Goal: Information Seeking & Learning: Check status

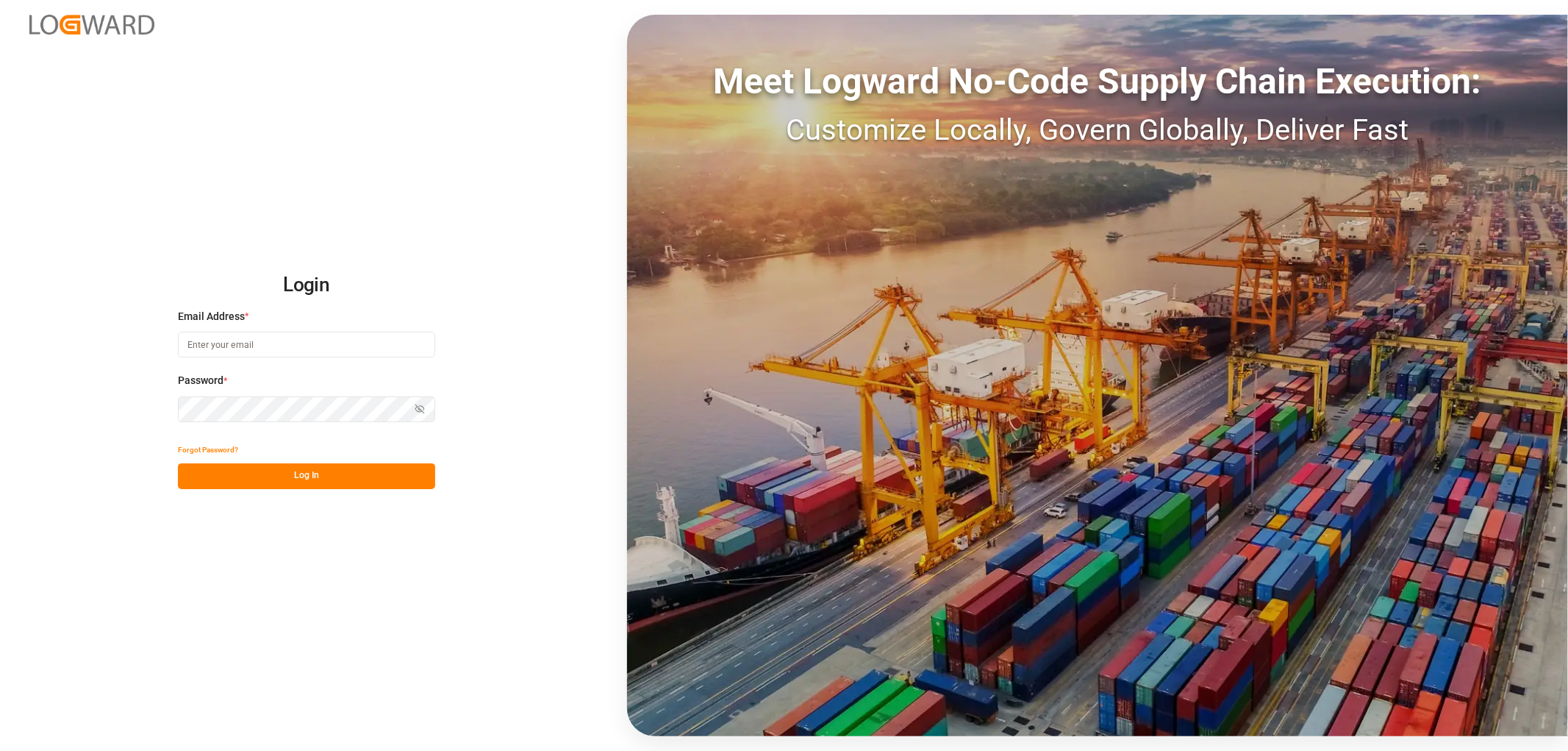
type input "[EMAIL_ADDRESS][DOMAIN_NAME]"
click at [305, 478] on button "Log In" at bounding box center [306, 477] width 257 height 26
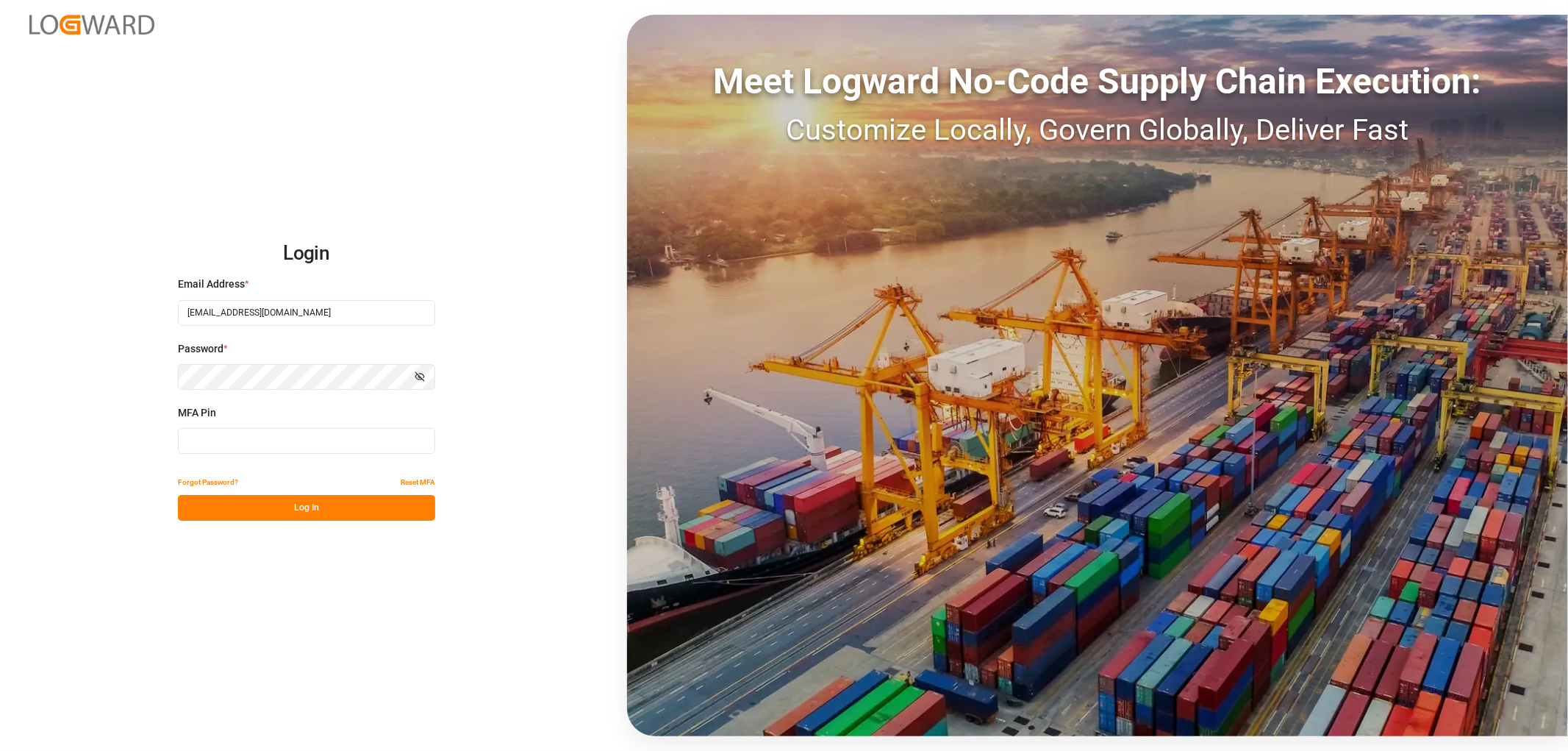
click at [226, 440] on input at bounding box center [306, 441] width 257 height 26
type input "799435"
click at [319, 510] on button "Log In" at bounding box center [306, 508] width 257 height 26
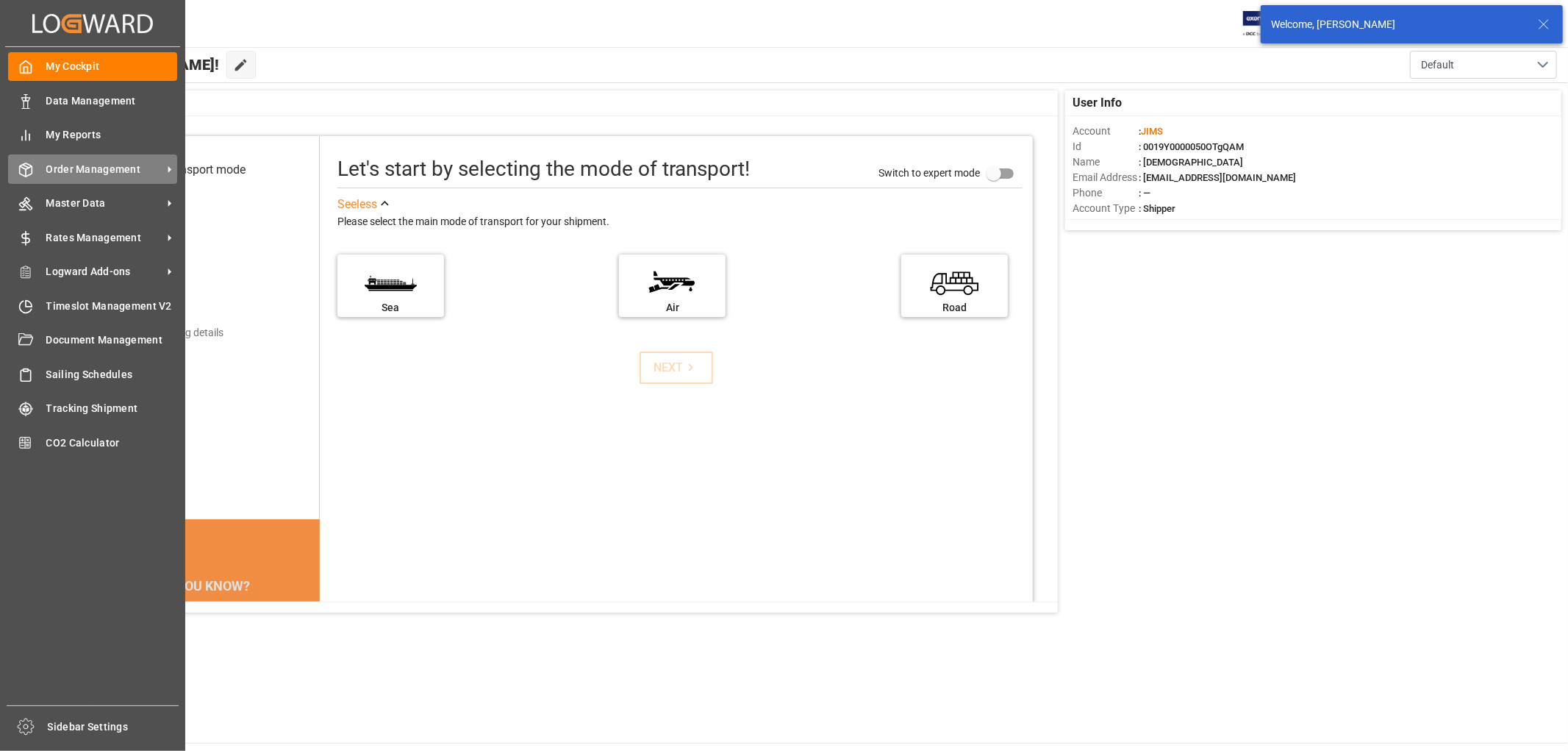
click at [99, 171] on span "Order Management" at bounding box center [104, 169] width 116 height 16
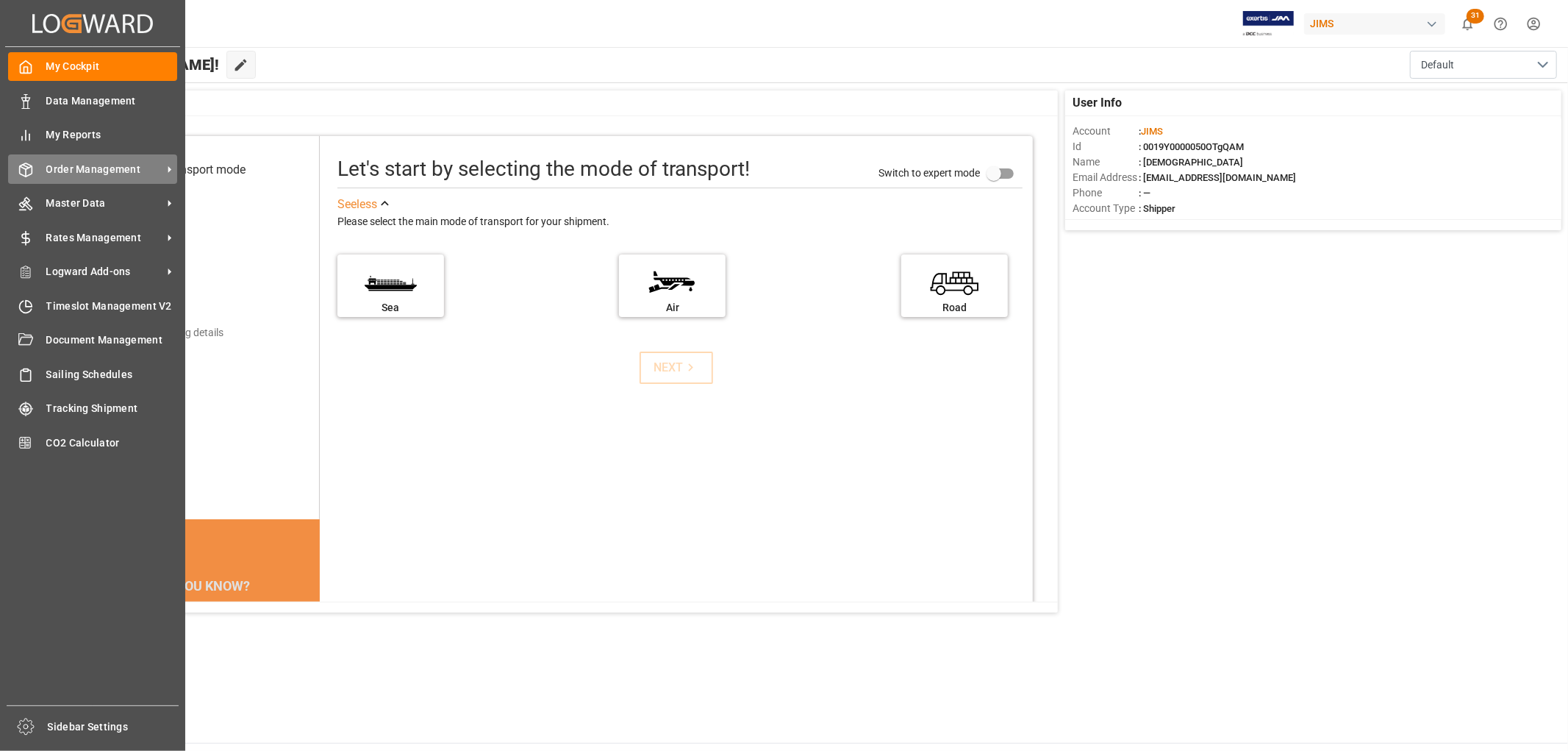
click at [114, 172] on span "Order Management" at bounding box center [104, 169] width 116 height 16
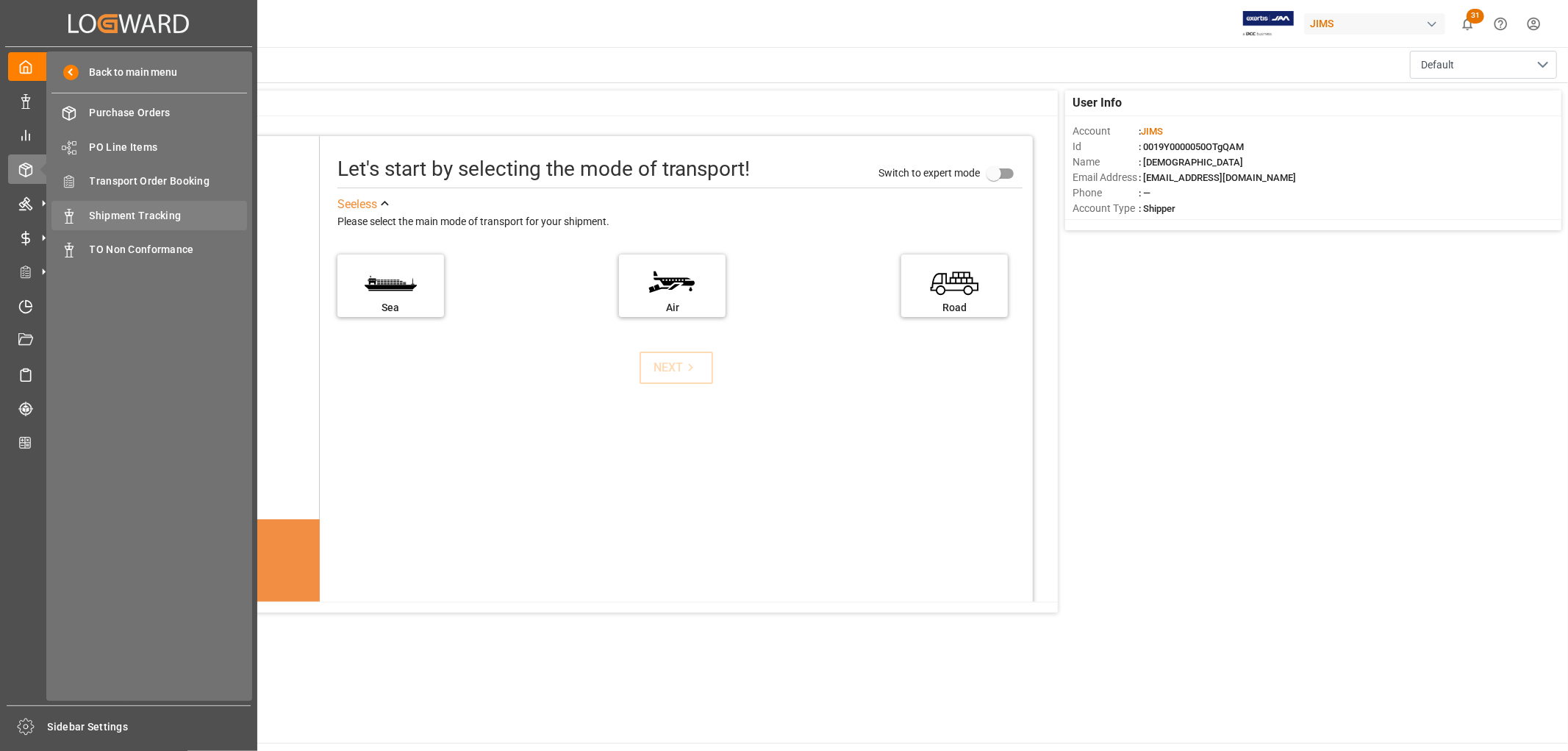
click at [128, 217] on span "Shipment Tracking" at bounding box center [169, 216] width 158 height 16
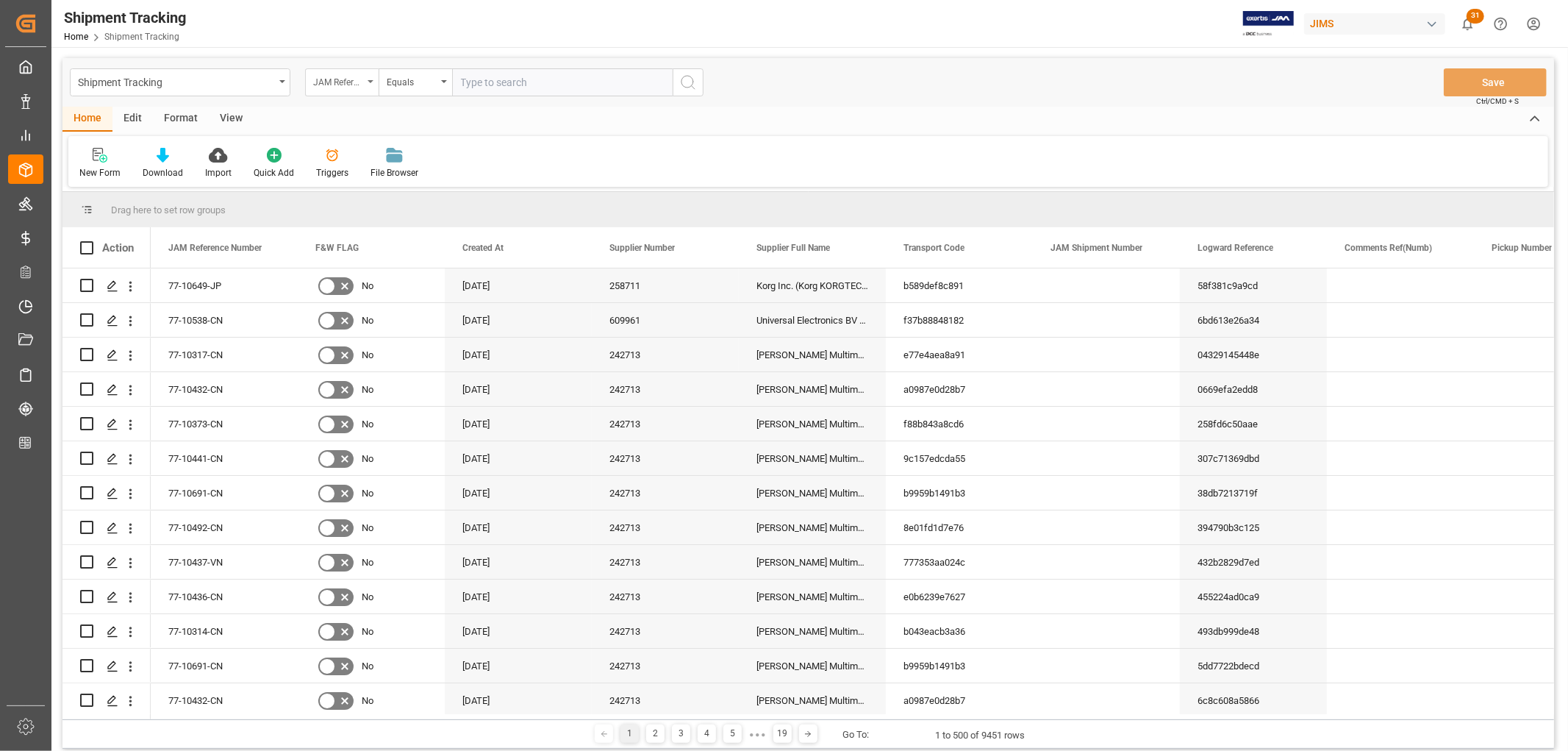
click at [372, 81] on icon "open menu" at bounding box center [371, 81] width 6 height 3
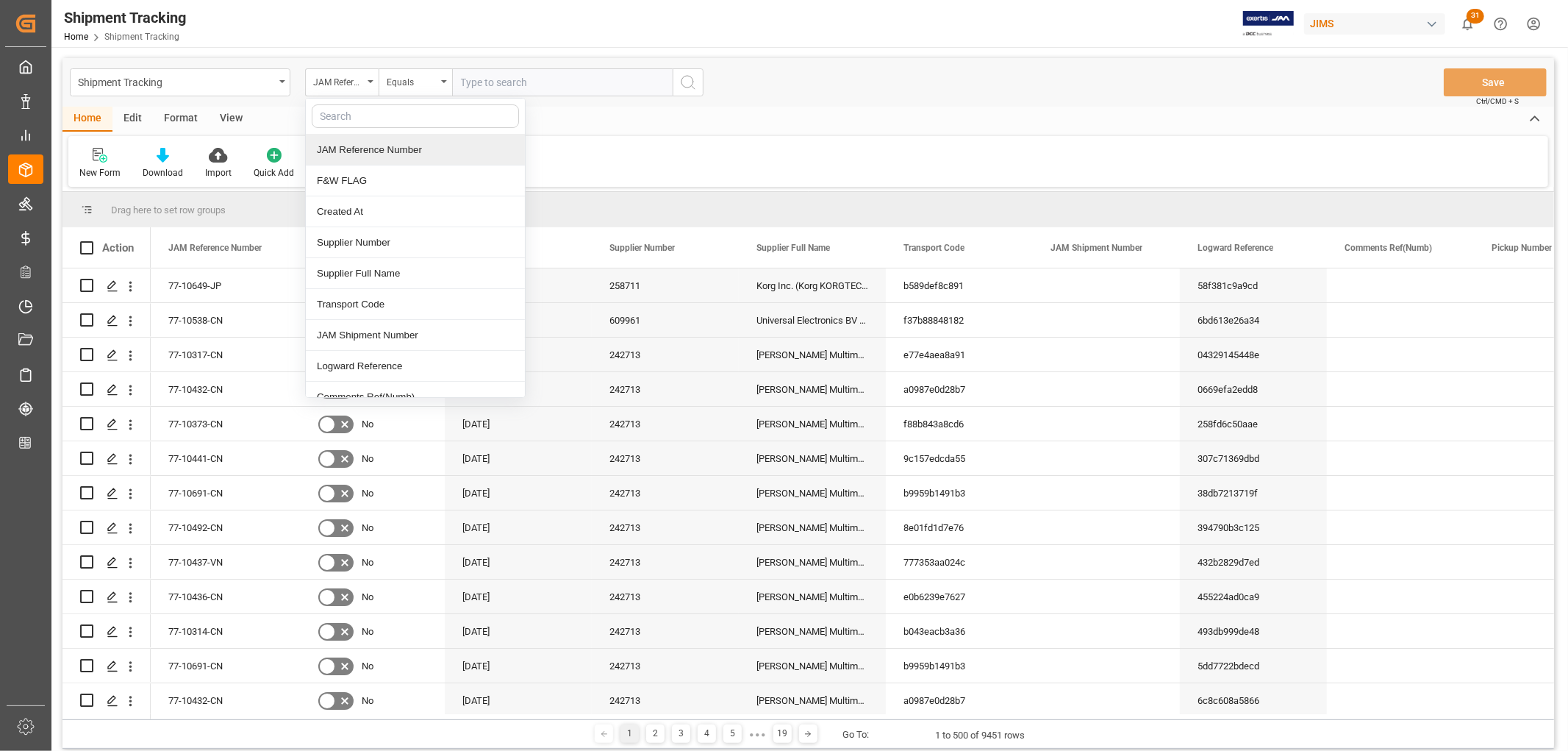
click at [360, 114] on input "text" at bounding box center [415, 115] width 207 height 23
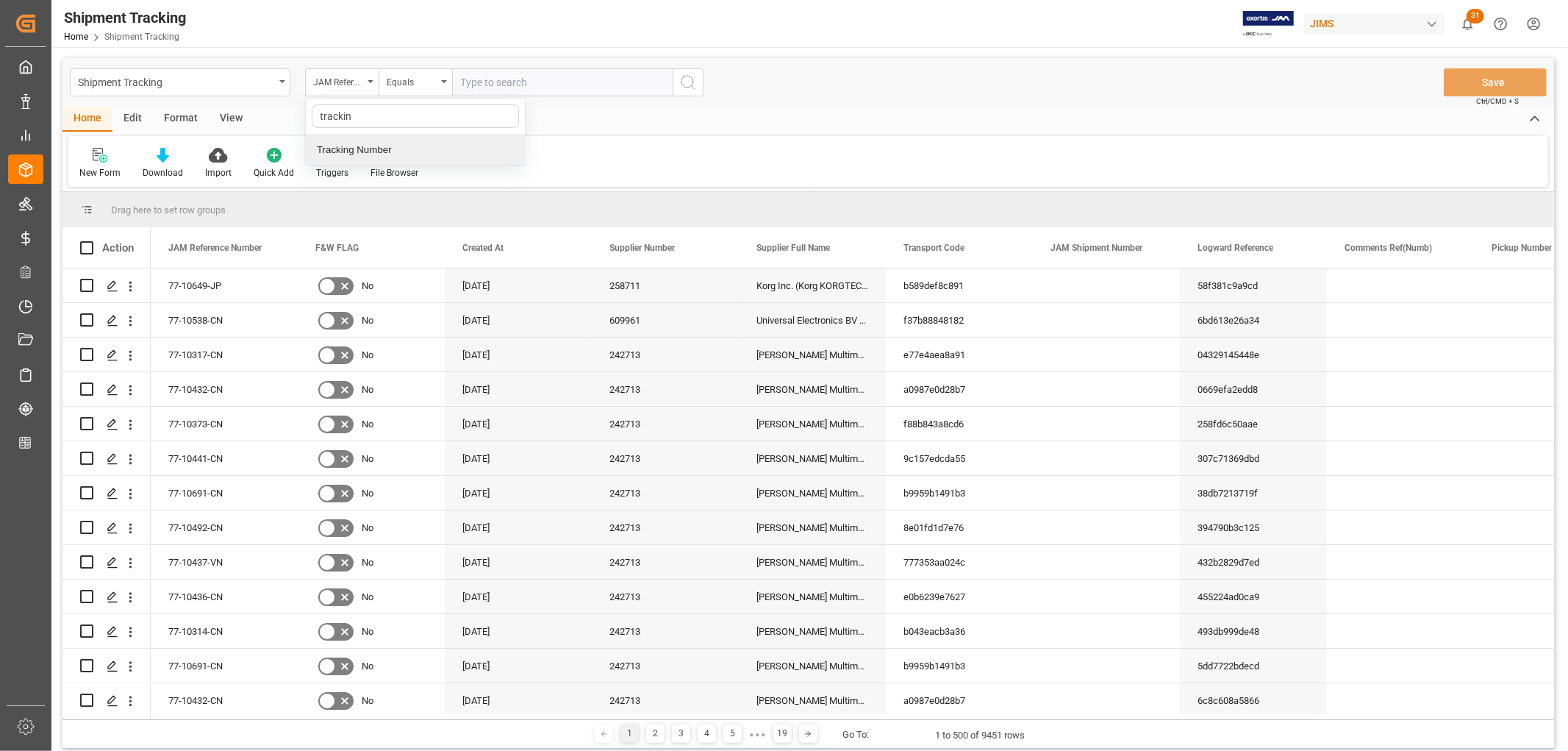
type input "tracking"
click at [363, 149] on div "Tracking Number" at bounding box center [415, 150] width 219 height 31
click at [537, 84] on input "text" at bounding box center [562, 83] width 220 height 28
paste input "1832849491"
type input "1832849491"
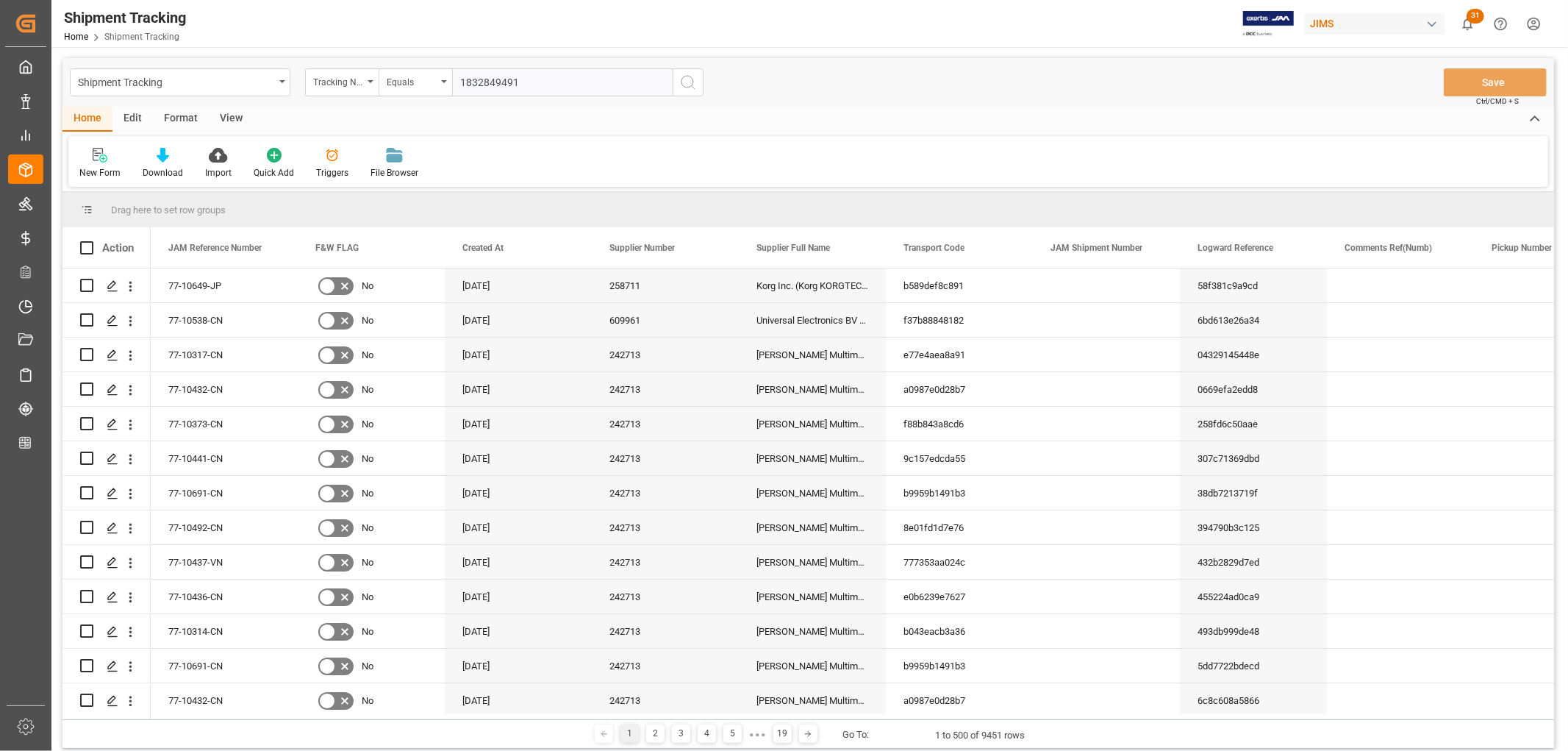
click at [685, 83] on icon "search button" at bounding box center [687, 82] width 18 height 18
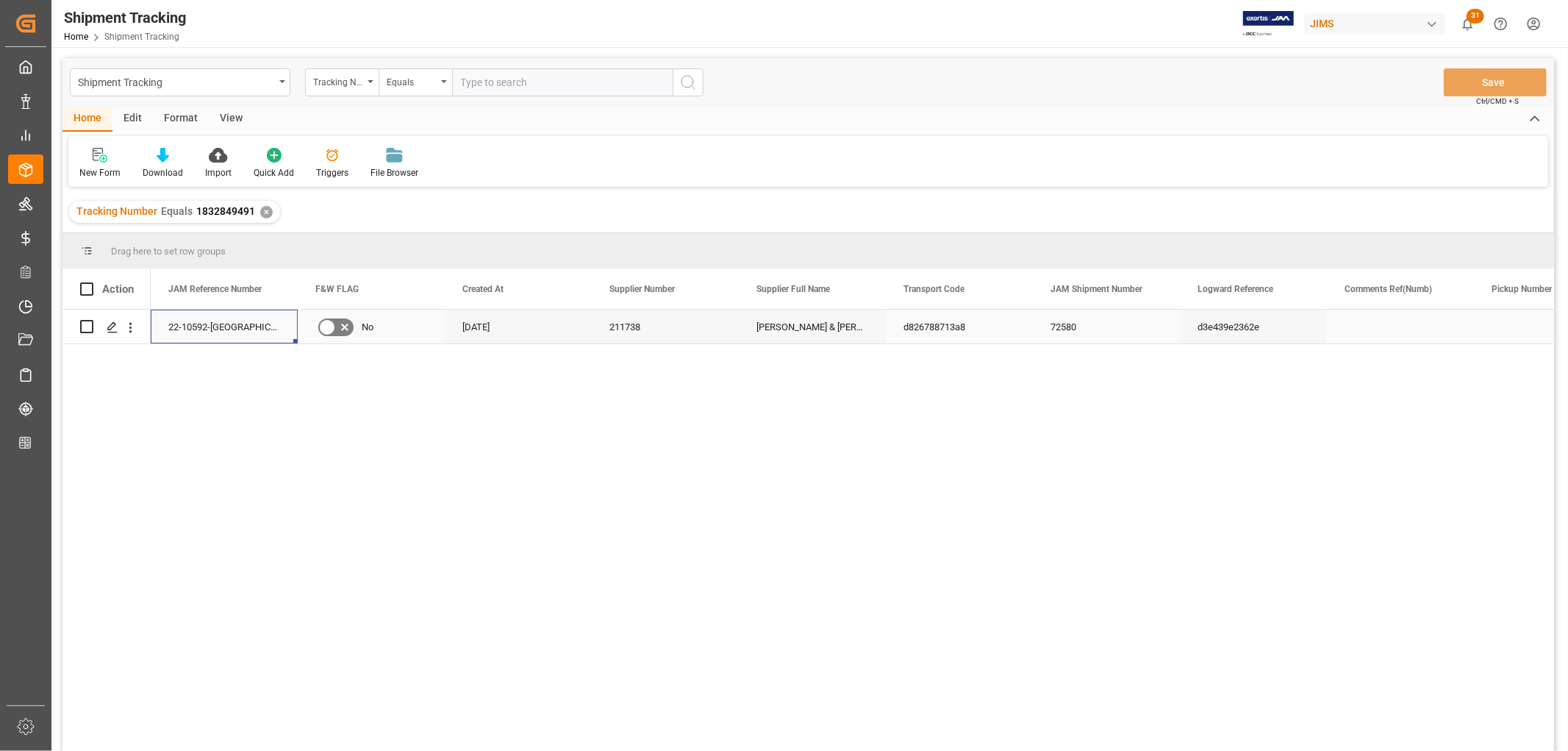
click at [185, 325] on div "22-10592-GB" at bounding box center [224, 326] width 147 height 33
click at [266, 212] on div "✕" at bounding box center [266, 212] width 12 height 12
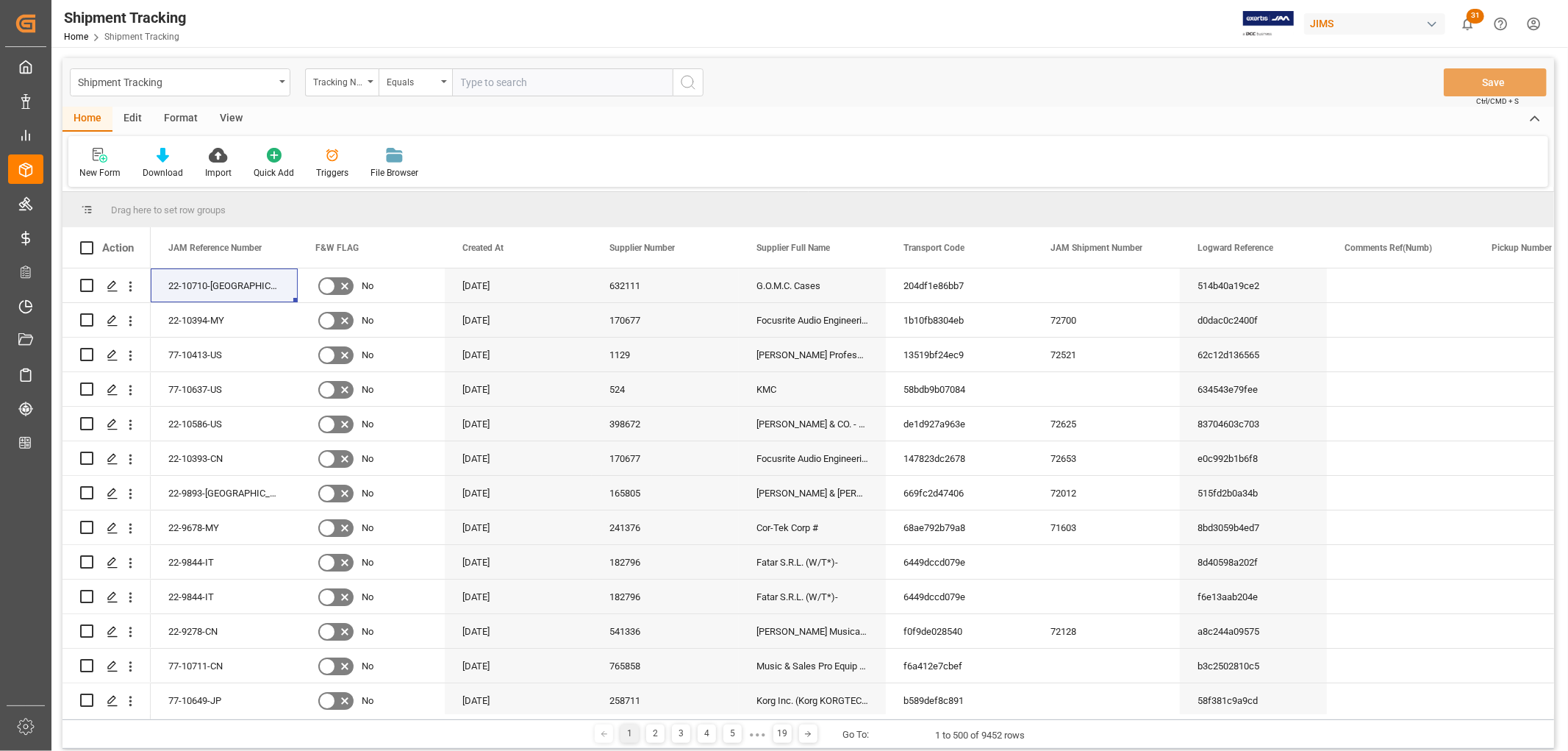
click at [555, 76] on input "text" at bounding box center [562, 83] width 220 height 28
paste input "22-9844-IT"
type input "22-9844-IT"
click at [691, 77] on icon "search button" at bounding box center [687, 82] width 18 height 18
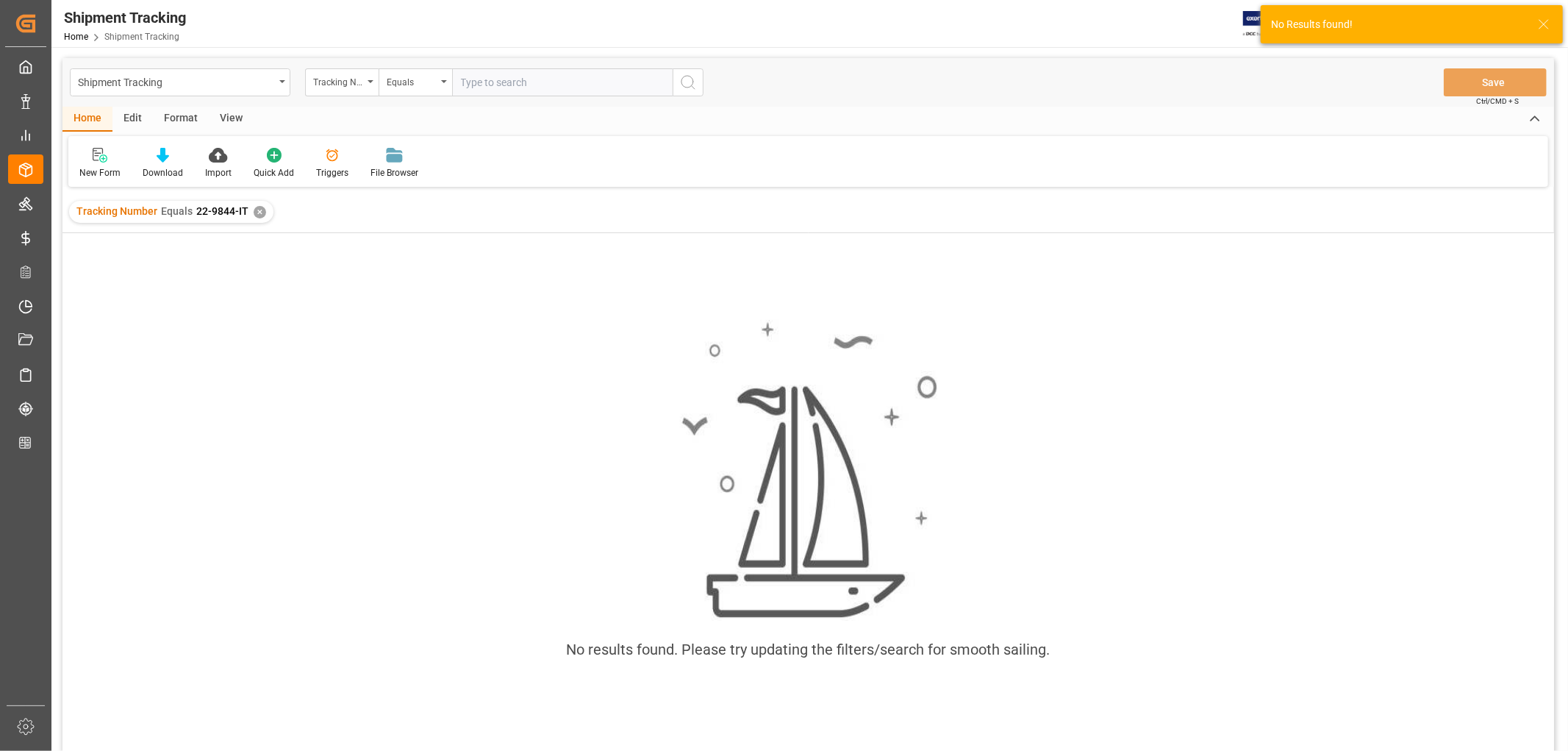
click at [255, 206] on div "✕" at bounding box center [259, 212] width 12 height 12
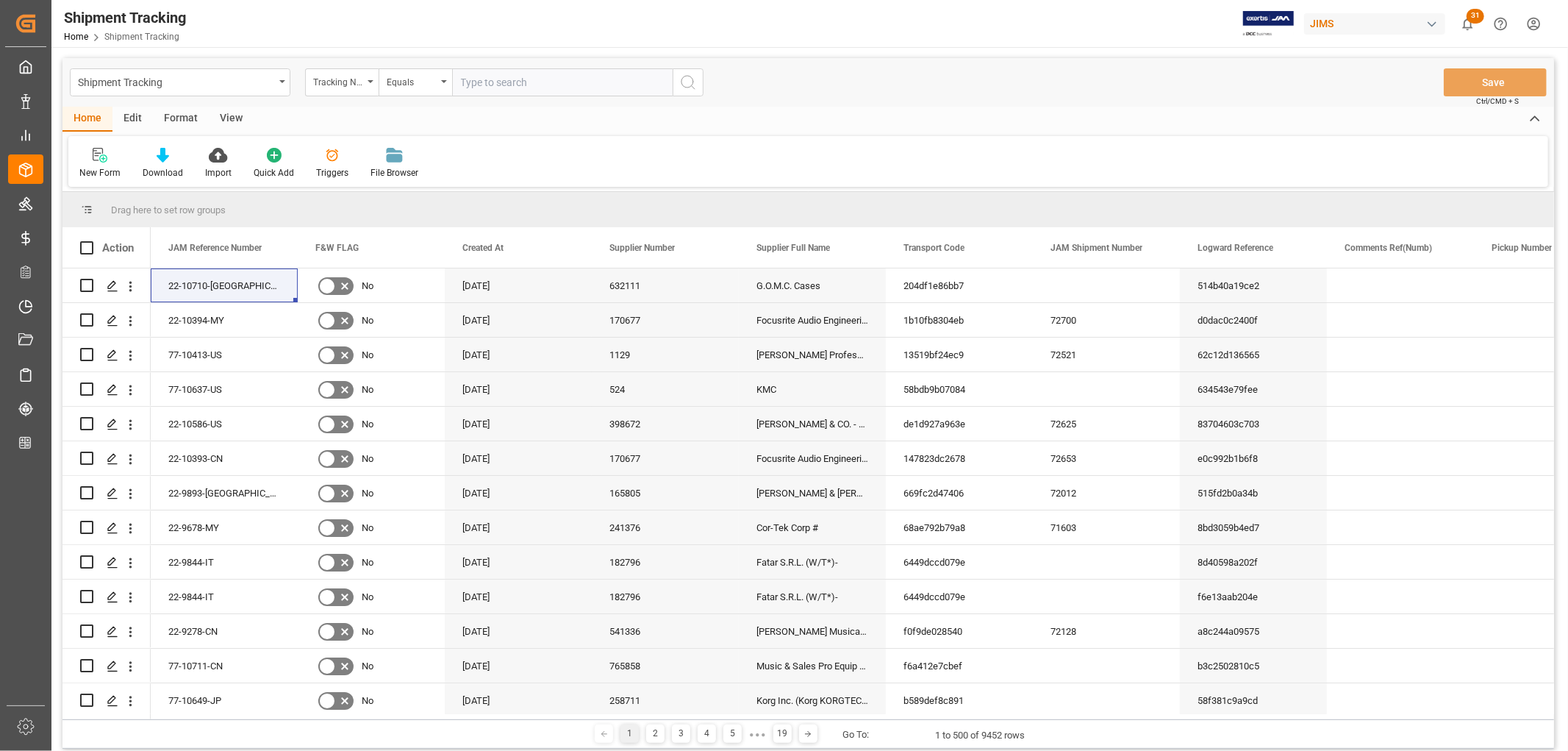
click at [513, 86] on input "text" at bounding box center [562, 83] width 220 height 28
click at [376, 79] on div "Tracking Number" at bounding box center [341, 83] width 73 height 28
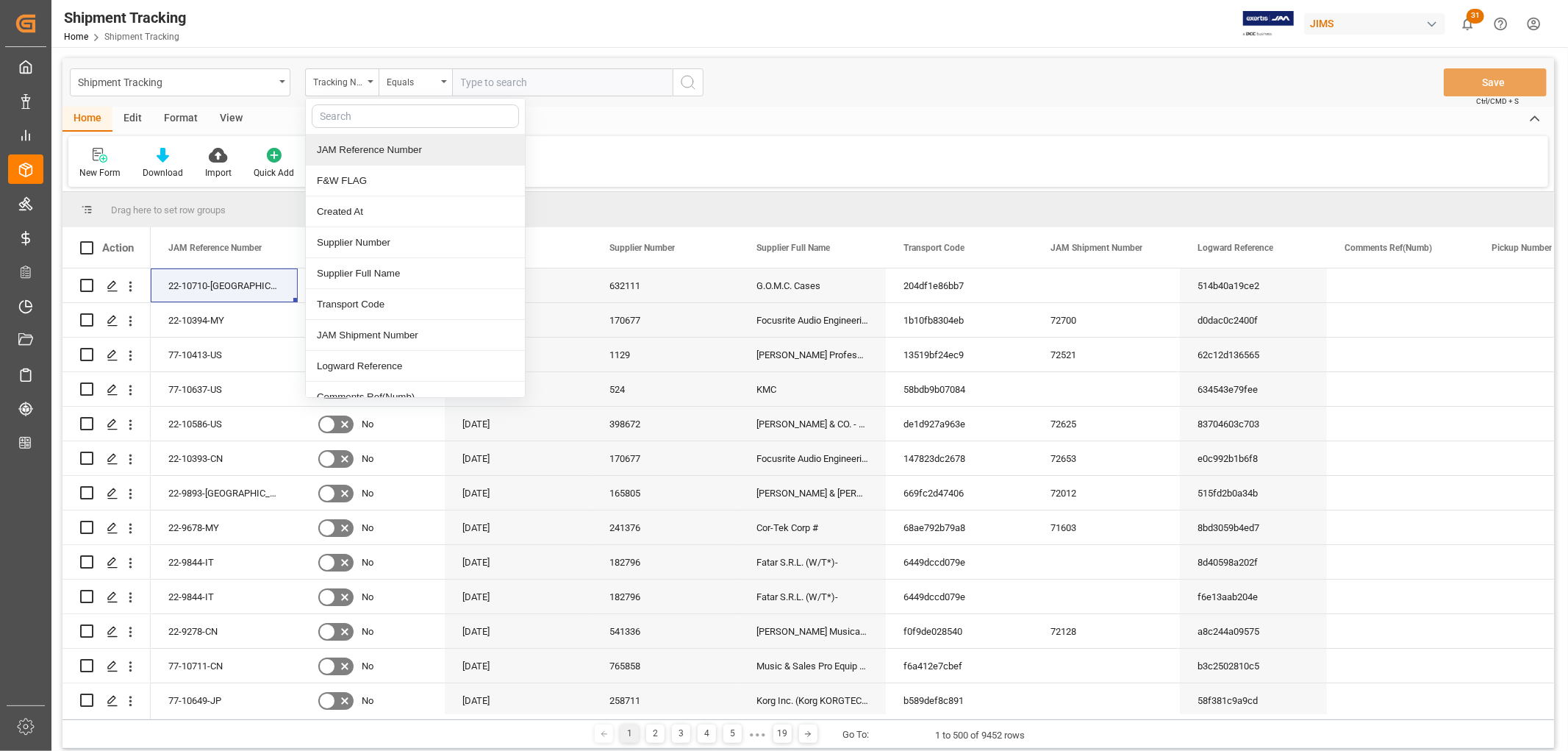
click at [361, 139] on div "JAM Reference Number" at bounding box center [415, 150] width 219 height 31
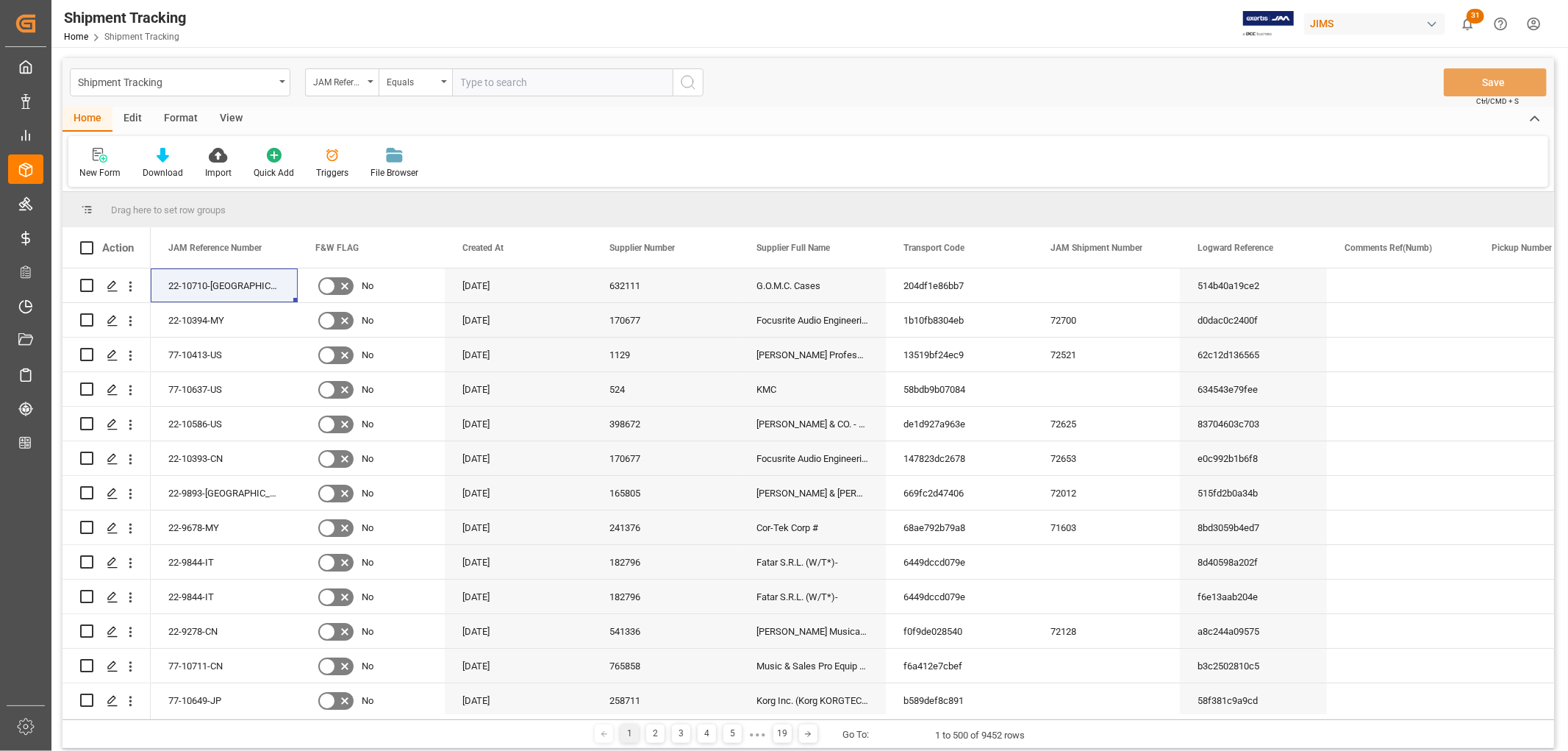
click at [519, 75] on input "text" at bounding box center [562, 83] width 220 height 28
paste input "22-9844-IT"
type input "22-9844-IT"
click at [689, 78] on icon "search button" at bounding box center [687, 82] width 18 height 18
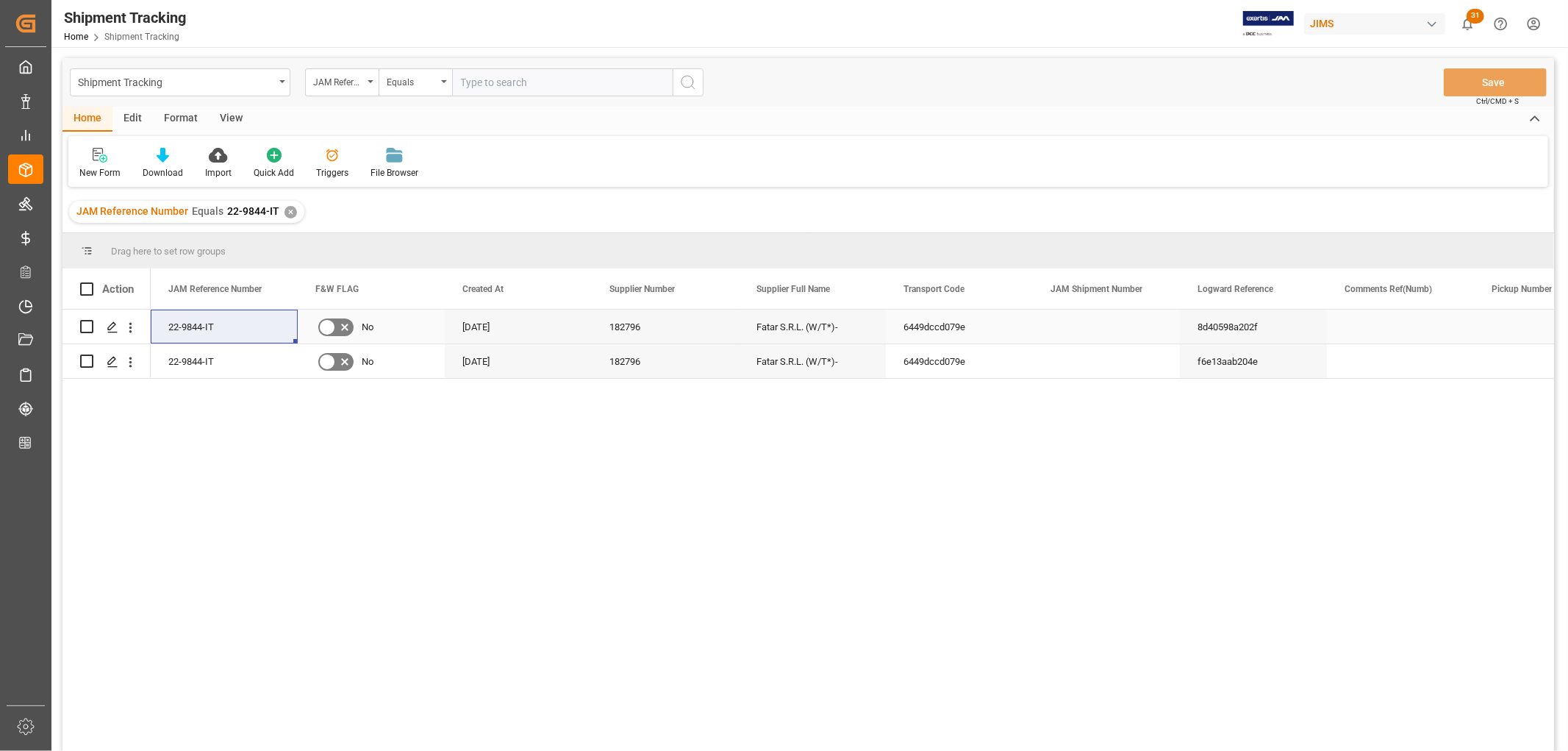
click at [963, 327] on div "6449dccd079e" at bounding box center [959, 326] width 147 height 33
click at [956, 368] on div "6449dccd079e" at bounding box center [959, 361] width 147 height 33
click at [1239, 370] on div "f6e13aab204e" at bounding box center [1253, 361] width 147 height 33
click at [127, 362] on icon "open menu" at bounding box center [130, 362] width 16 height 16
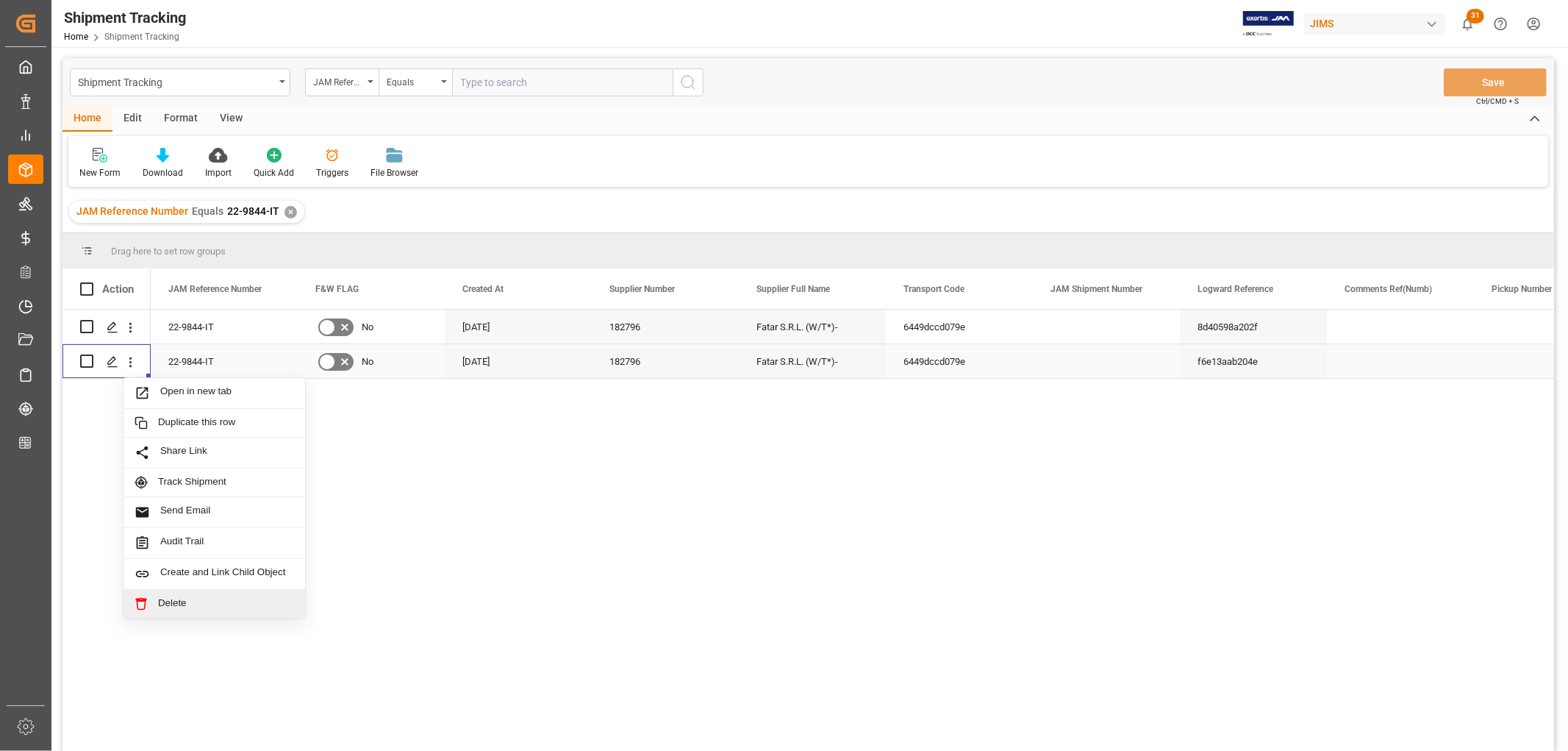
click at [178, 600] on span "Delete" at bounding box center [226, 604] width 136 height 13
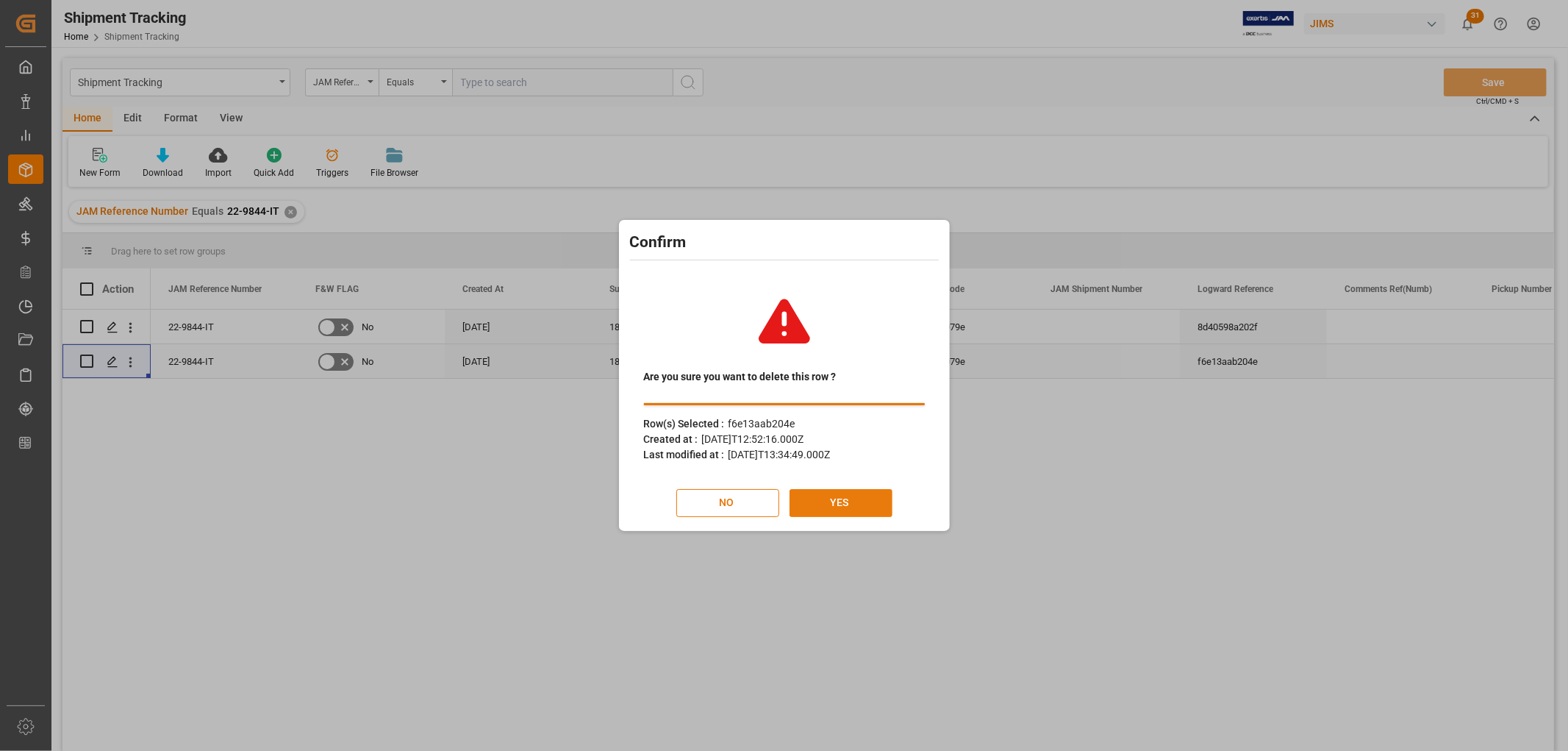
click at [823, 498] on button "YES" at bounding box center [841, 503] width 103 height 28
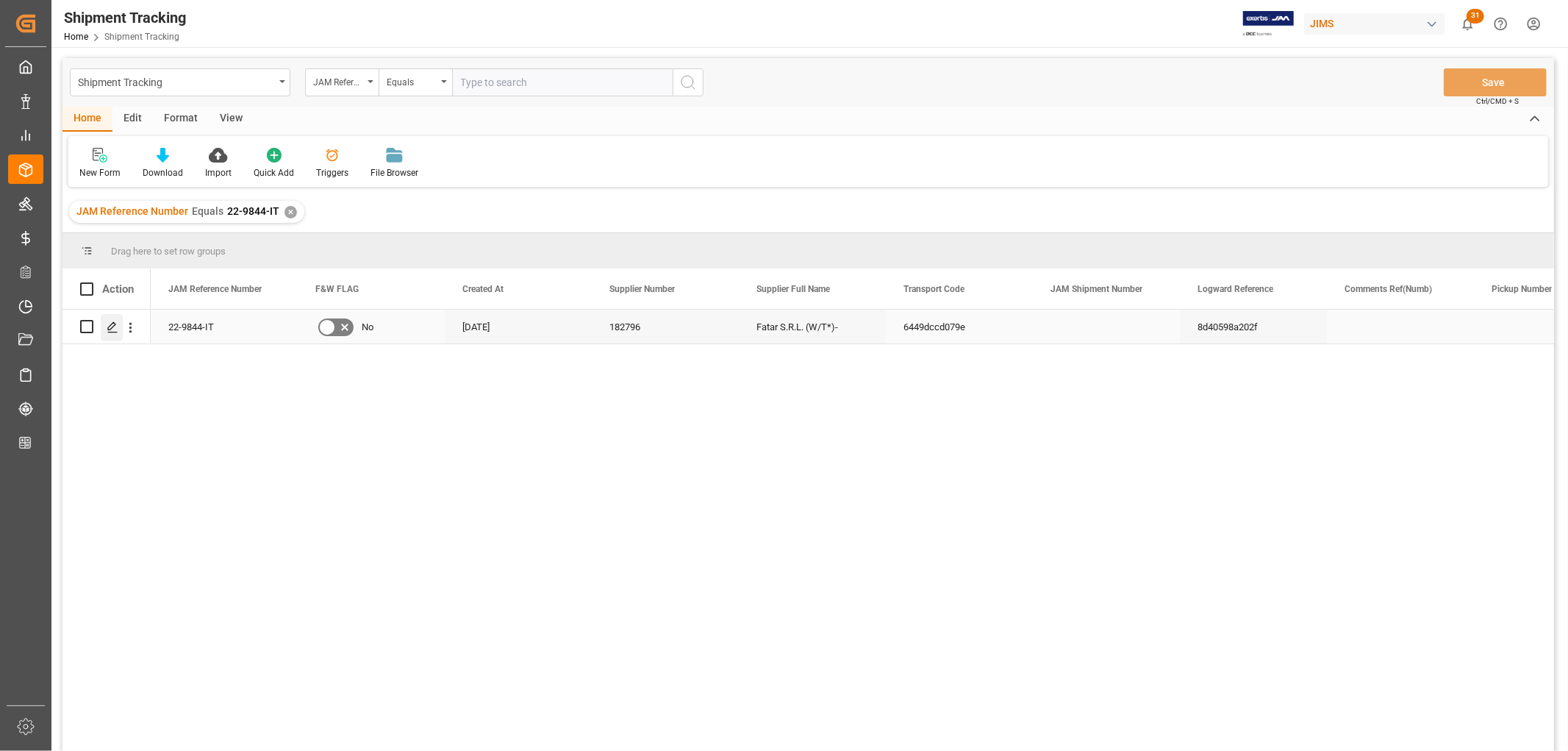
click at [109, 323] on icon "Press SPACE to select this row." at bounding box center [112, 327] width 12 height 12
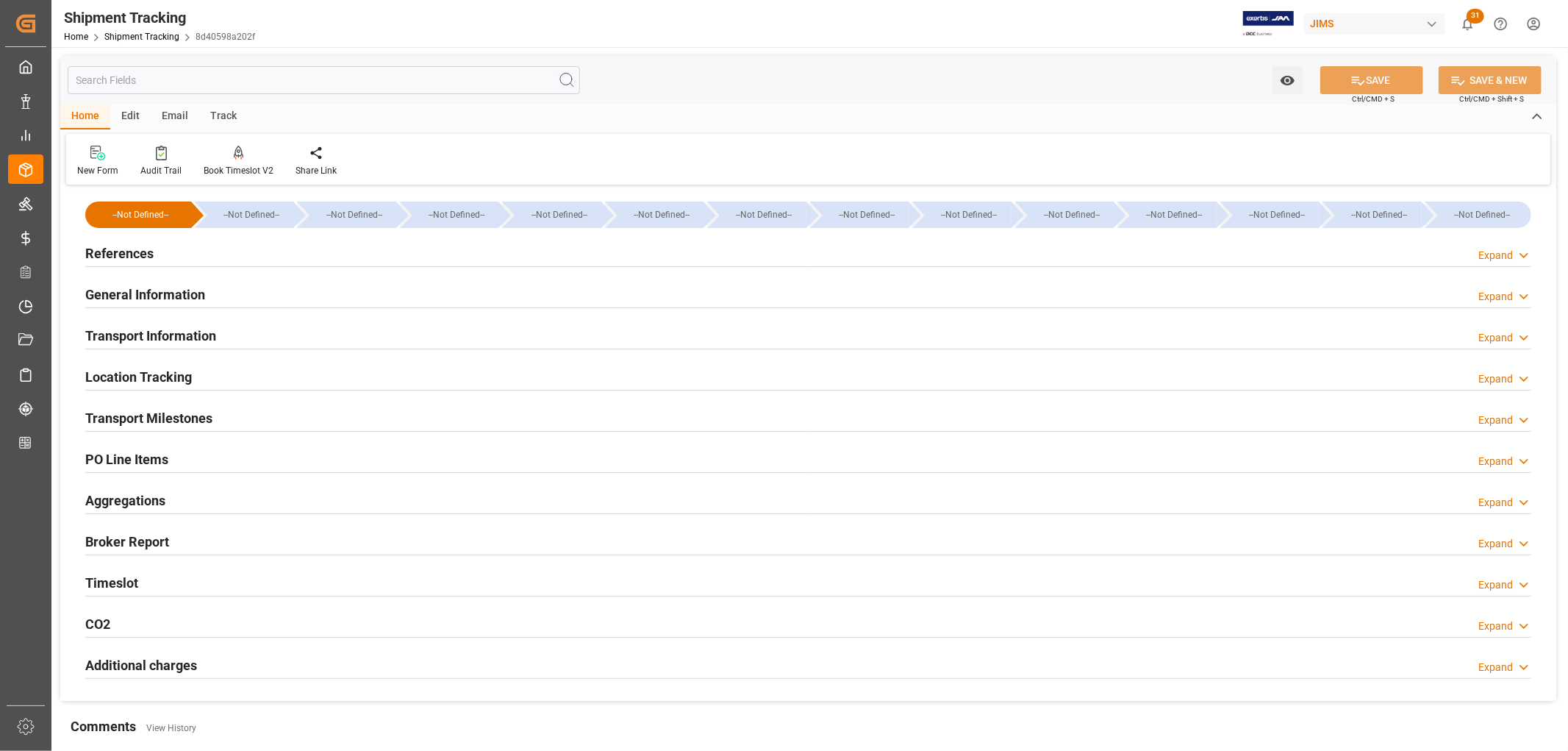
click at [143, 251] on h2 "References" at bounding box center [120, 253] width 69 height 20
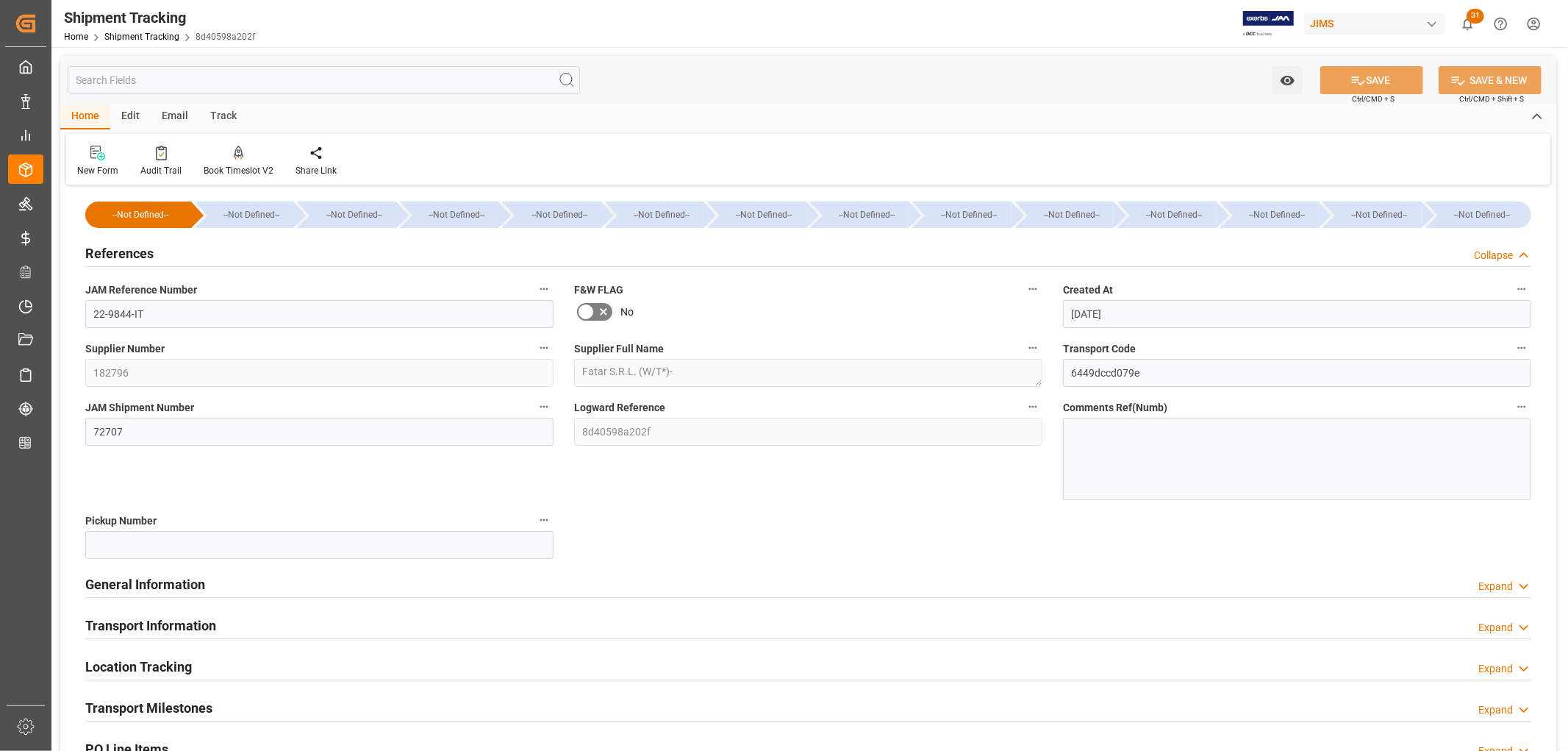
click at [143, 251] on h2 "References" at bounding box center [120, 253] width 69 height 20
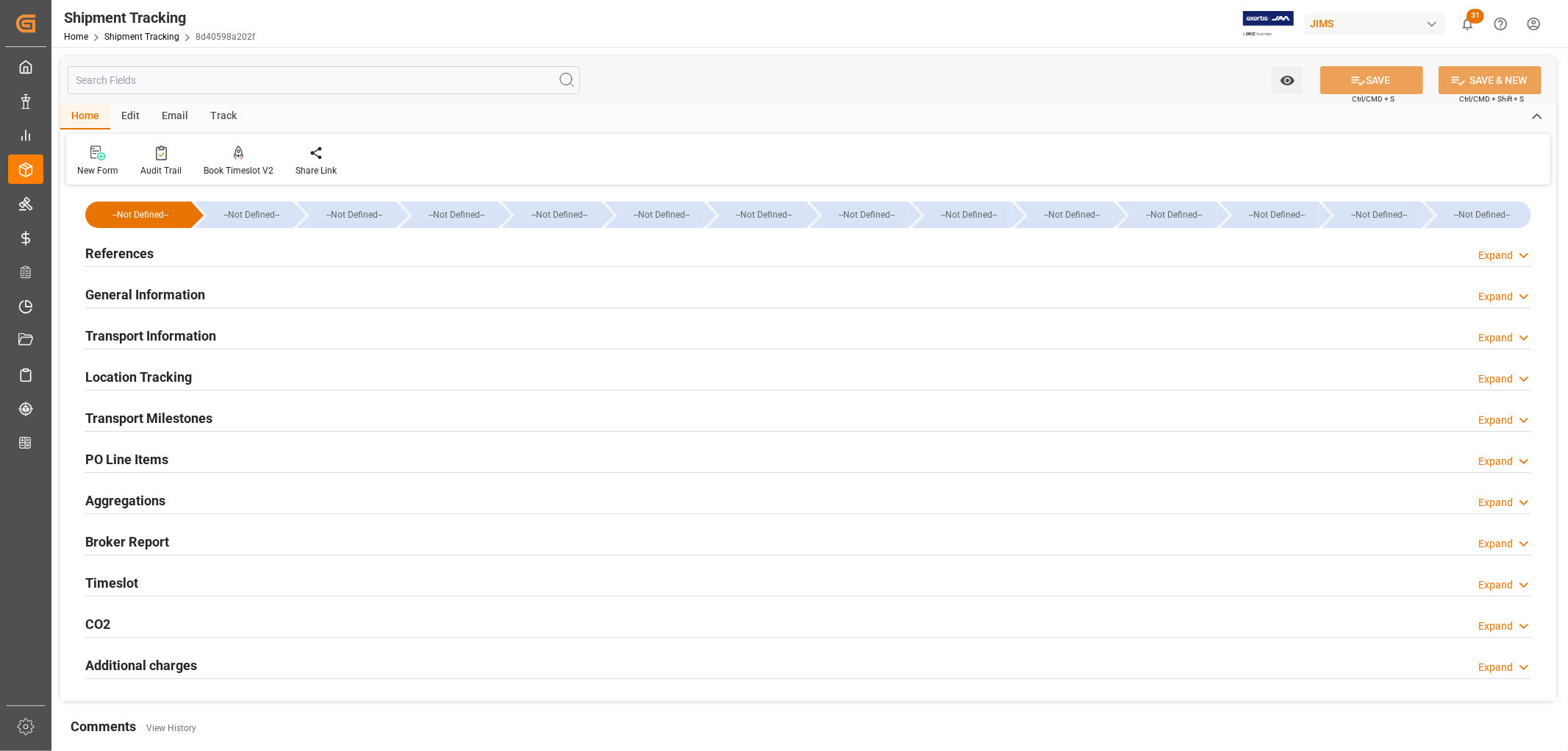
click at [136, 293] on h2 "General Information" at bounding box center [145, 294] width 120 height 20
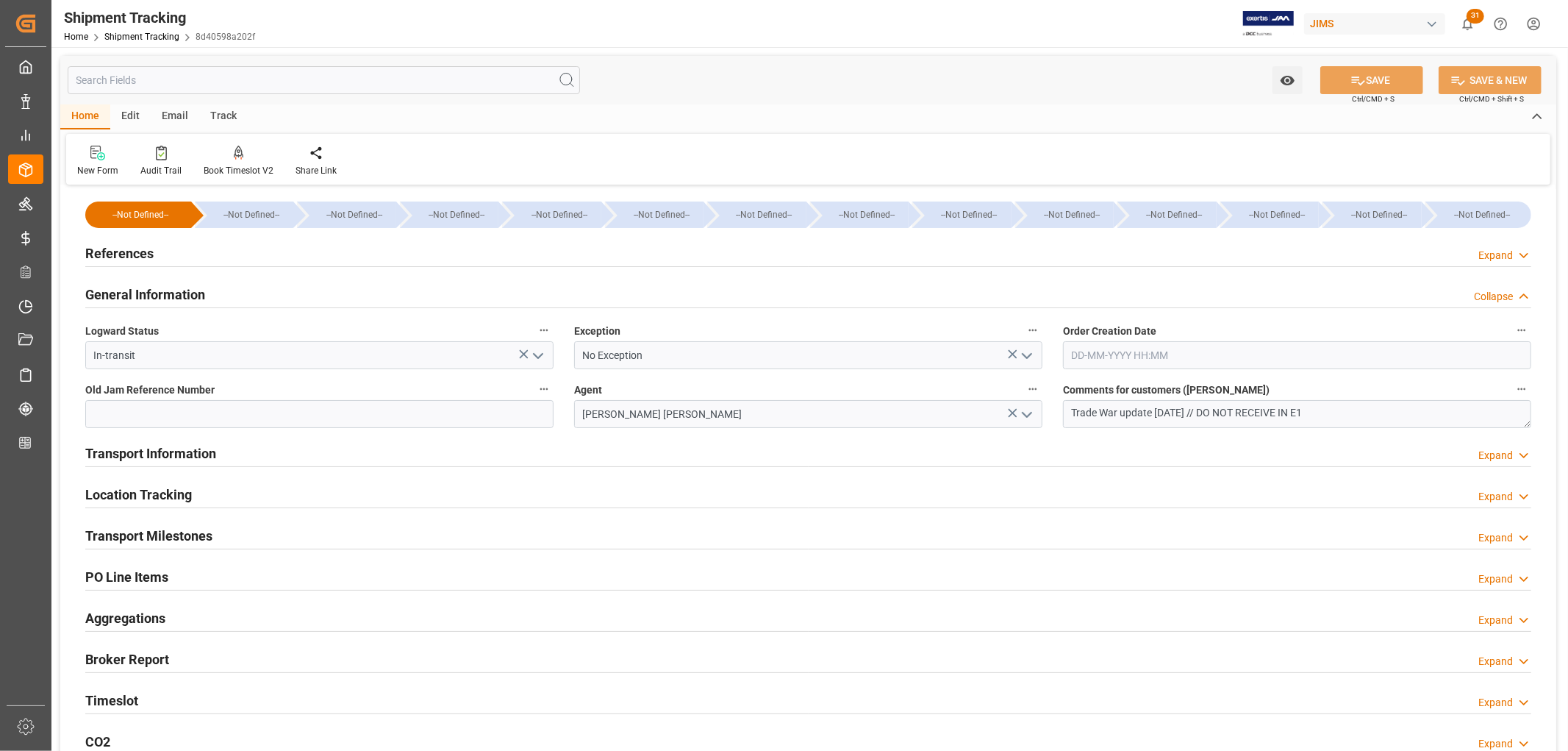
click at [136, 297] on h2 "General Information" at bounding box center [145, 294] width 120 height 20
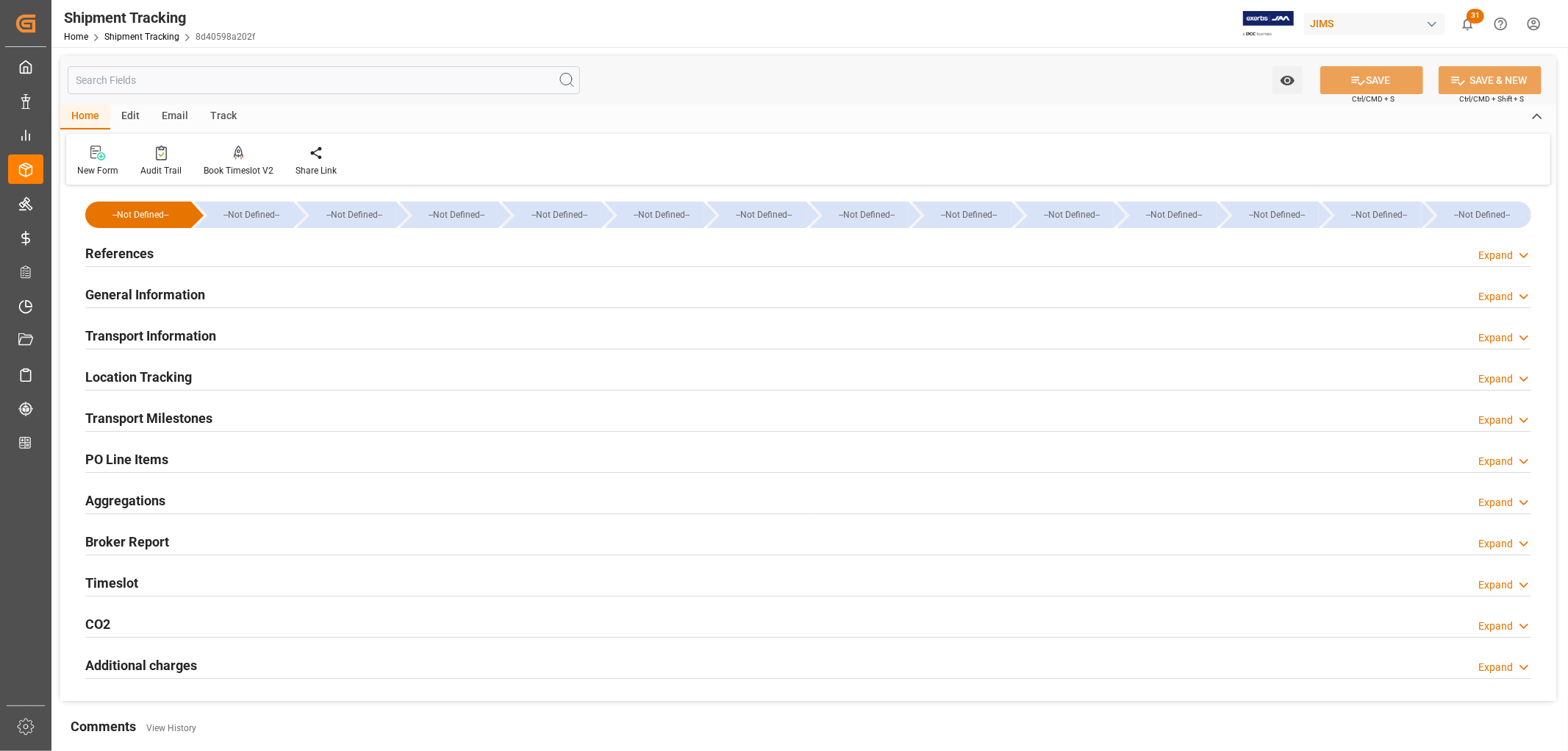
click at [125, 254] on h2 "References" at bounding box center [120, 253] width 69 height 20
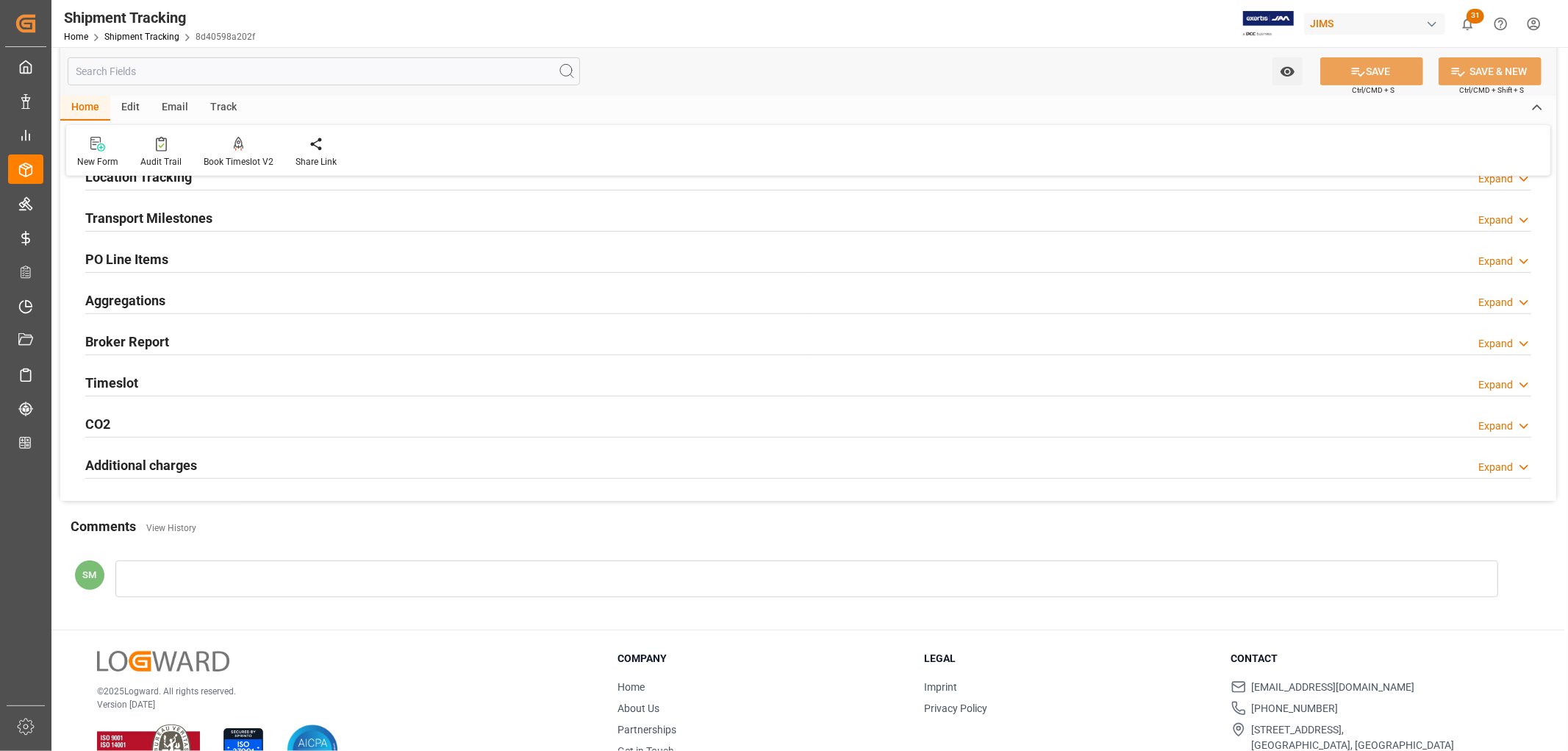
scroll to position [535, 0]
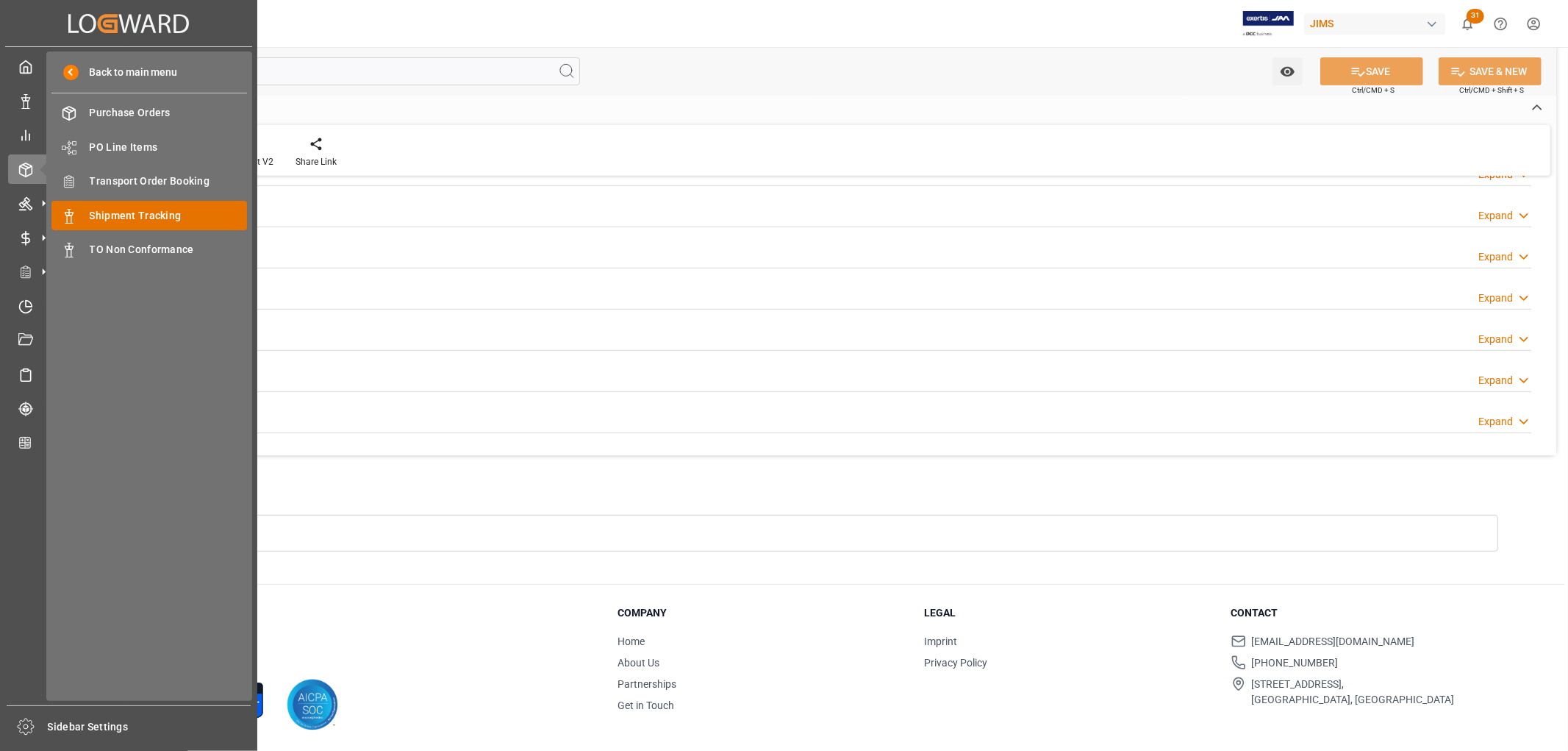
click at [143, 212] on span "Shipment Tracking" at bounding box center [169, 216] width 158 height 16
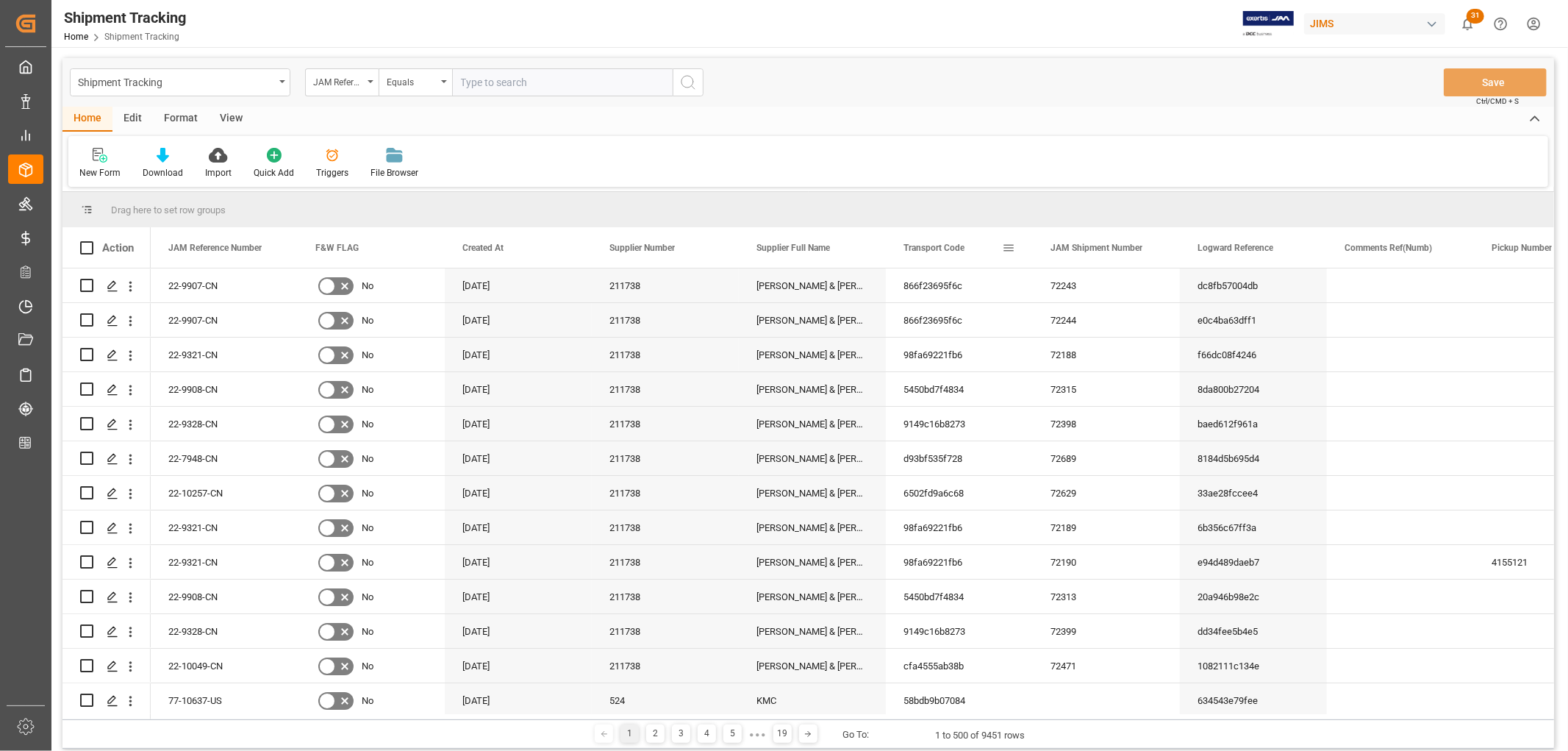
click at [1005, 245] on span at bounding box center [1009, 248] width 13 height 13
click at [1149, 248] on span "columns" at bounding box center [1143, 250] width 13 height 13
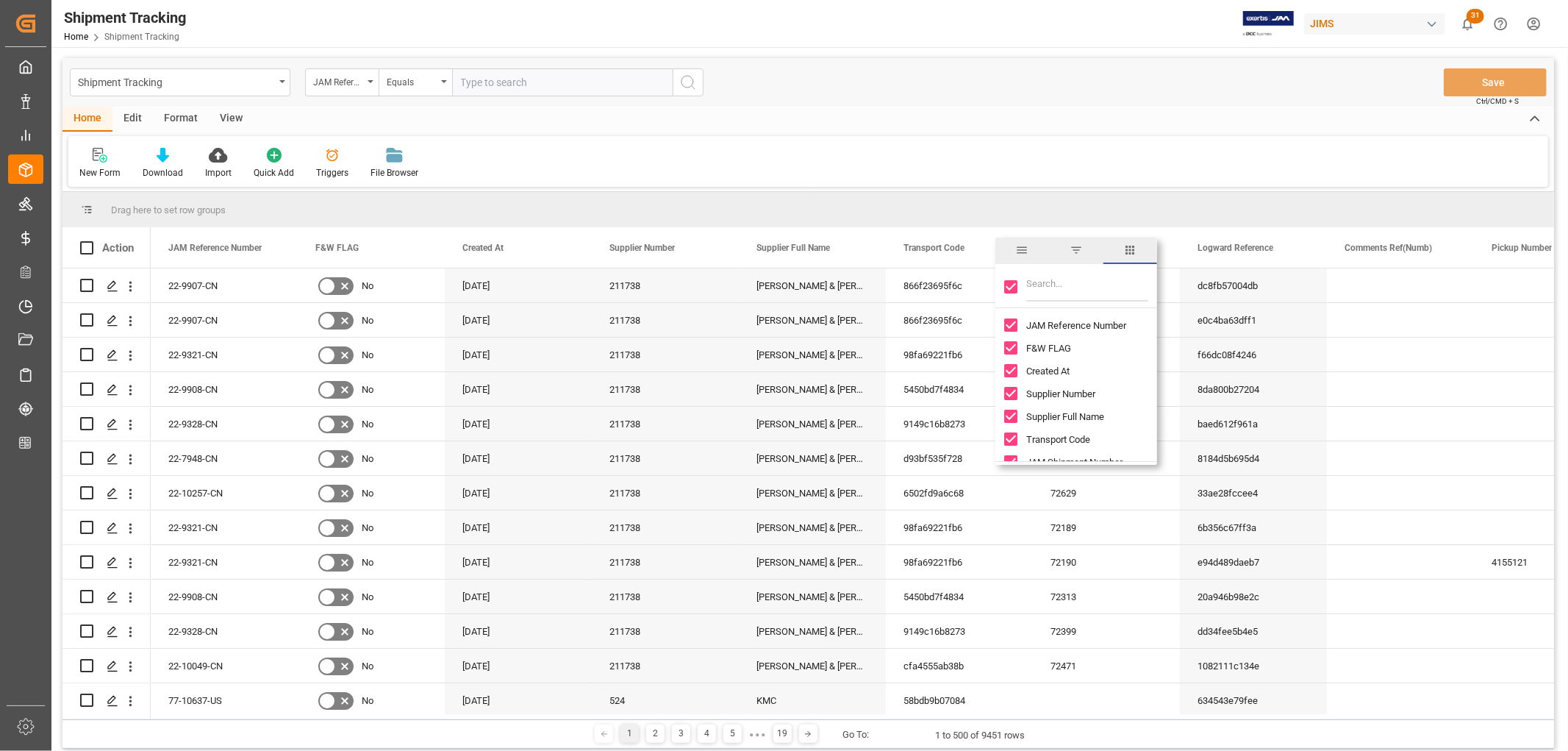
click at [1059, 287] on input "Filter Columns Input" at bounding box center [1087, 287] width 122 height 30
click at [1014, 283] on div "doc" at bounding box center [1076, 287] width 162 height 41
type input "order"
drag, startPoint x: 1105, startPoint y: 148, endPoint x: 1009, endPoint y: 12, distance: 166.5
click at [1105, 148] on div "New Form Download Import Quick Add Triggers File Browser" at bounding box center [808, 161] width 1480 height 51
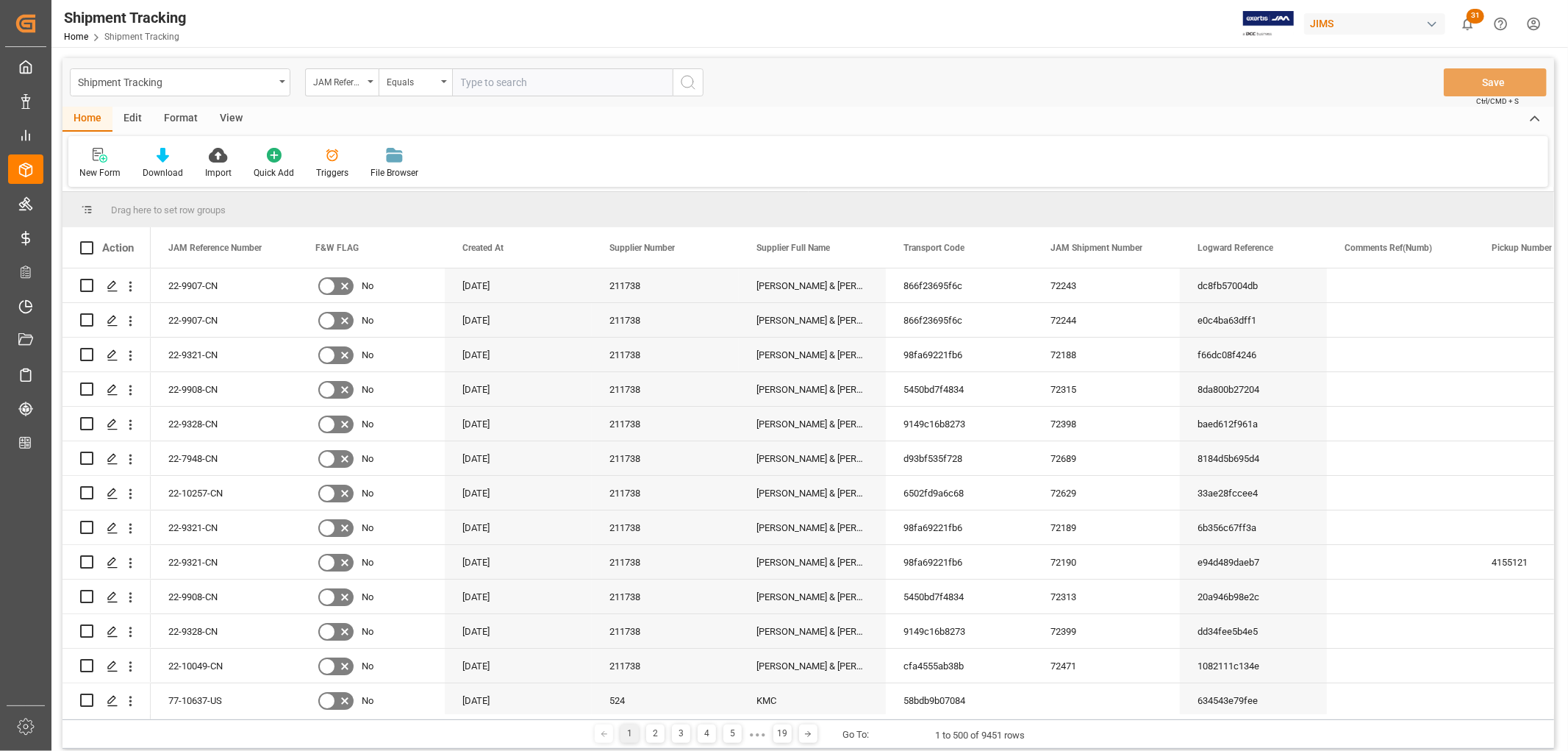
click at [513, 85] on input "text" at bounding box center [562, 83] width 220 height 28
paste input "77-10637-US"
type input "77-10637-US"
click at [686, 81] on icon "search button" at bounding box center [687, 82] width 18 height 18
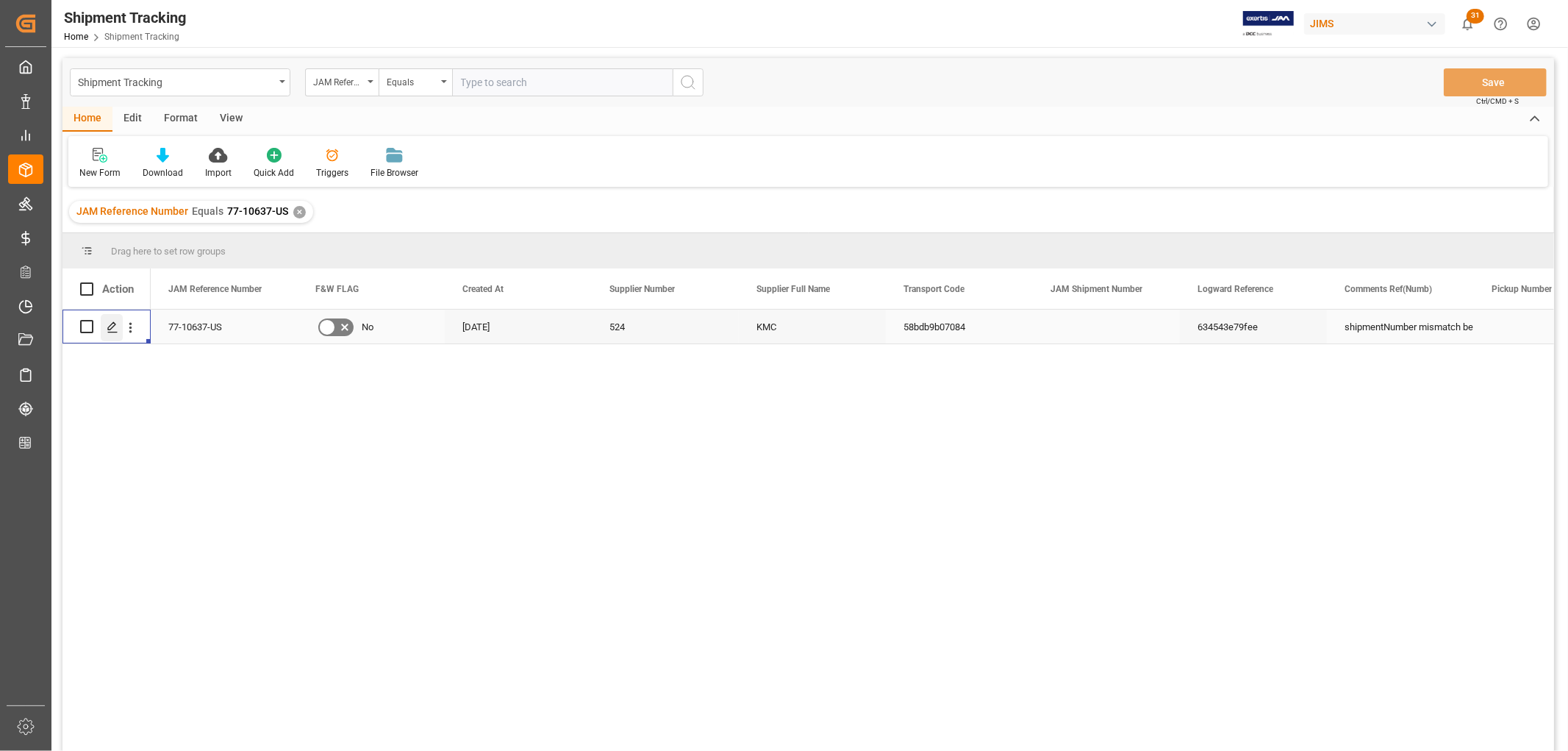
click at [114, 322] on icon "Press SPACE to select this row." at bounding box center [112, 327] width 12 height 12
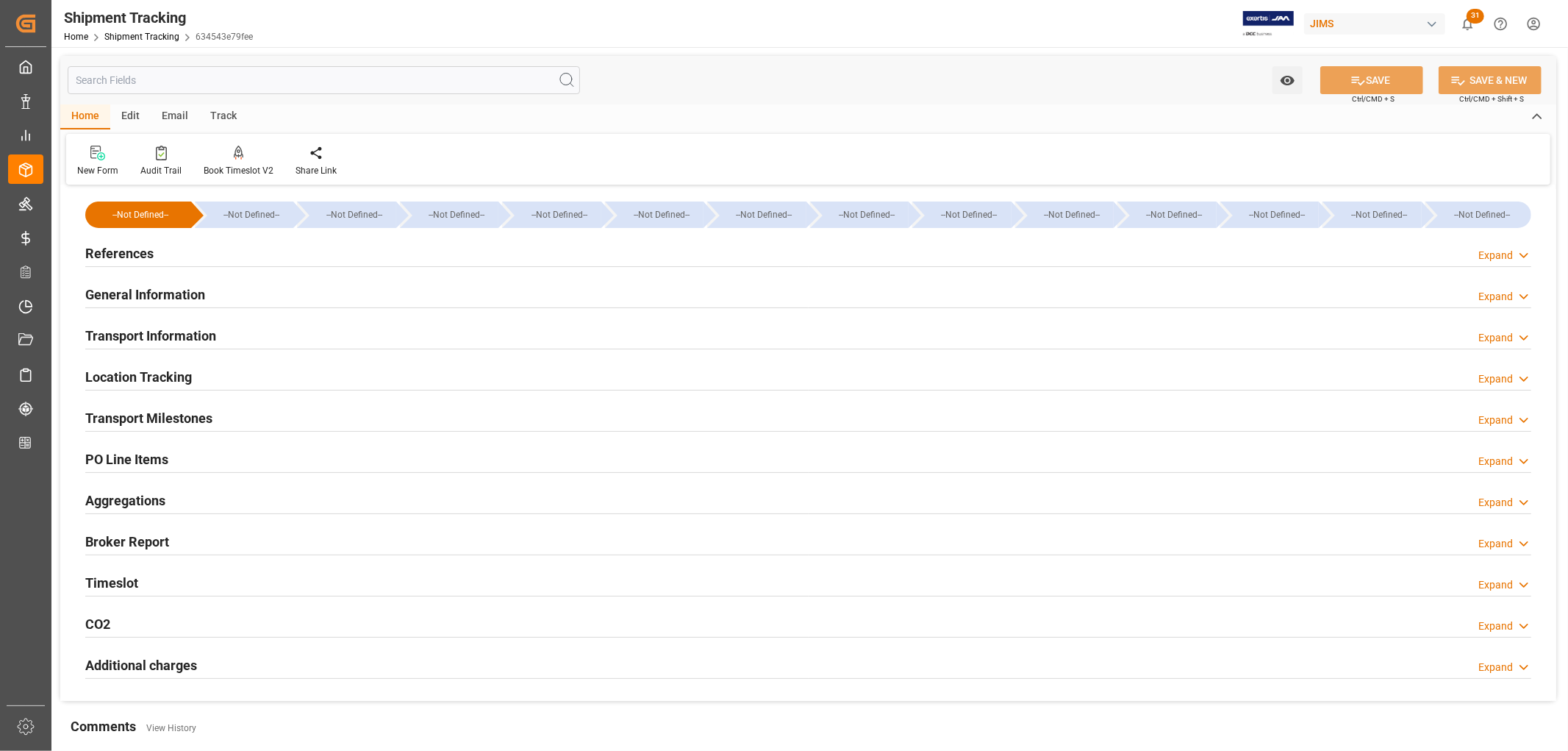
click at [137, 462] on h2 "PO Line Items" at bounding box center [126, 458] width 83 height 20
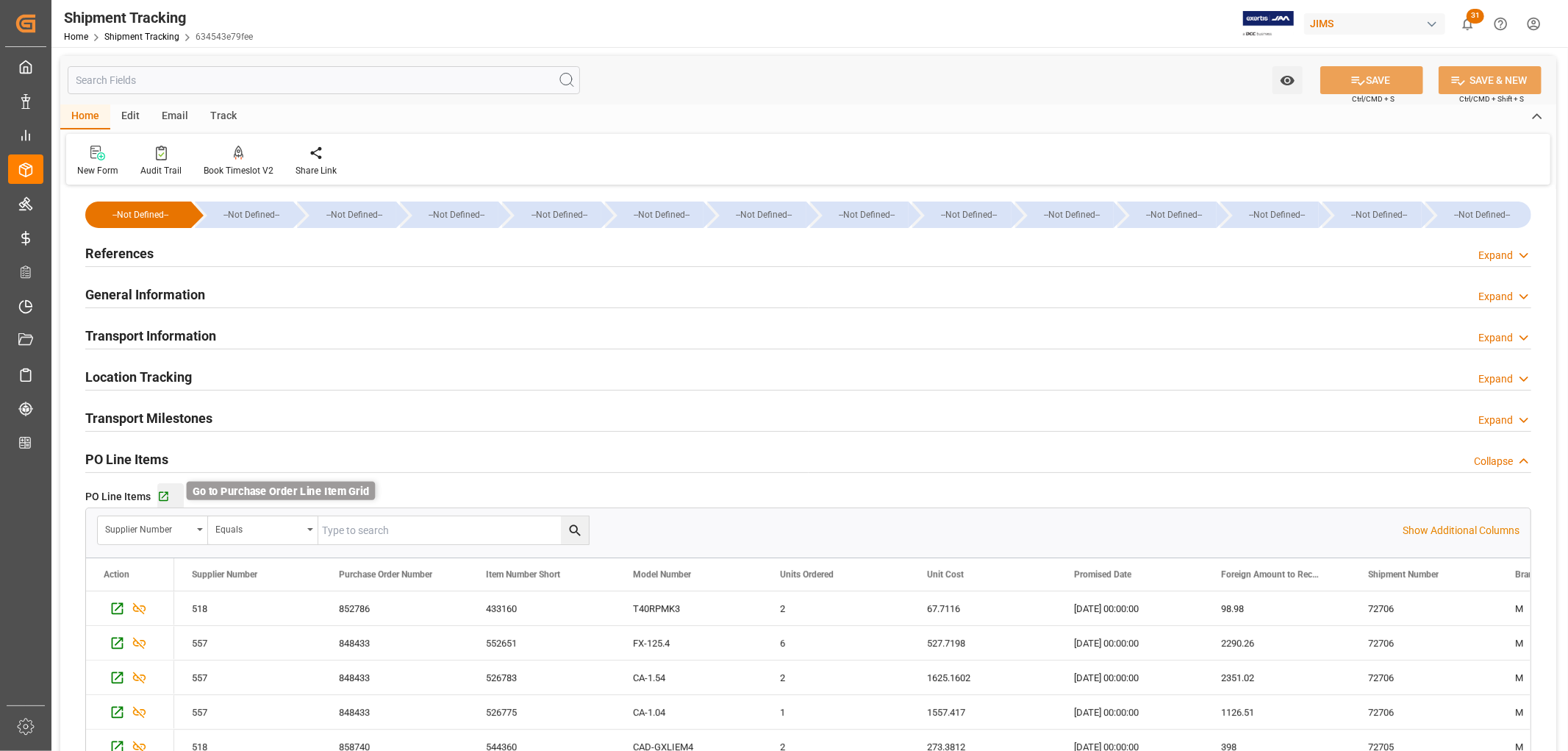
click at [160, 494] on icon "button" at bounding box center [163, 496] width 12 height 12
drag, startPoint x: 248, startPoint y: 38, endPoint x: 259, endPoint y: 24, distance: 17.8
click at [238, 38] on span "634543e79fee" at bounding box center [224, 36] width 58 height 10
click at [266, 35] on div "Shipment Tracking Home Shipment Tracking 634543e79fee JIMS 31 Notifications Onl…" at bounding box center [804, 23] width 1526 height 47
drag, startPoint x: 262, startPoint y: 33, endPoint x: 238, endPoint y: 33, distance: 24.0
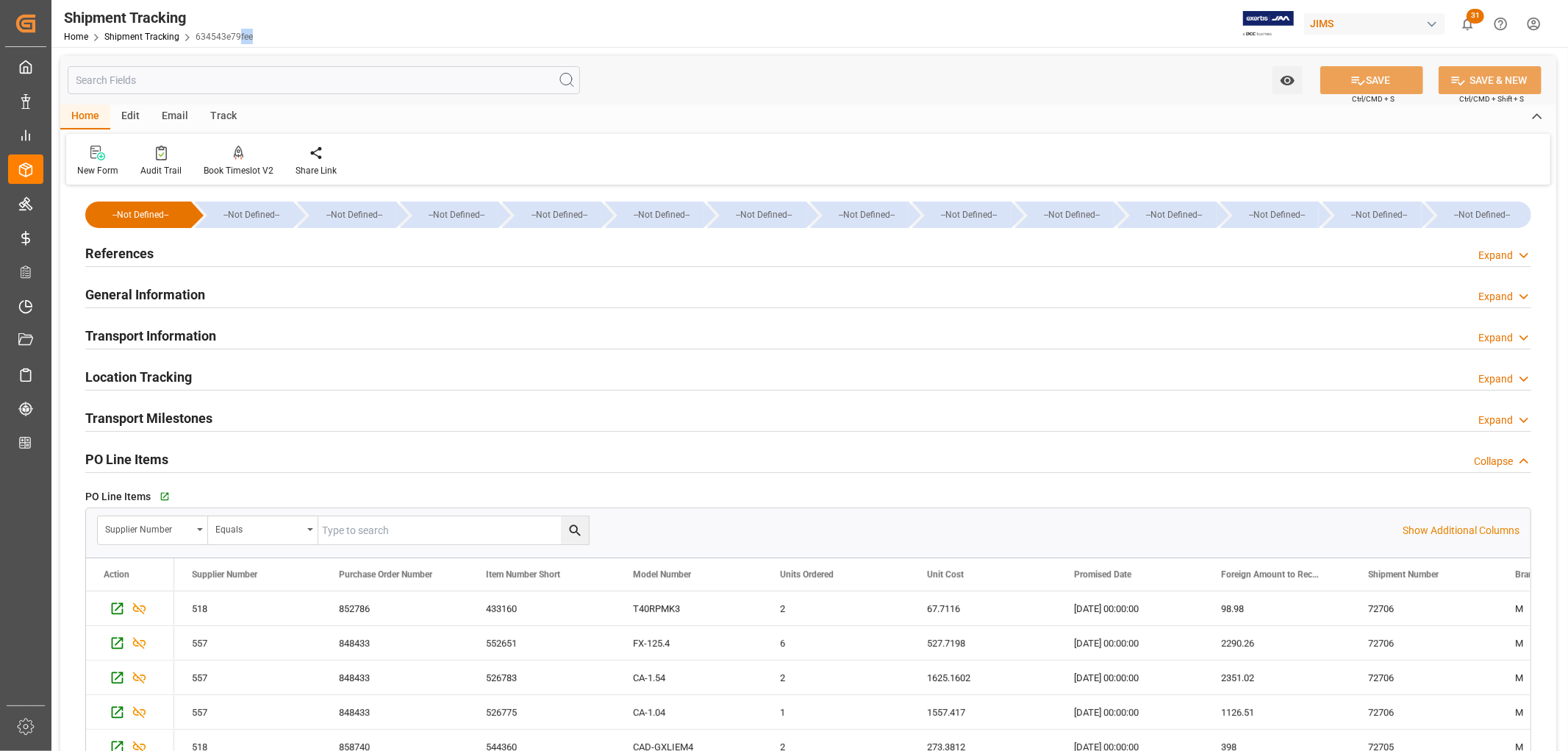
click at [238, 33] on div "Shipment Tracking Home Shipment Tracking 634543e79fee JIMS 31 Notifications Onl…" at bounding box center [804, 23] width 1526 height 47
click at [126, 247] on h2 "References" at bounding box center [120, 253] width 69 height 20
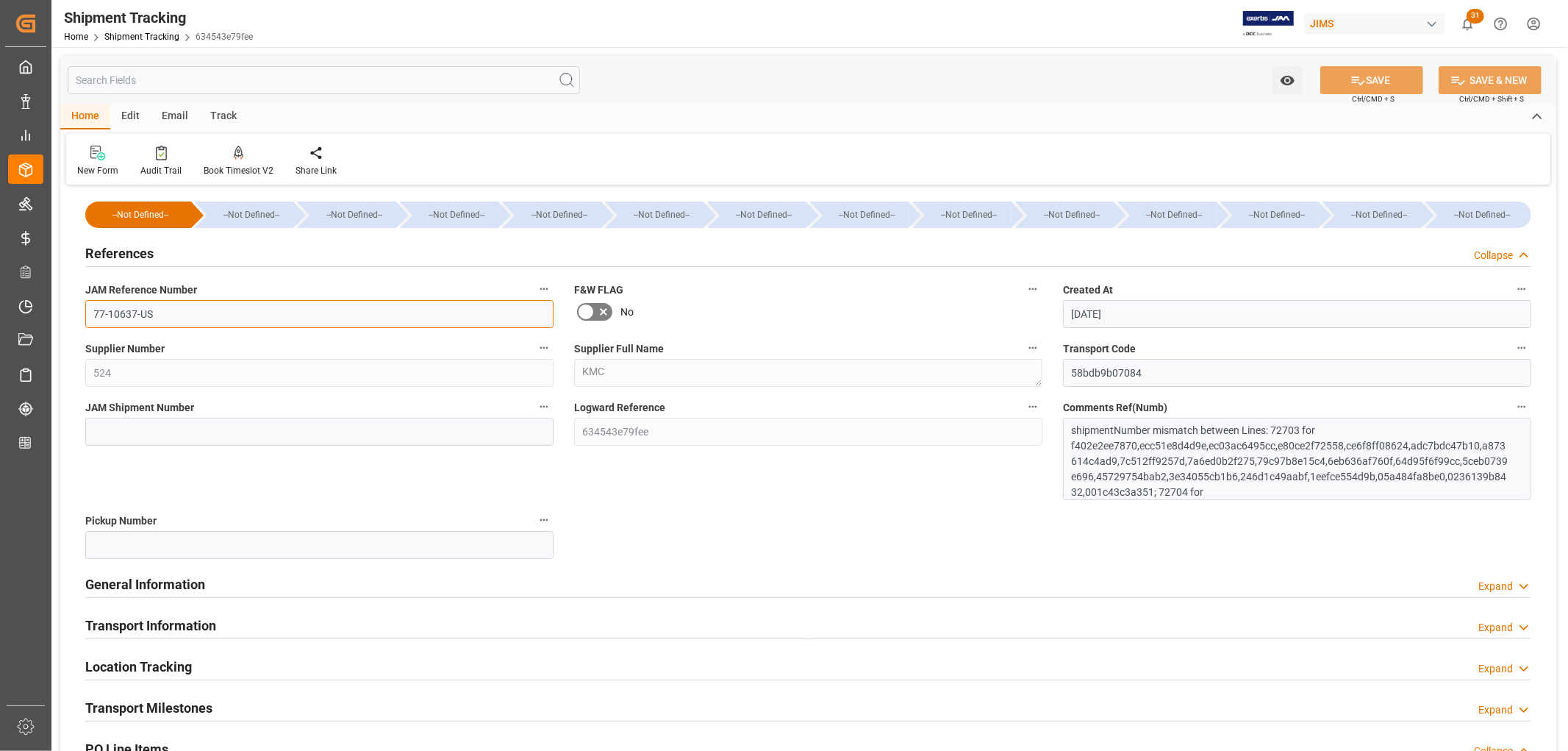
drag, startPoint x: 154, startPoint y: 314, endPoint x: 79, endPoint y: 311, distance: 75.1
click at [79, 311] on div "JAM Reference Number 77-10637-US" at bounding box center [320, 303] width 489 height 59
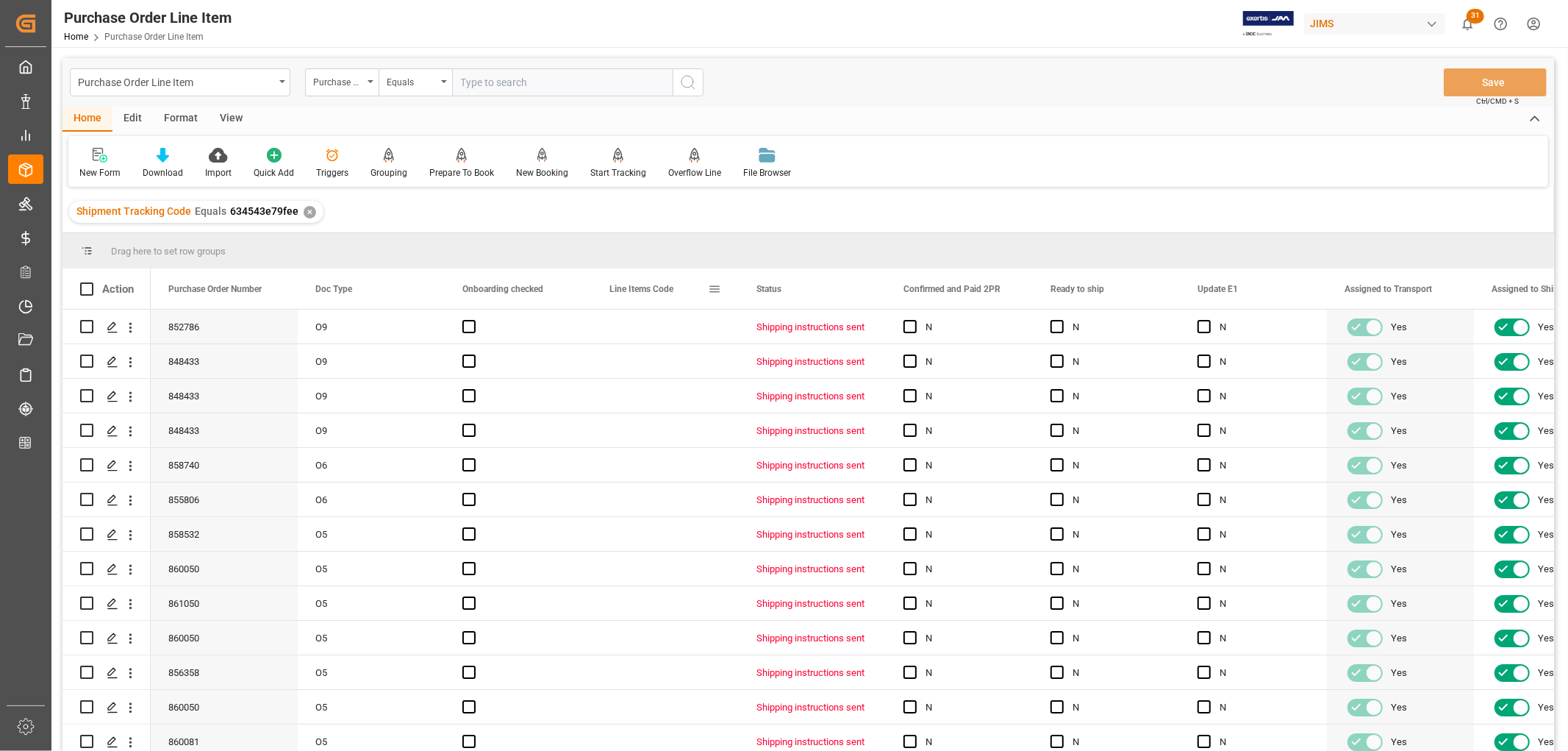
click at [713, 291] on span at bounding box center [714, 289] width 13 height 13
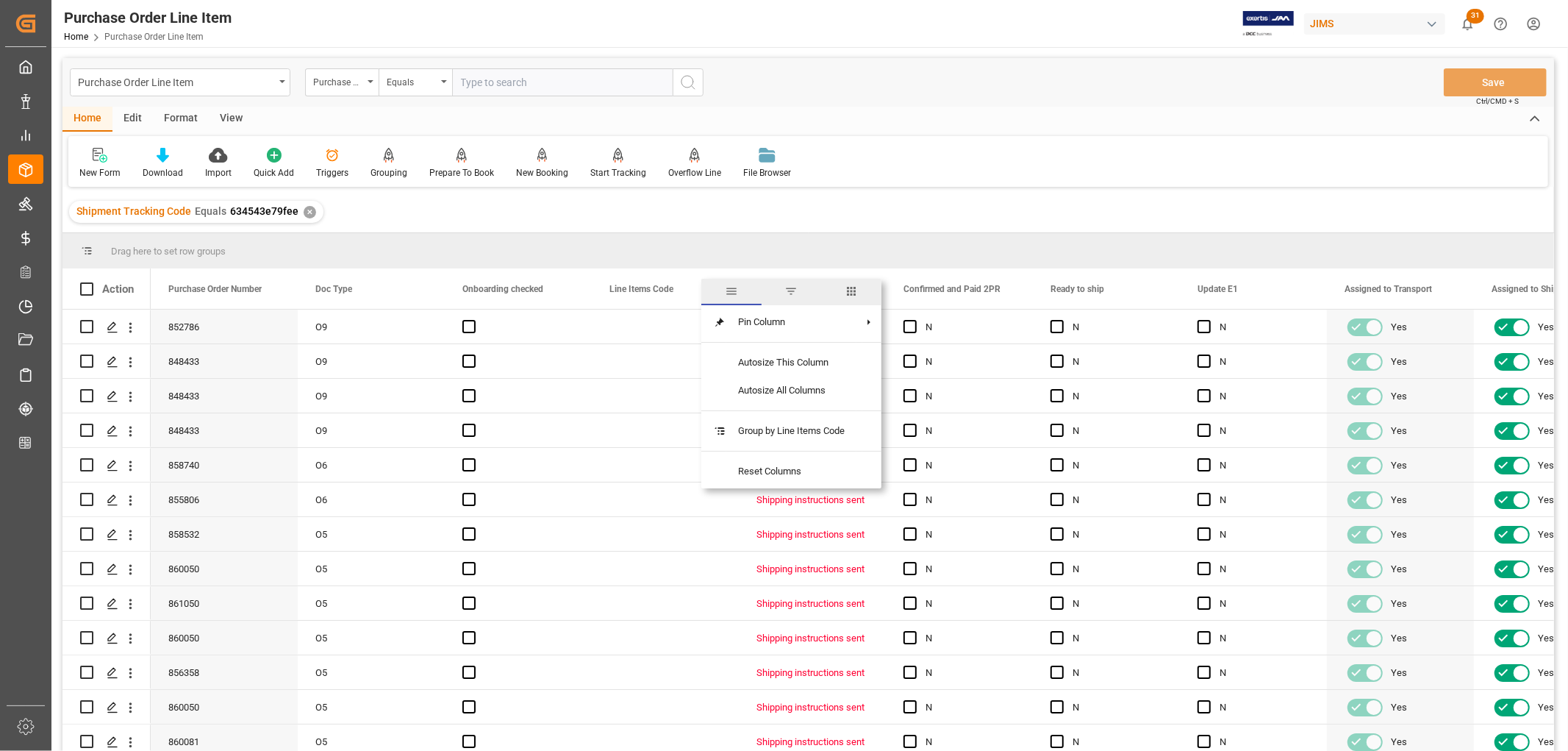
click at [854, 290] on span "columns" at bounding box center [851, 291] width 13 height 13
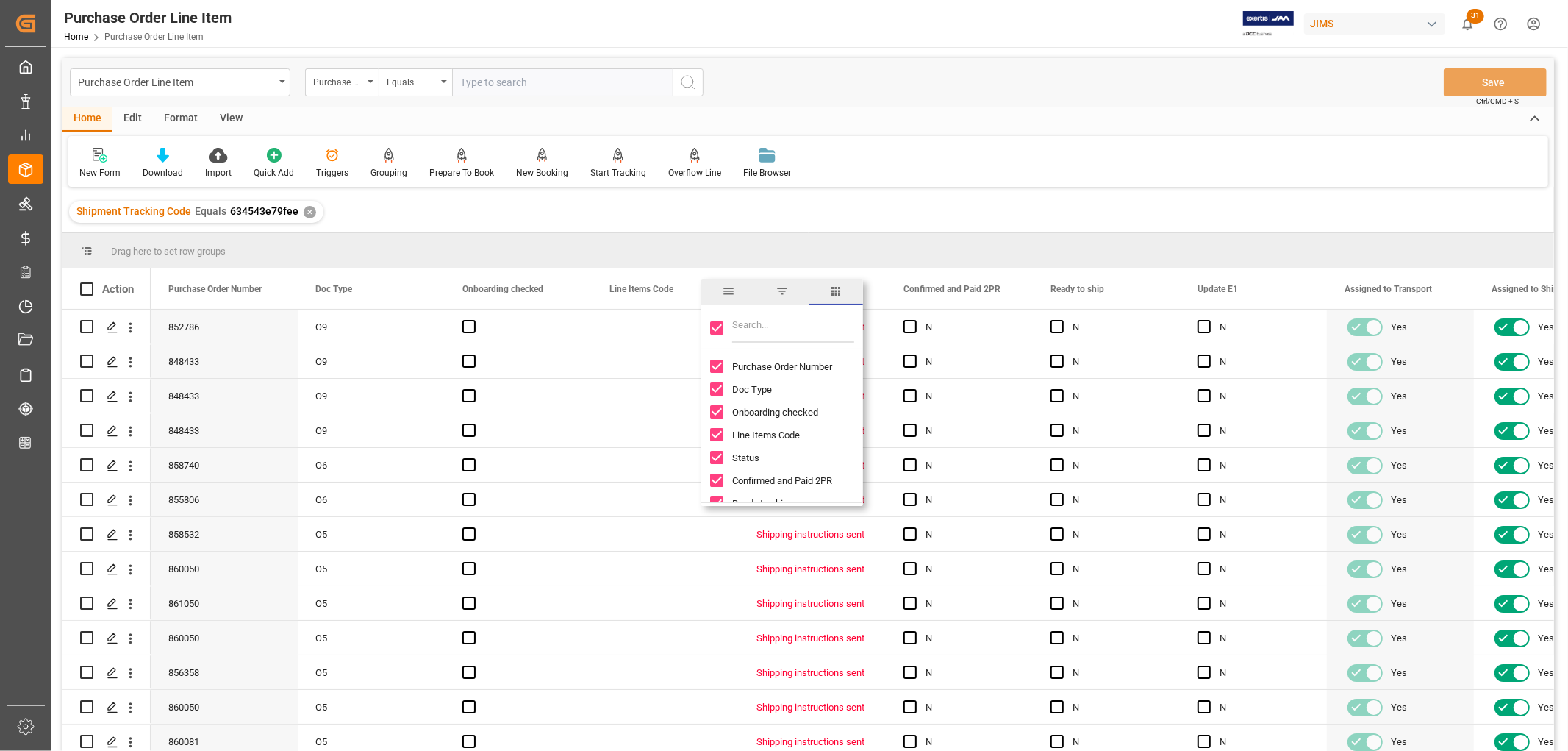
click at [716, 326] on input "Toggle Select All Columns" at bounding box center [716, 328] width 13 height 13
checkbox input "false"
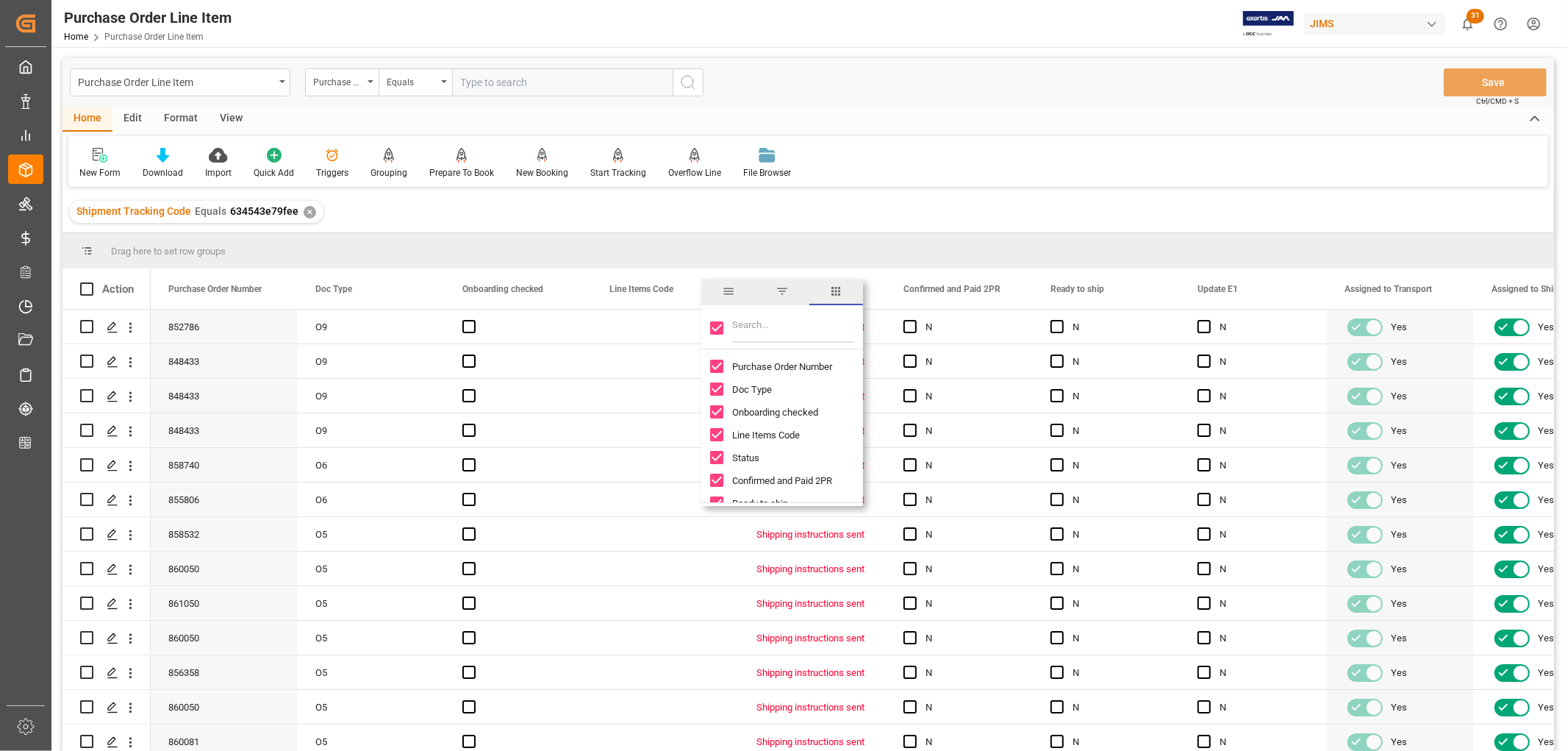
checkbox input "false"
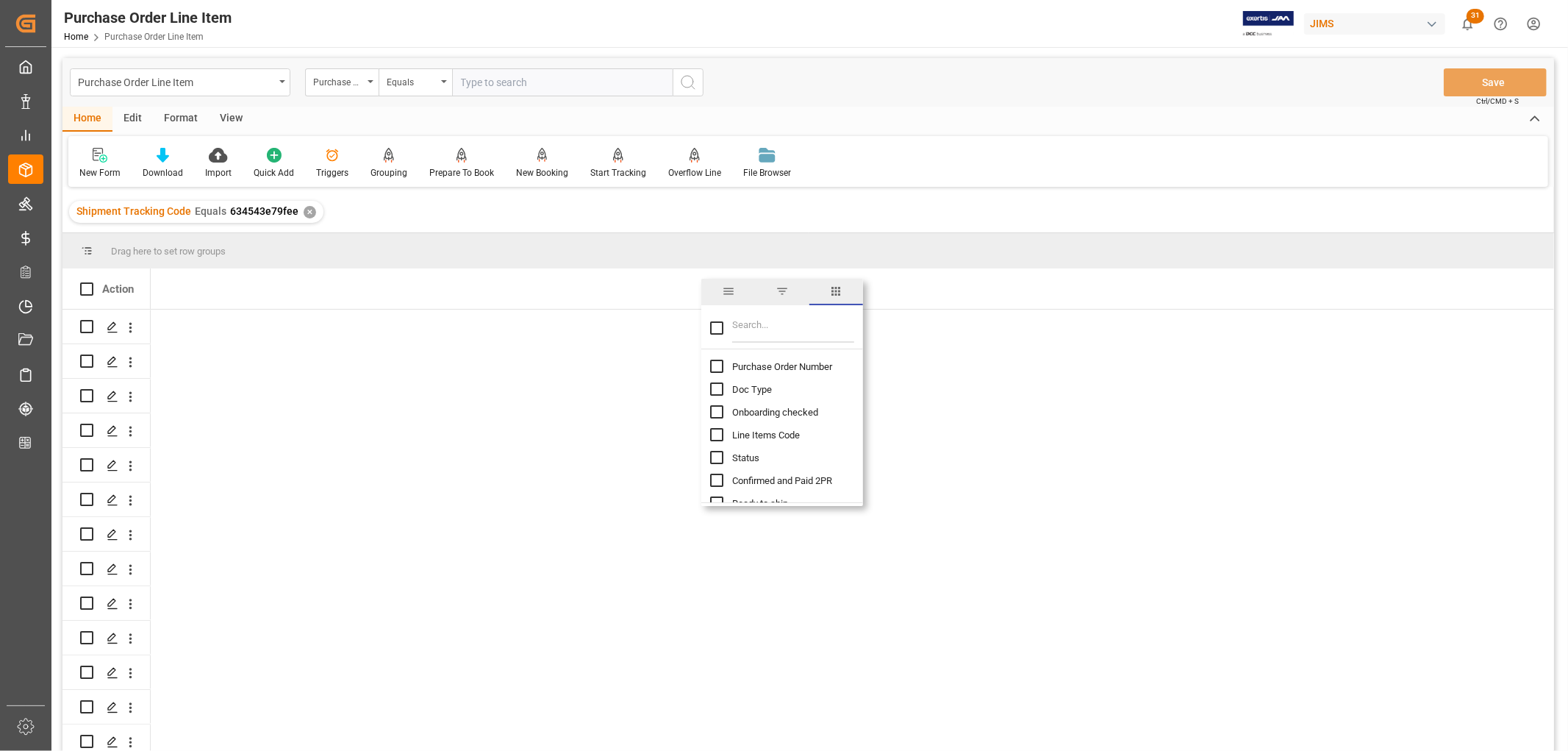
click at [713, 369] on input "Purchase Order Number column toggle visibility (hidden)" at bounding box center [716, 366] width 13 height 13
checkbox input "true"
checkbox input "false"
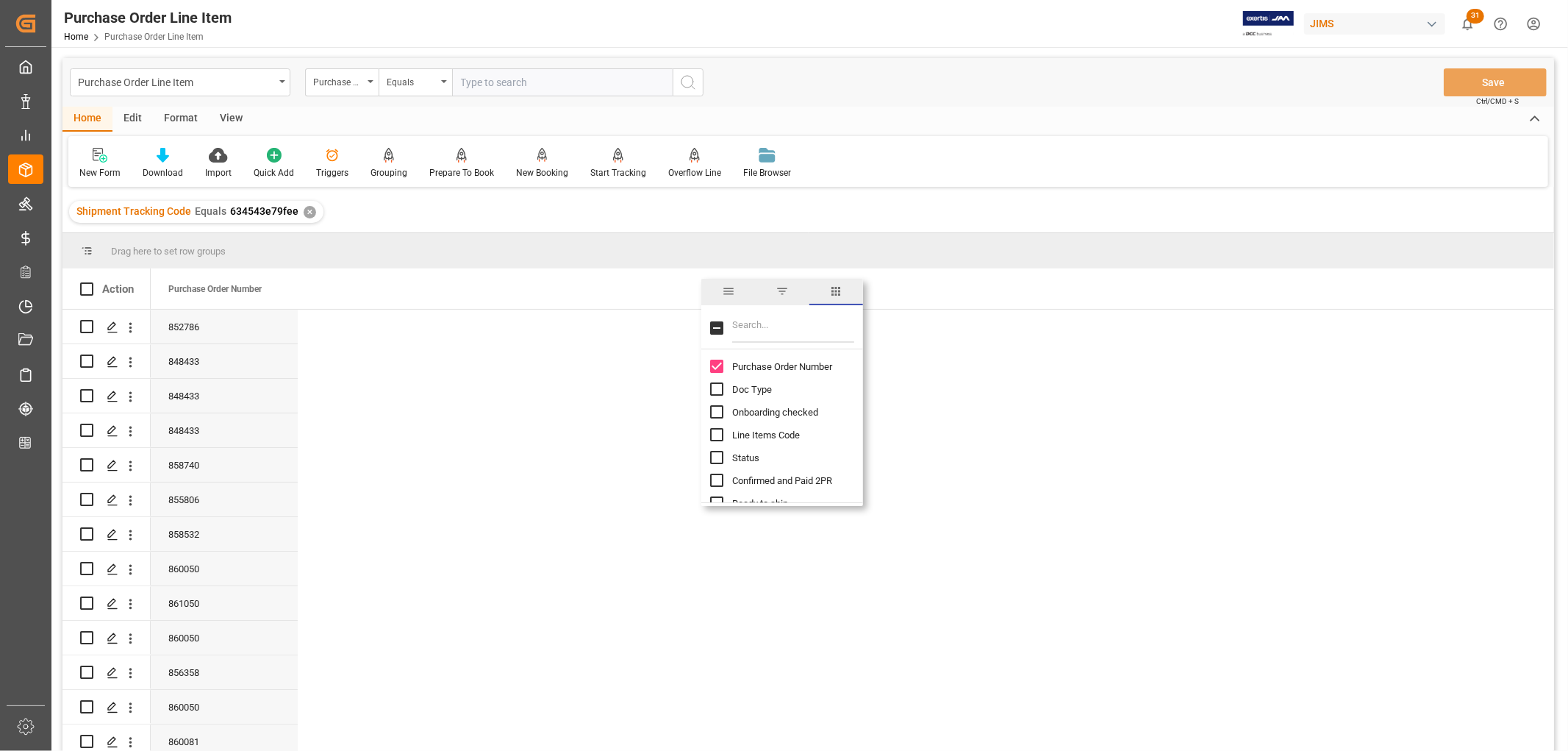
click at [770, 320] on input "Filter Columns Input" at bounding box center [792, 328] width 122 height 30
type input "d"
checkbox input "false"
type input "o"
type input "doc"
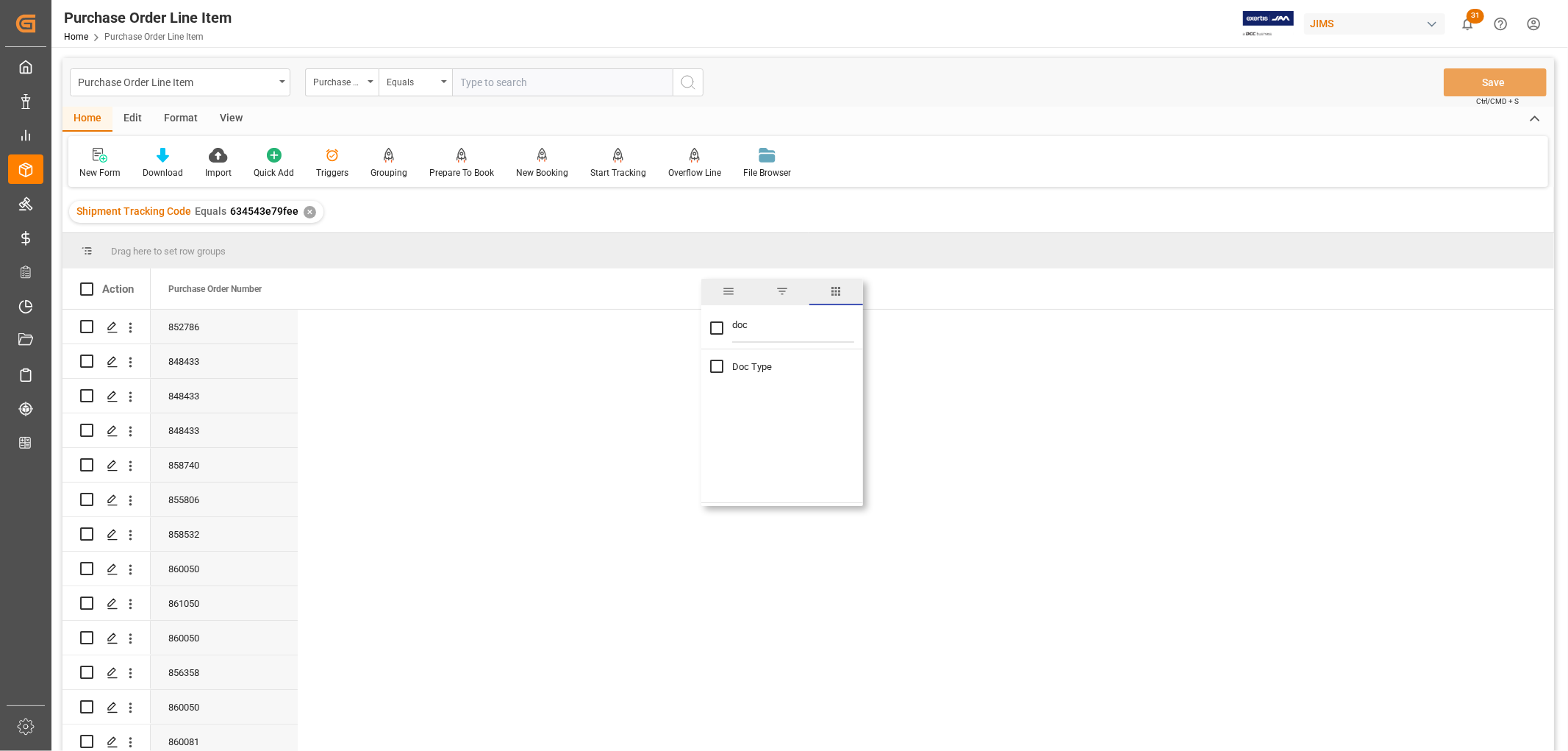
click at [716, 364] on input "Doc Type column toggle visibility (hidden)" at bounding box center [716, 366] width 13 height 13
checkbox input "true"
drag, startPoint x: 755, startPoint y: 319, endPoint x: 729, endPoint y: 320, distance: 26.0
click at [729, 320] on div "doc" at bounding box center [782, 329] width 162 height 41
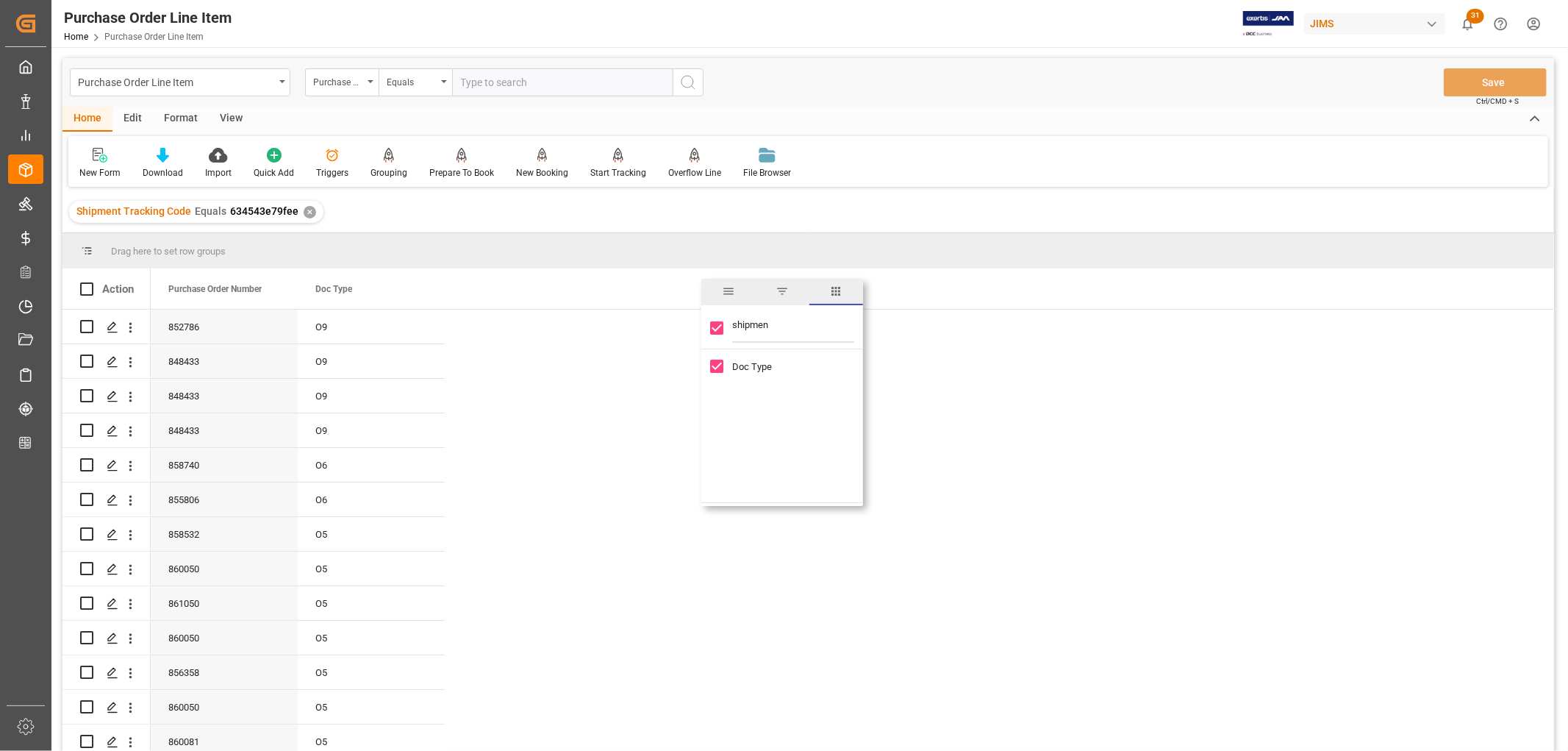
type input "shipment"
checkbox input "false"
type input "shipment"
click at [716, 389] on input "Shipment Number column toggle visibility (hidden)" at bounding box center [716, 389] width 13 height 13
checkbox input "true"
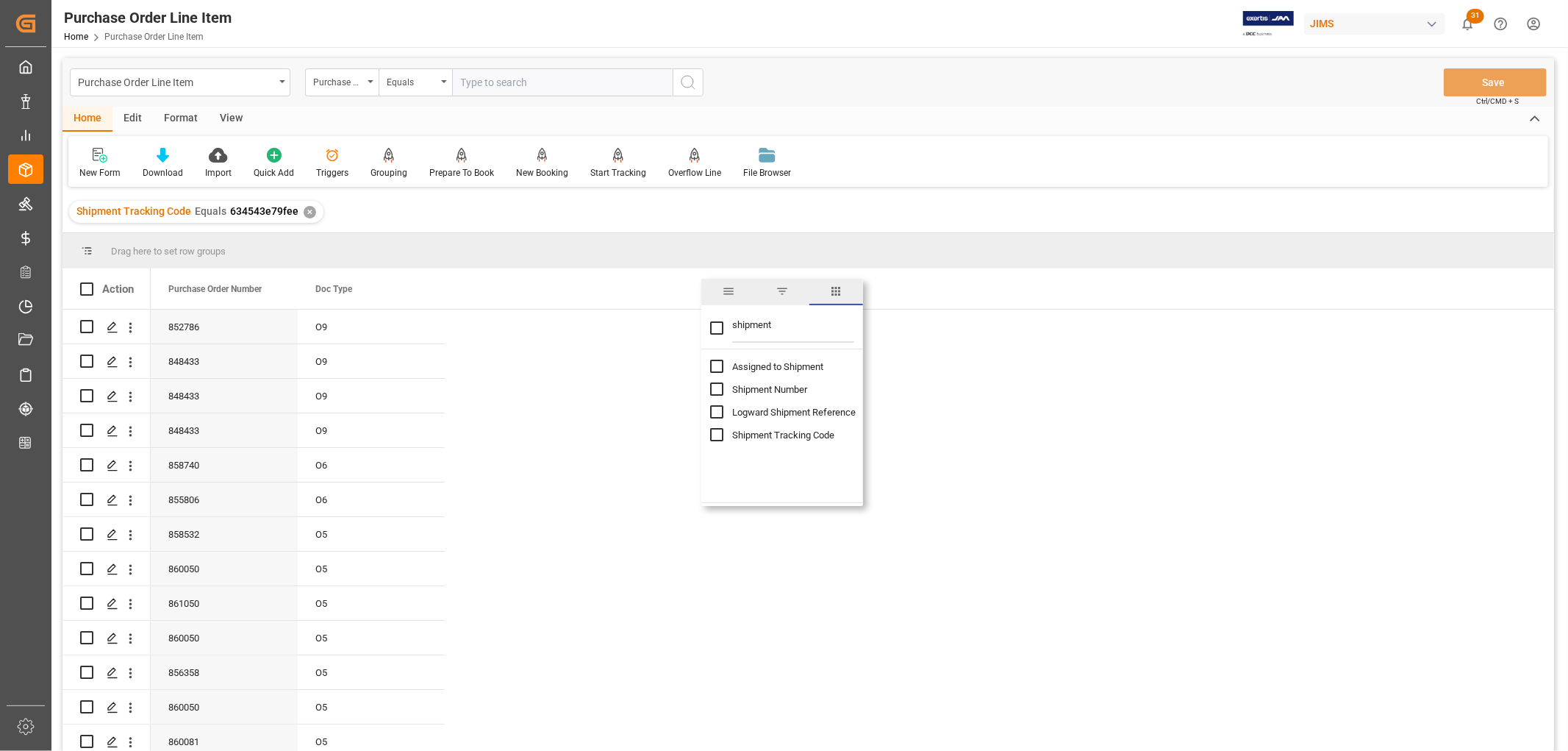
checkbox input "false"
click at [714, 414] on input "Logward Shipment Reference column toggle visibility (hidden)" at bounding box center [716, 412] width 13 height 13
checkbox input "true"
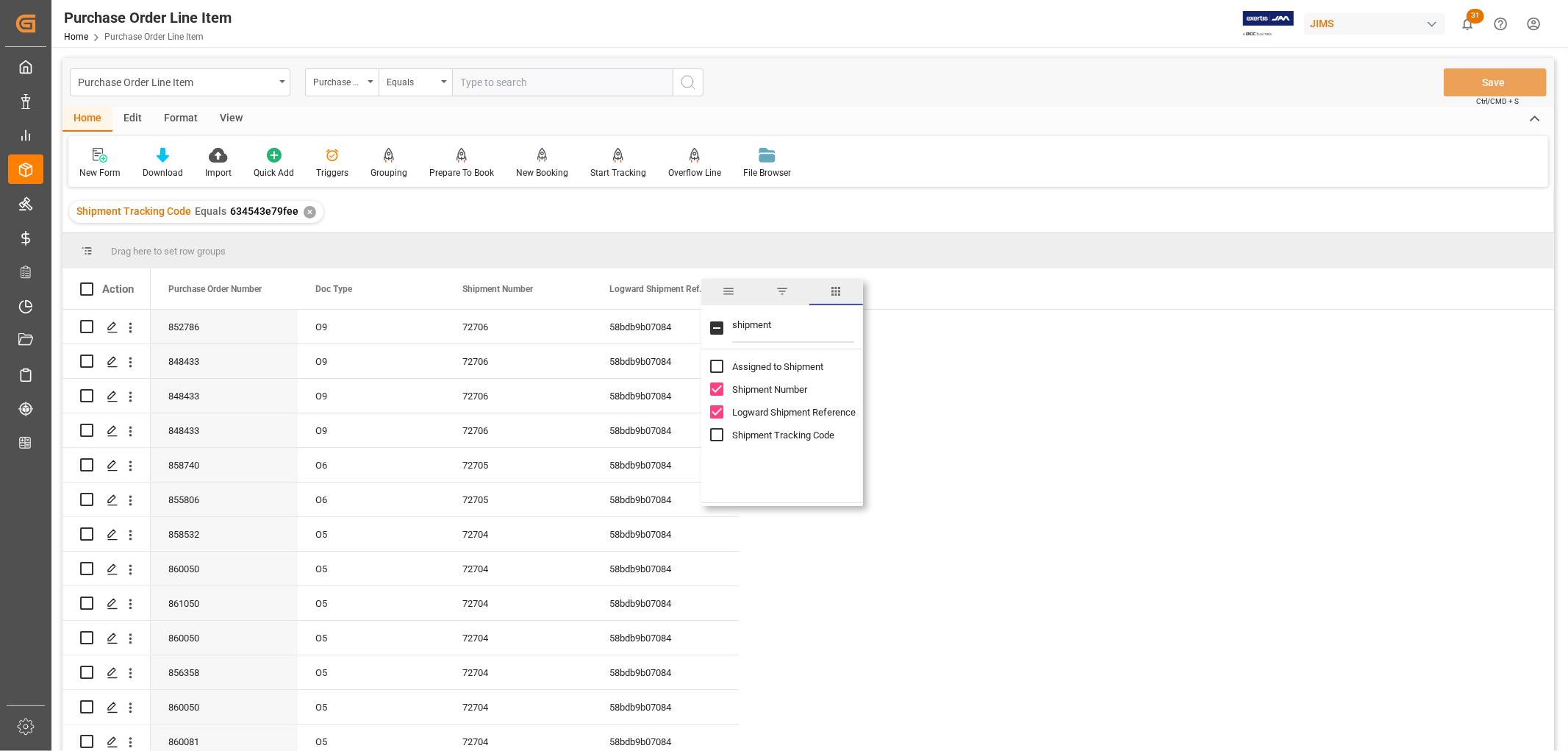
click at [721, 437] on input "Shipment Tracking Code column toggle visibility (hidden)" at bounding box center [716, 435] width 13 height 13
checkbox input "true"
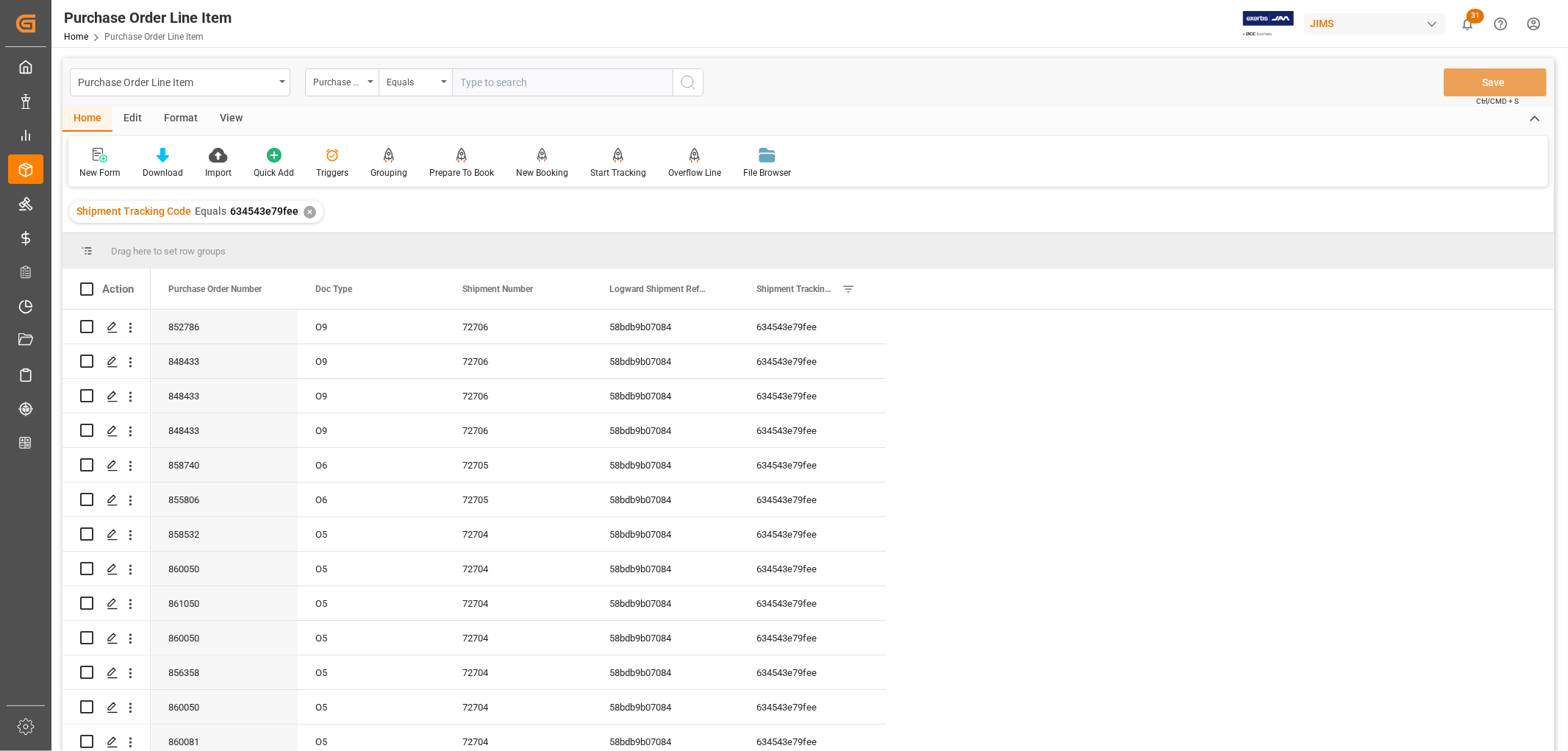
click at [992, 186] on div "New Form Download Import Quick Add Triggers Grouping Grouping Tooltip Prepare T…" at bounding box center [808, 161] width 1480 height 51
click at [798, 325] on div "634543e79fee" at bounding box center [812, 326] width 147 height 33
drag, startPoint x: 884, startPoint y: 287, endPoint x: 1037, endPoint y: 280, distance: 153.2
click at [889, 280] on div at bounding box center [885, 289] width 6 height 41
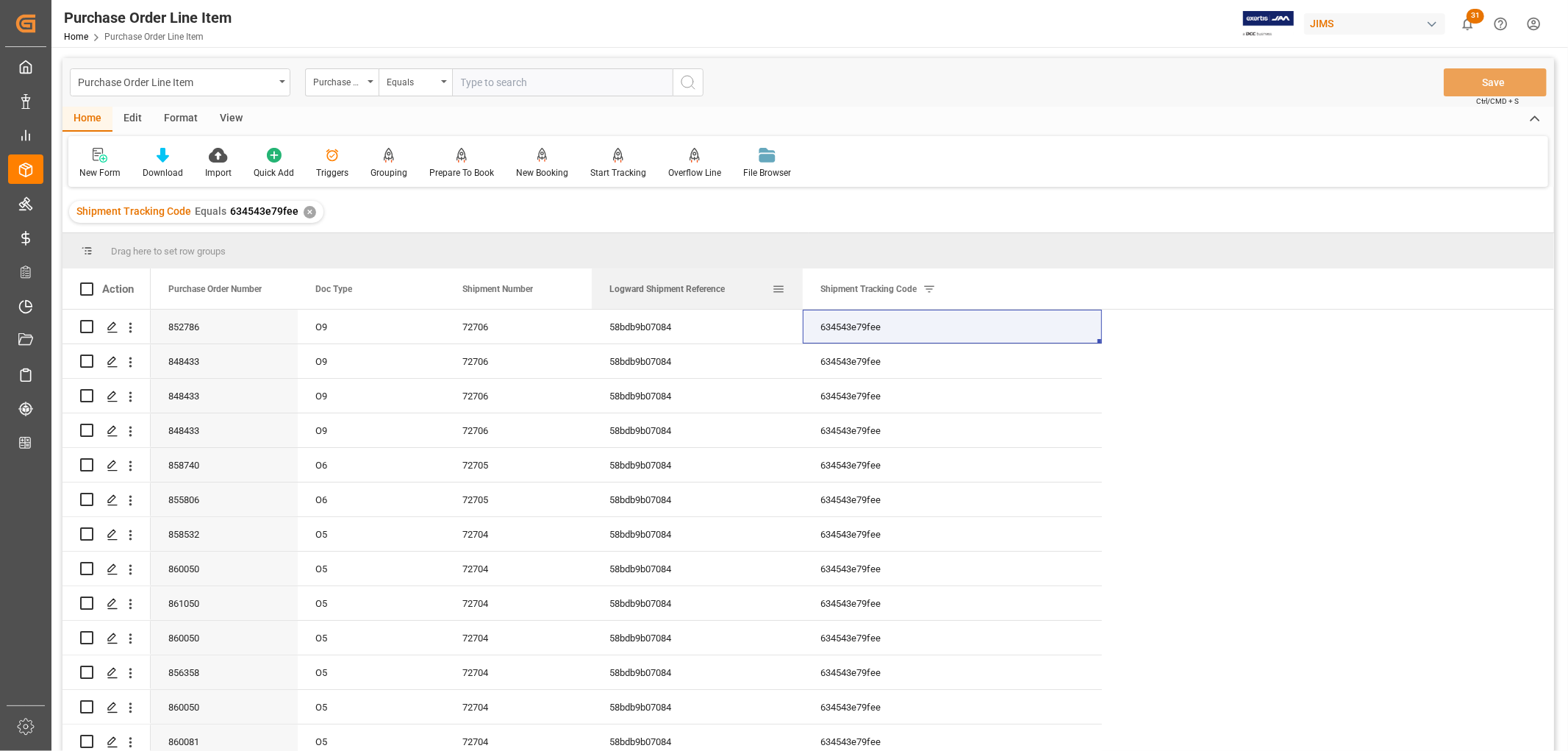
drag, startPoint x: 738, startPoint y: 284, endPoint x: 801, endPoint y: 287, distance: 63.1
click at [801, 287] on div at bounding box center [803, 289] width 6 height 41
click at [655, 326] on div "58bdb9b07084" at bounding box center [697, 326] width 211 height 33
drag, startPoint x: 666, startPoint y: 329, endPoint x: 835, endPoint y: 325, distance: 169.0
click at [835, 325] on div "852786 O9 72706 58bdb9b07084 634543e79fee" at bounding box center [626, 326] width 951 height 34
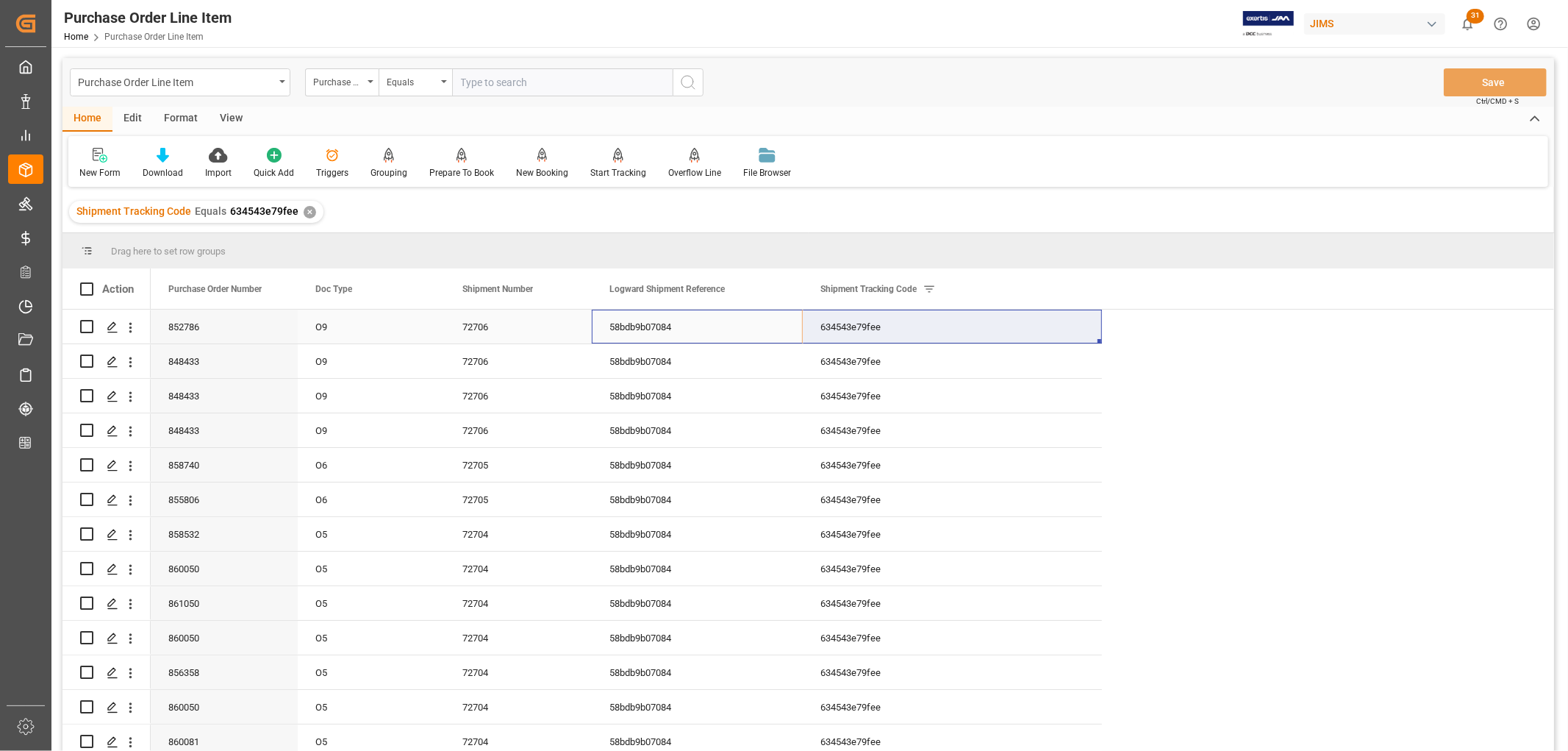
click at [649, 329] on div "58bdb9b07084" at bounding box center [697, 326] width 211 height 33
click at [862, 328] on div "634543e79fee" at bounding box center [952, 326] width 299 height 33
click at [857, 368] on div "634543e79fee" at bounding box center [952, 361] width 299 height 33
click at [649, 376] on div "58bdb9b07084" at bounding box center [697, 361] width 211 height 33
click at [650, 407] on div "58bdb9b07084" at bounding box center [697, 396] width 211 height 33
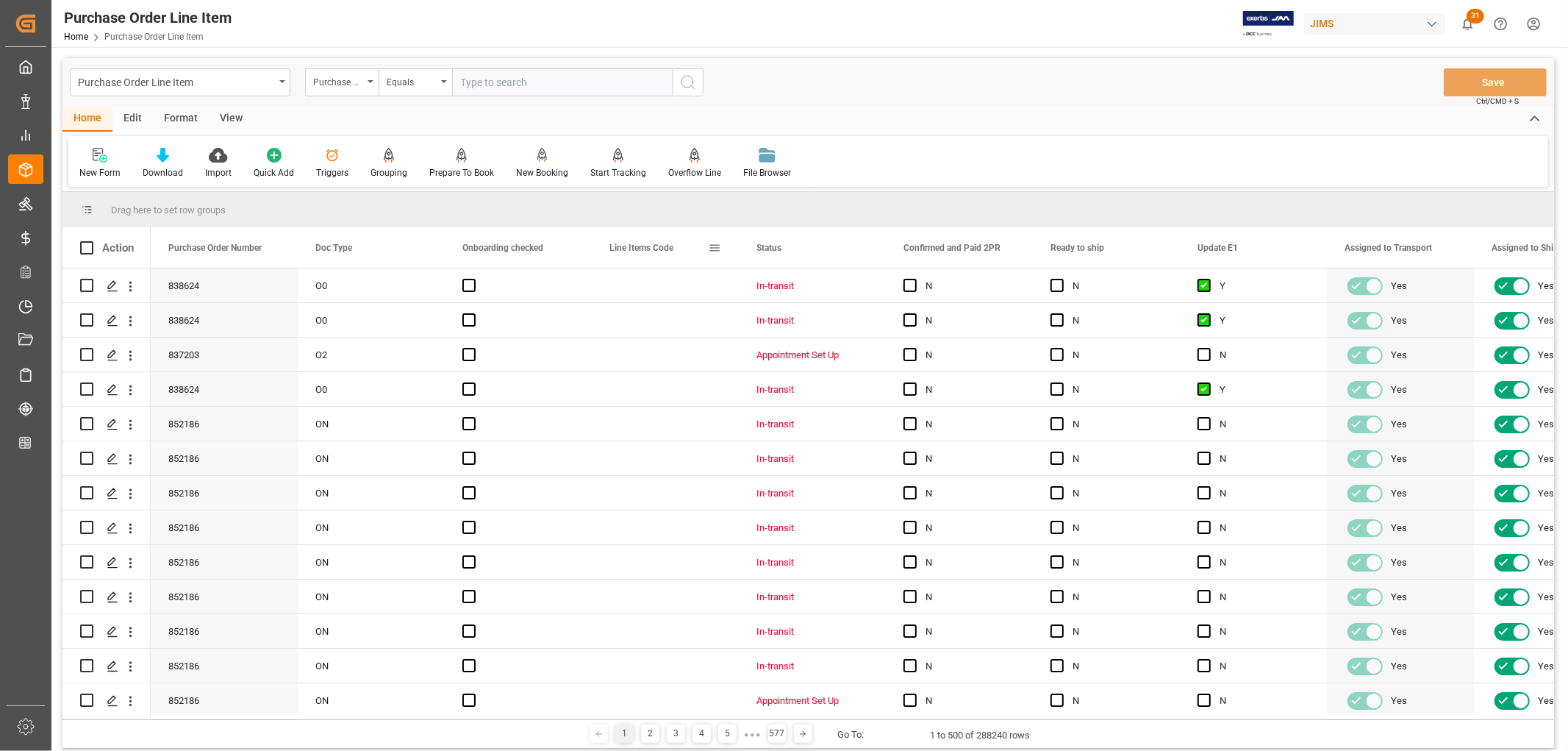
click at [712, 246] on span at bounding box center [714, 248] width 13 height 13
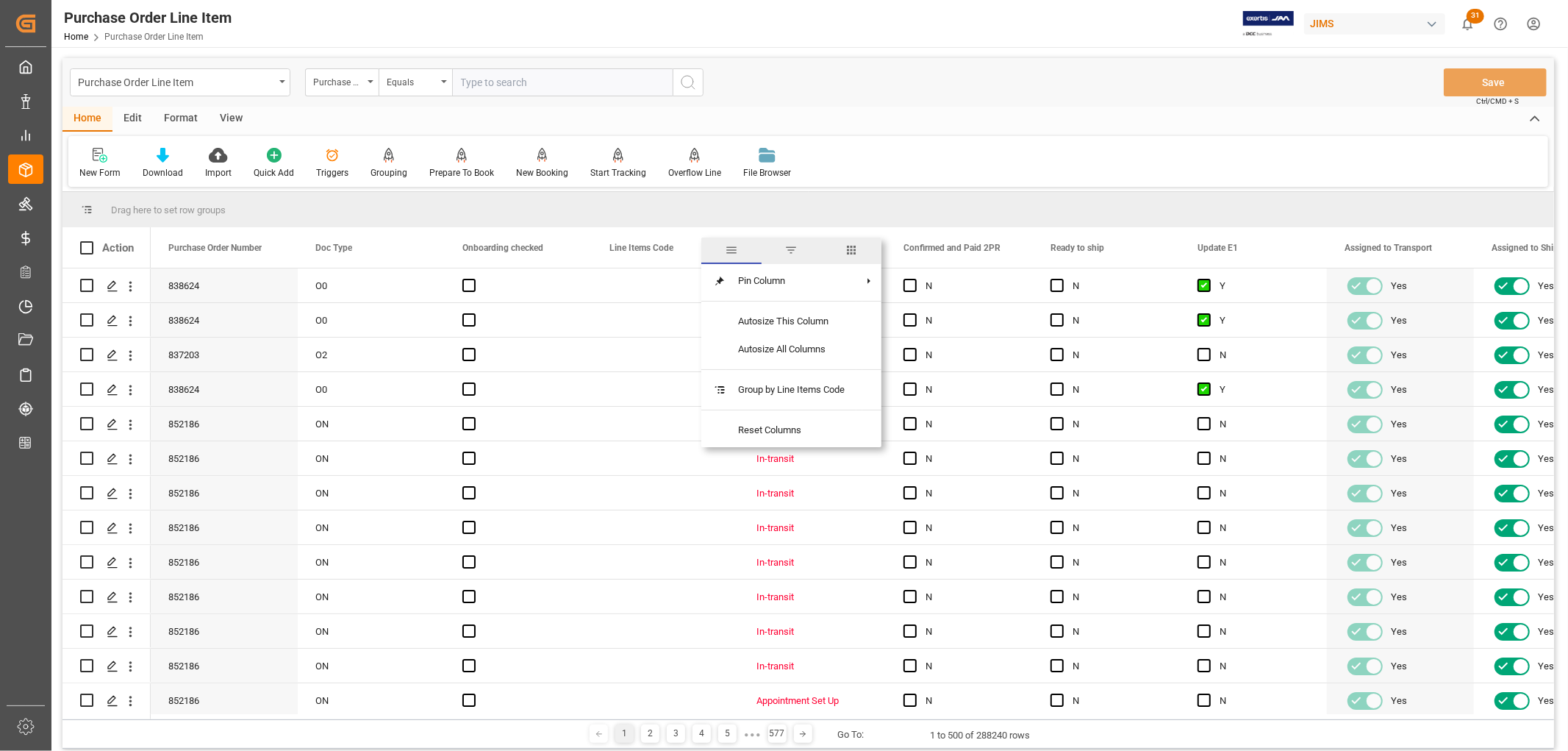
click at [855, 247] on span "columns" at bounding box center [851, 250] width 13 height 13
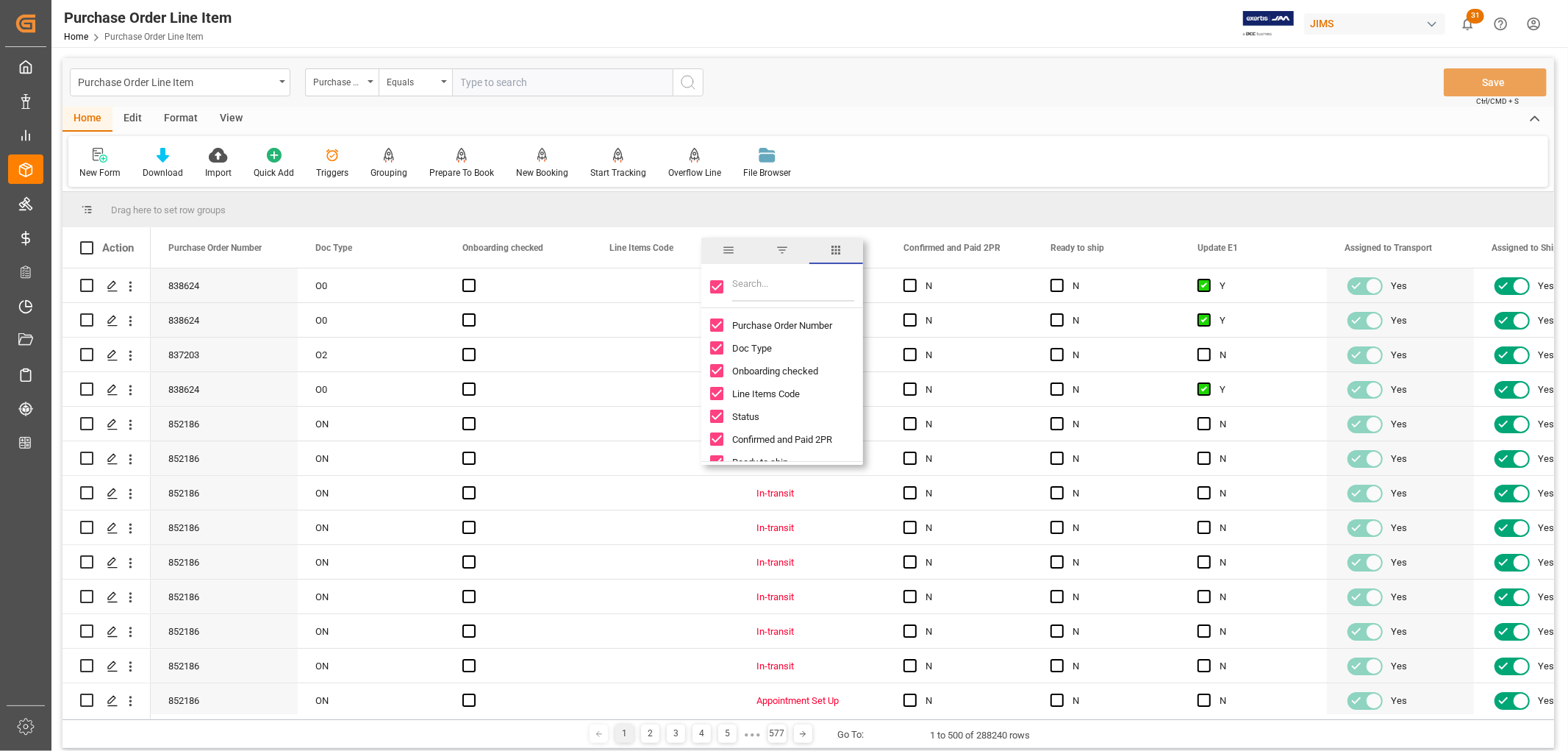
click at [720, 285] on input "Toggle Select All Columns" at bounding box center [716, 286] width 13 height 13
checkbox input "false"
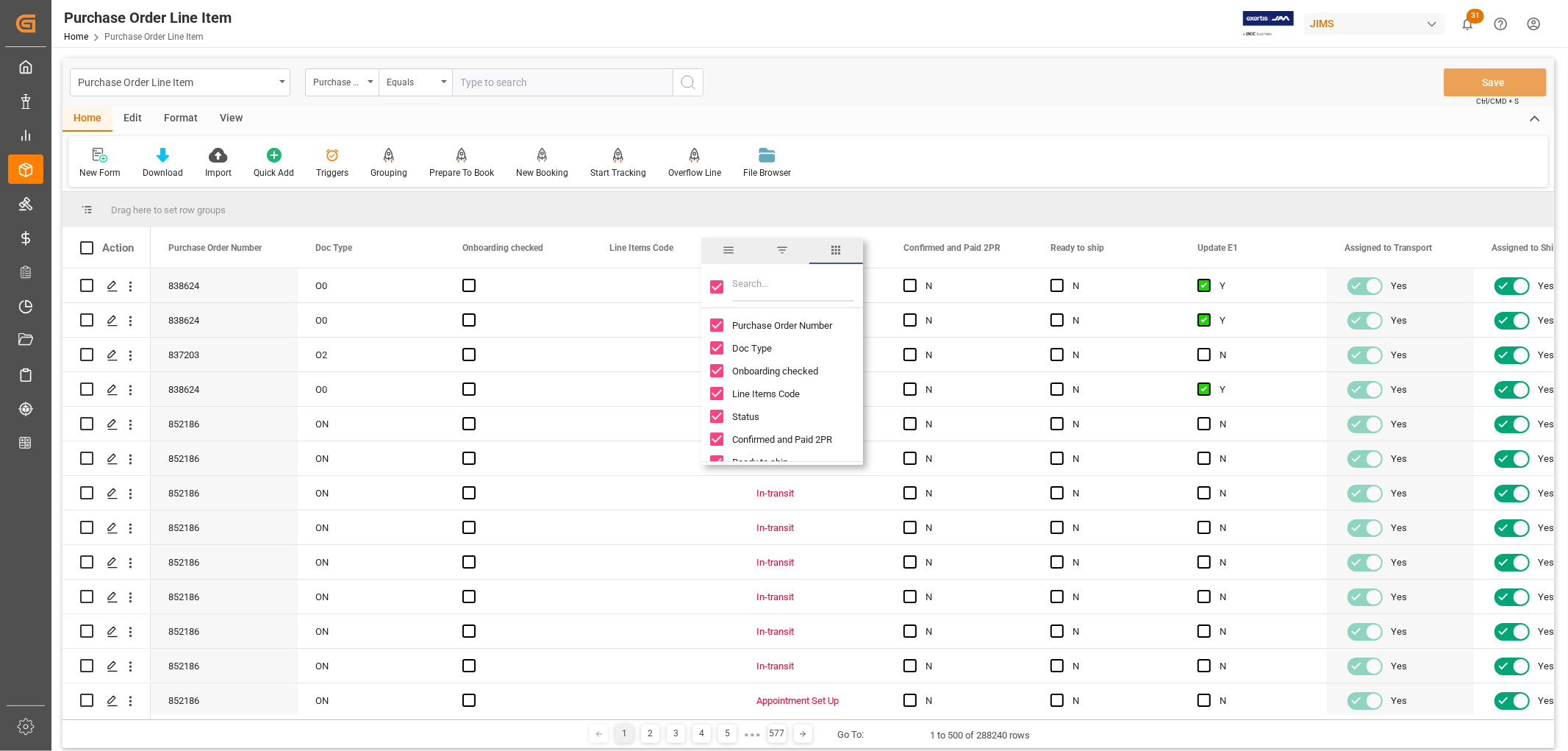
checkbox input "false"
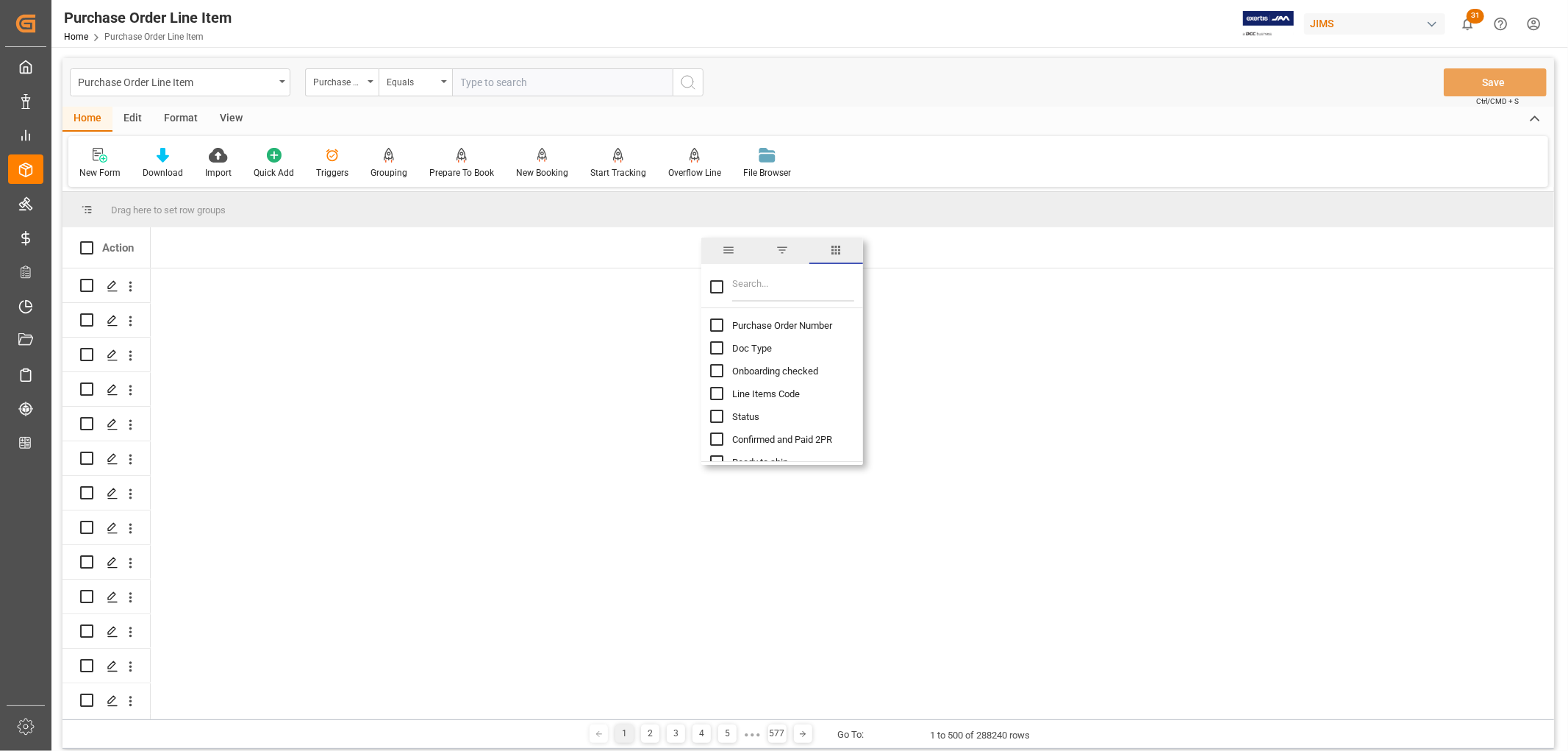
click at [716, 326] on input "Purchase Order Number column toggle visibility (hidden)" at bounding box center [716, 325] width 13 height 13
checkbox input "true"
checkbox input "false"
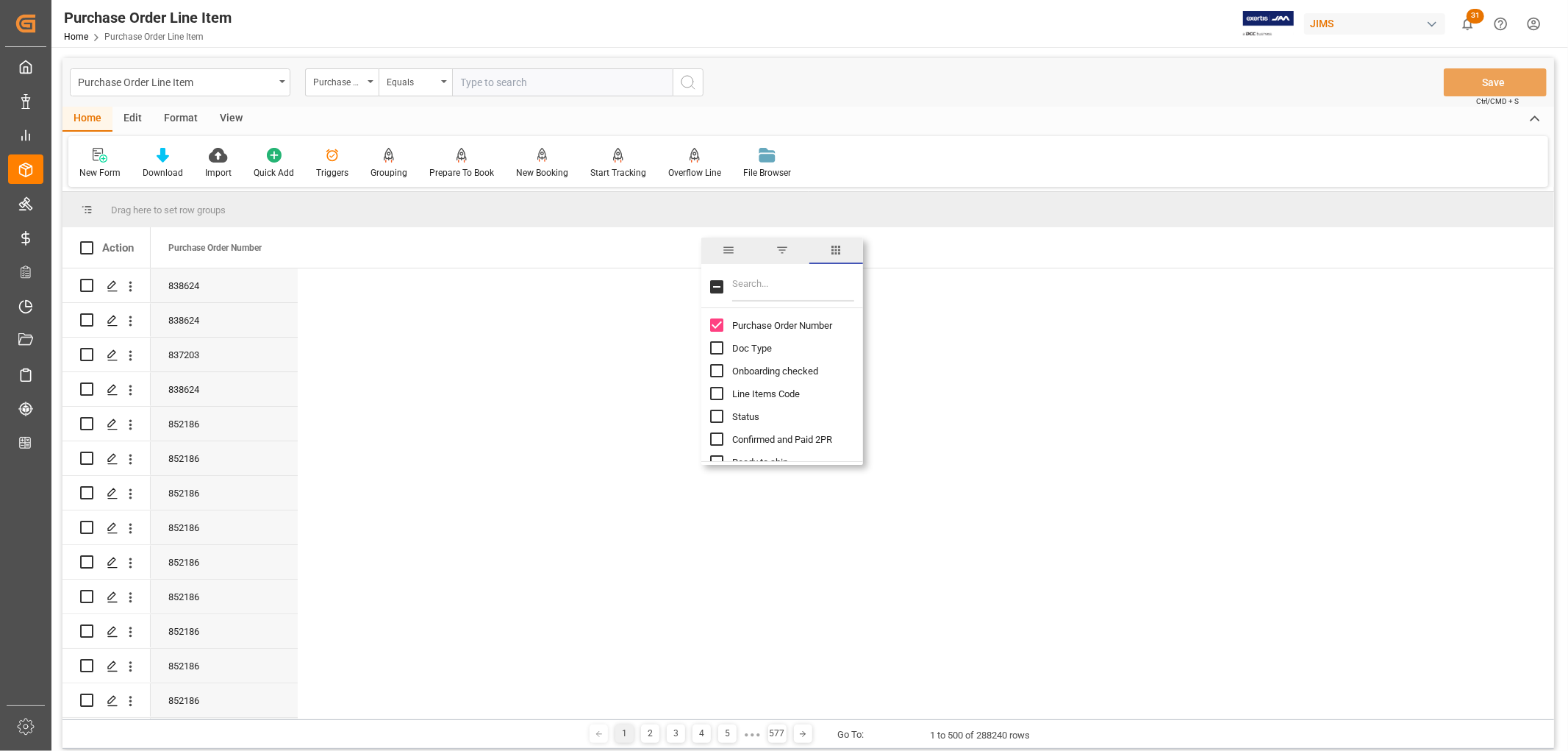
click at [775, 284] on input "Filter Columns Input" at bounding box center [792, 287] width 122 height 30
type input "ship"
click at [718, 372] on input "Shipment Number column toggle visibility (hidden)" at bounding box center [716, 371] width 13 height 13
checkbox input "true"
checkbox input "false"
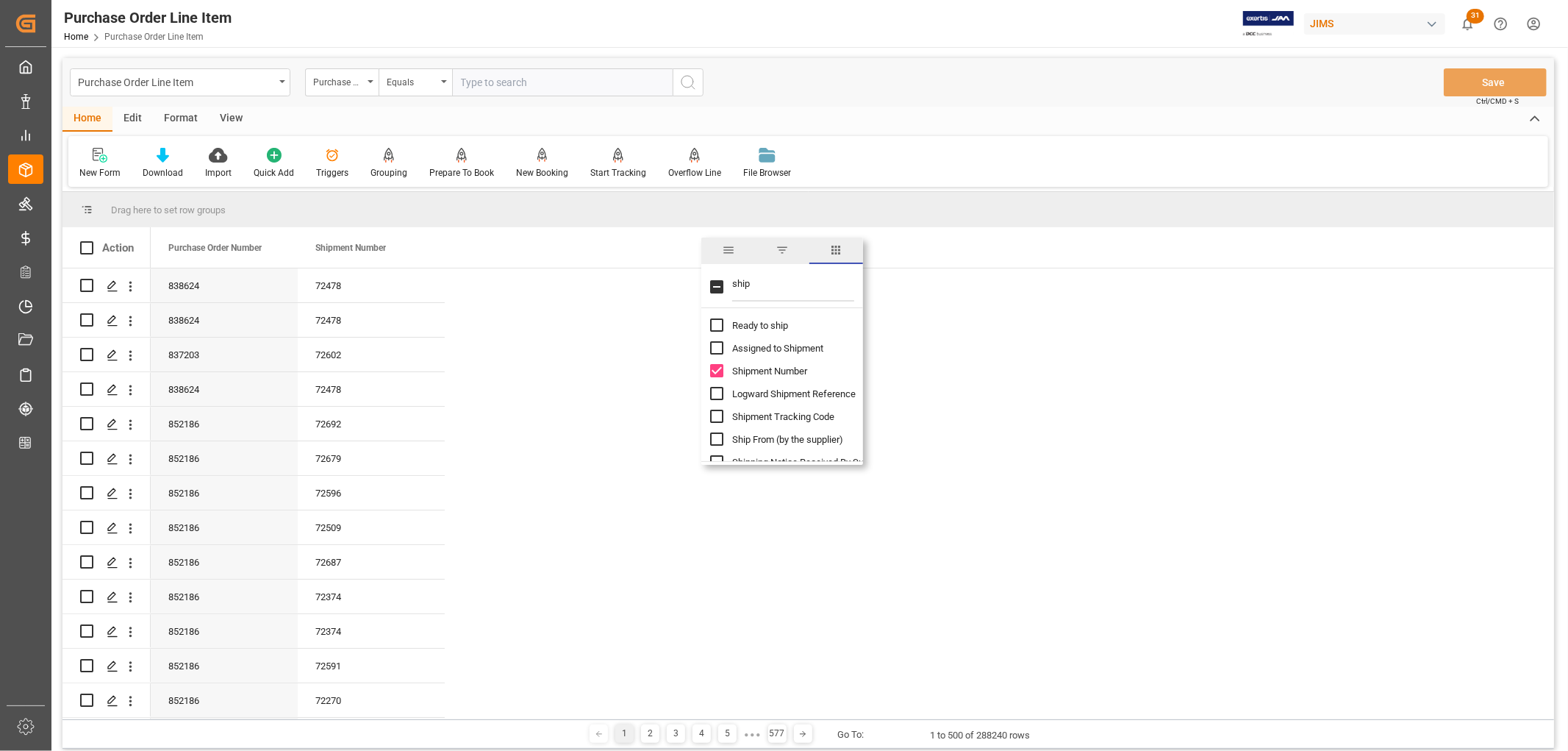
click at [715, 393] on input "Logward Shipment Reference column toggle visibility (hidden)" at bounding box center [716, 393] width 13 height 13
checkbox input "true"
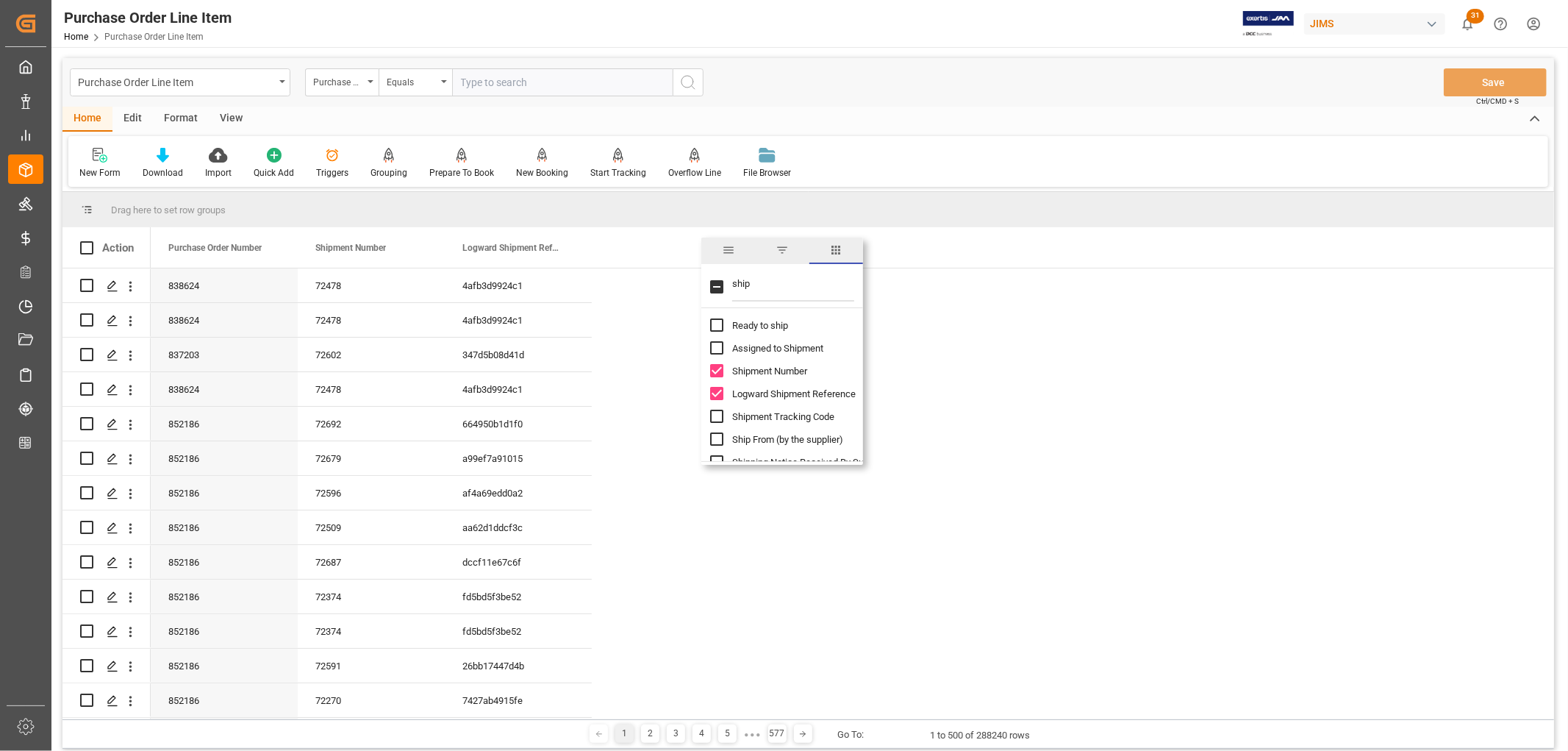
click at [714, 417] on input "Shipment Tracking Code column toggle visibility (hidden)" at bounding box center [716, 416] width 13 height 13
checkbox input "true"
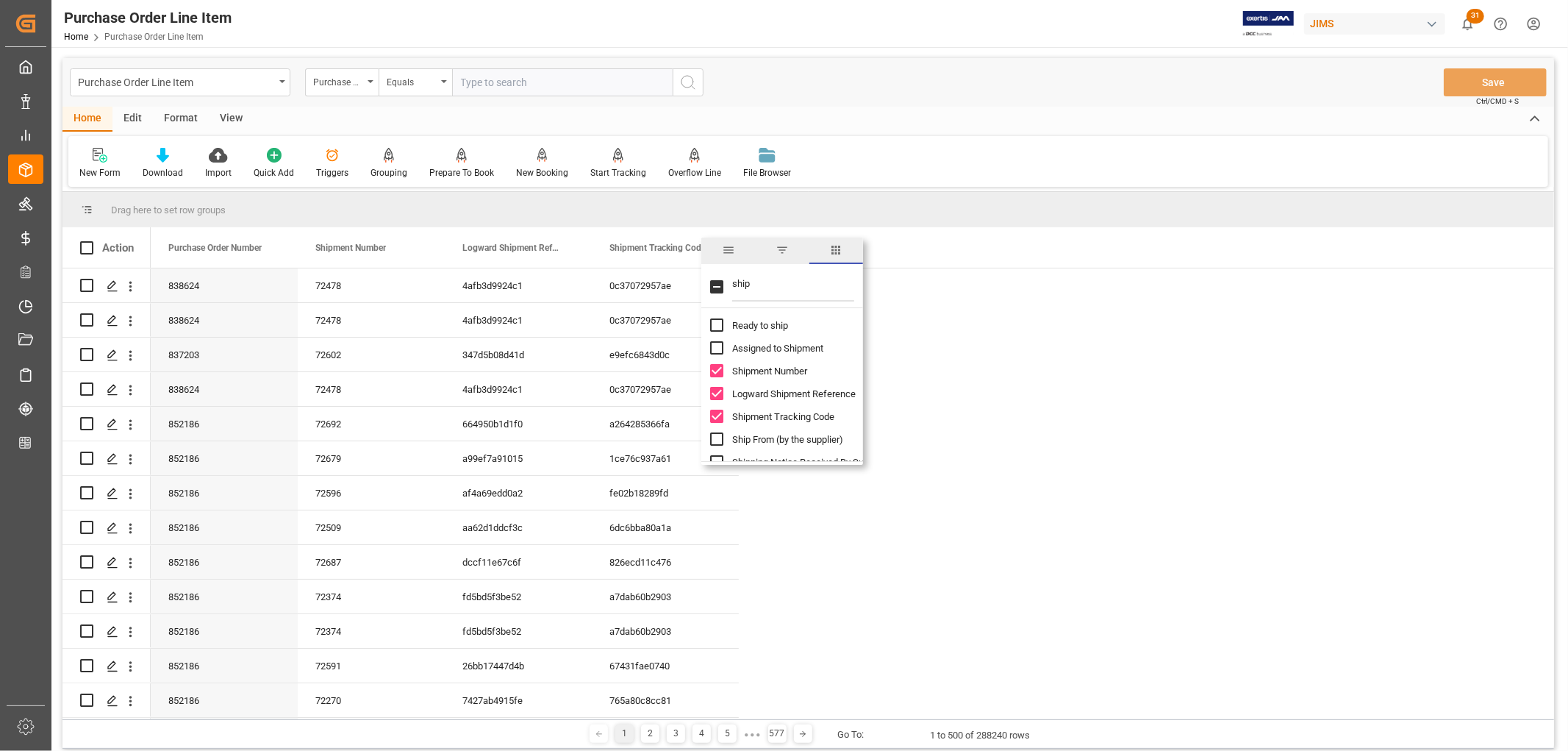
click at [1047, 125] on div "Home Edit Format View" at bounding box center [808, 119] width 1492 height 25
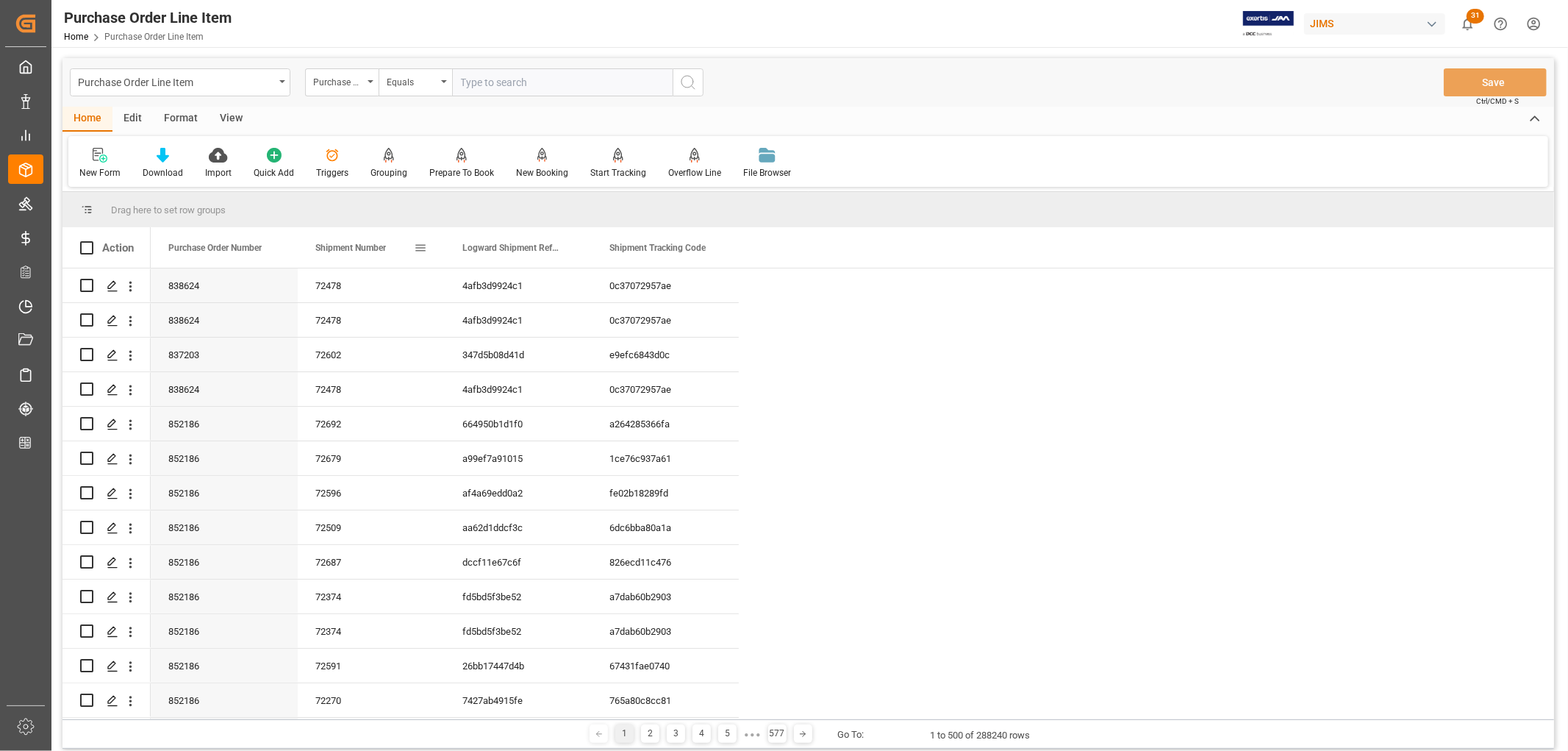
click at [421, 246] on span at bounding box center [420, 248] width 13 height 13
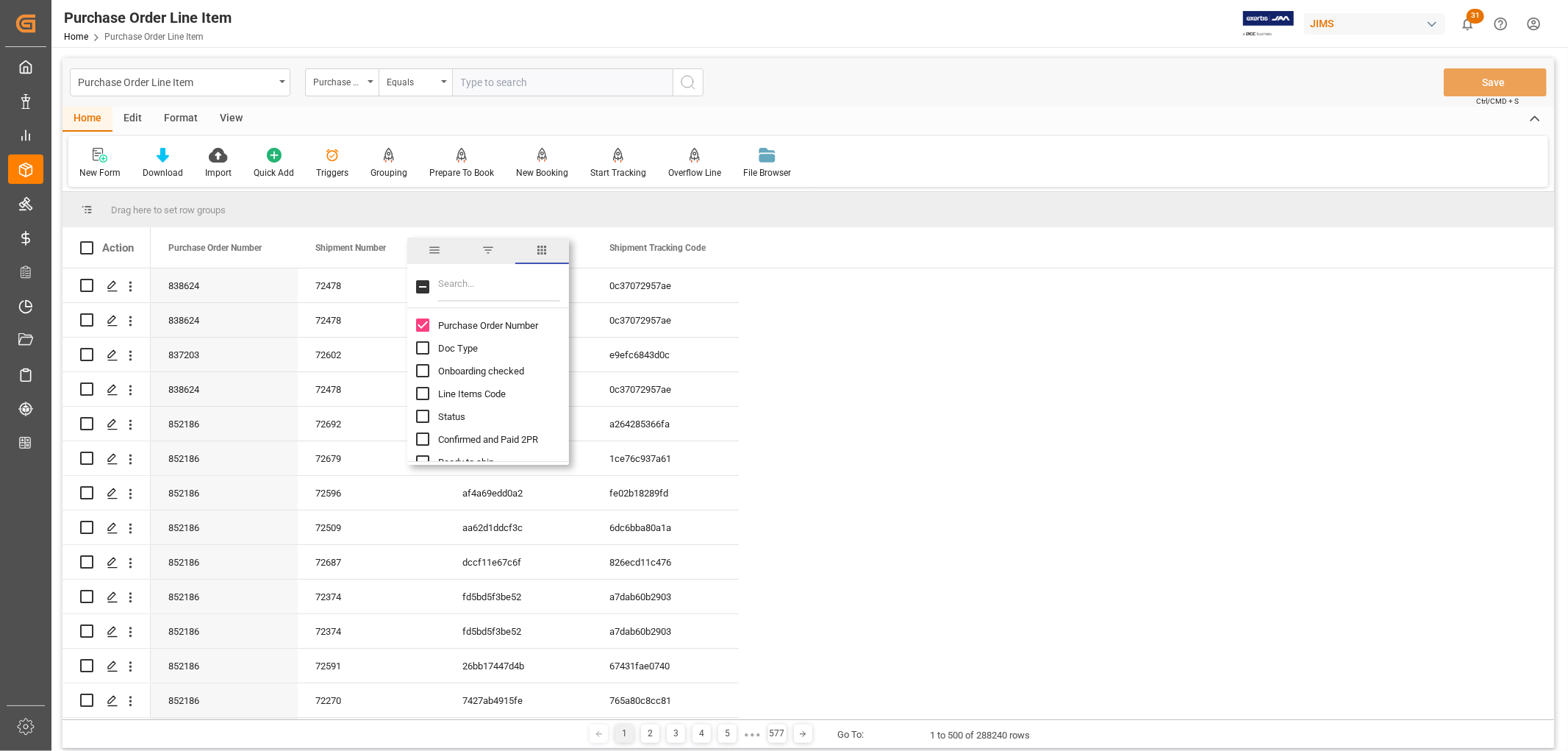
click at [494, 248] on span "filter" at bounding box center [488, 250] width 13 height 13
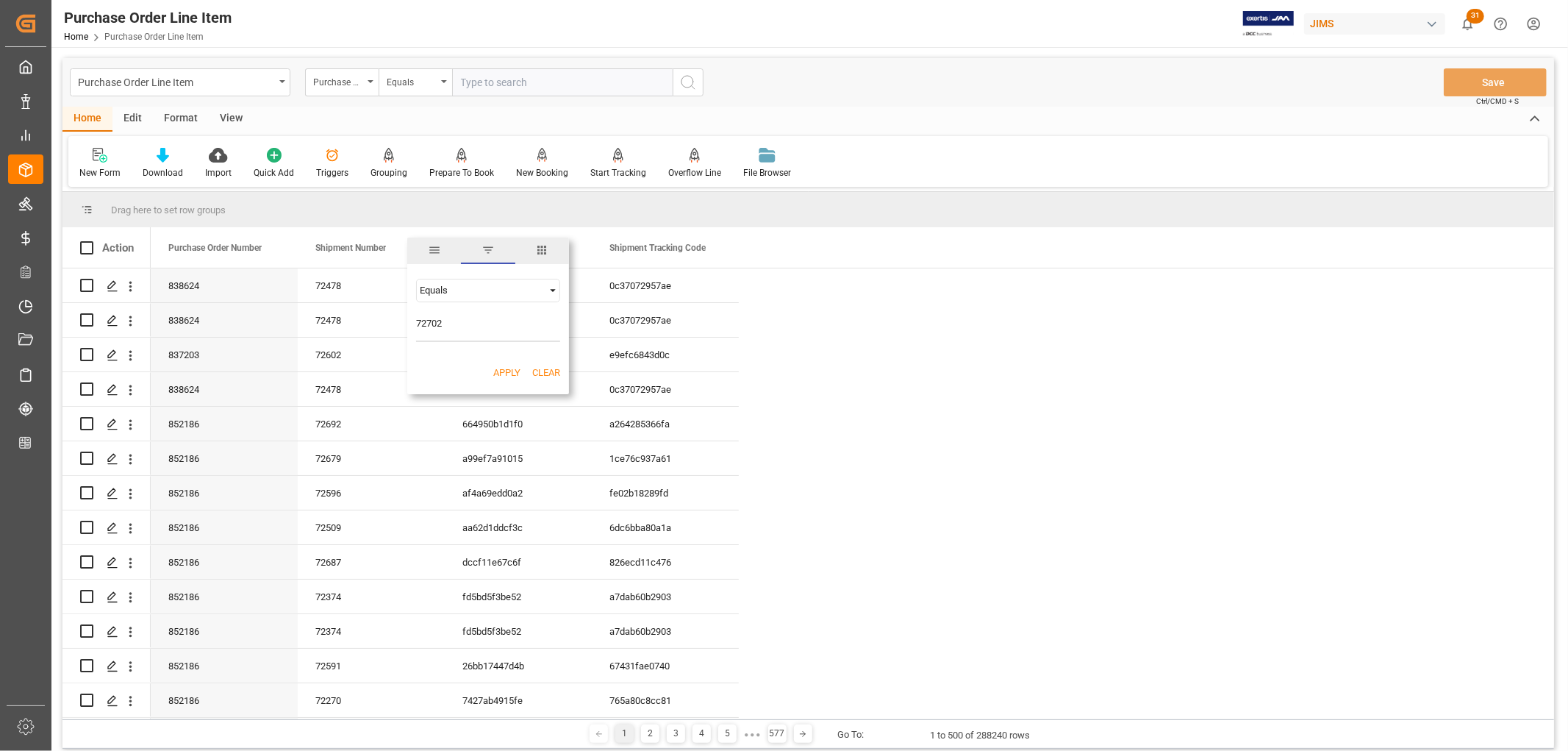
type input "72702"
click at [498, 365] on button "Apply" at bounding box center [506, 373] width 27 height 15
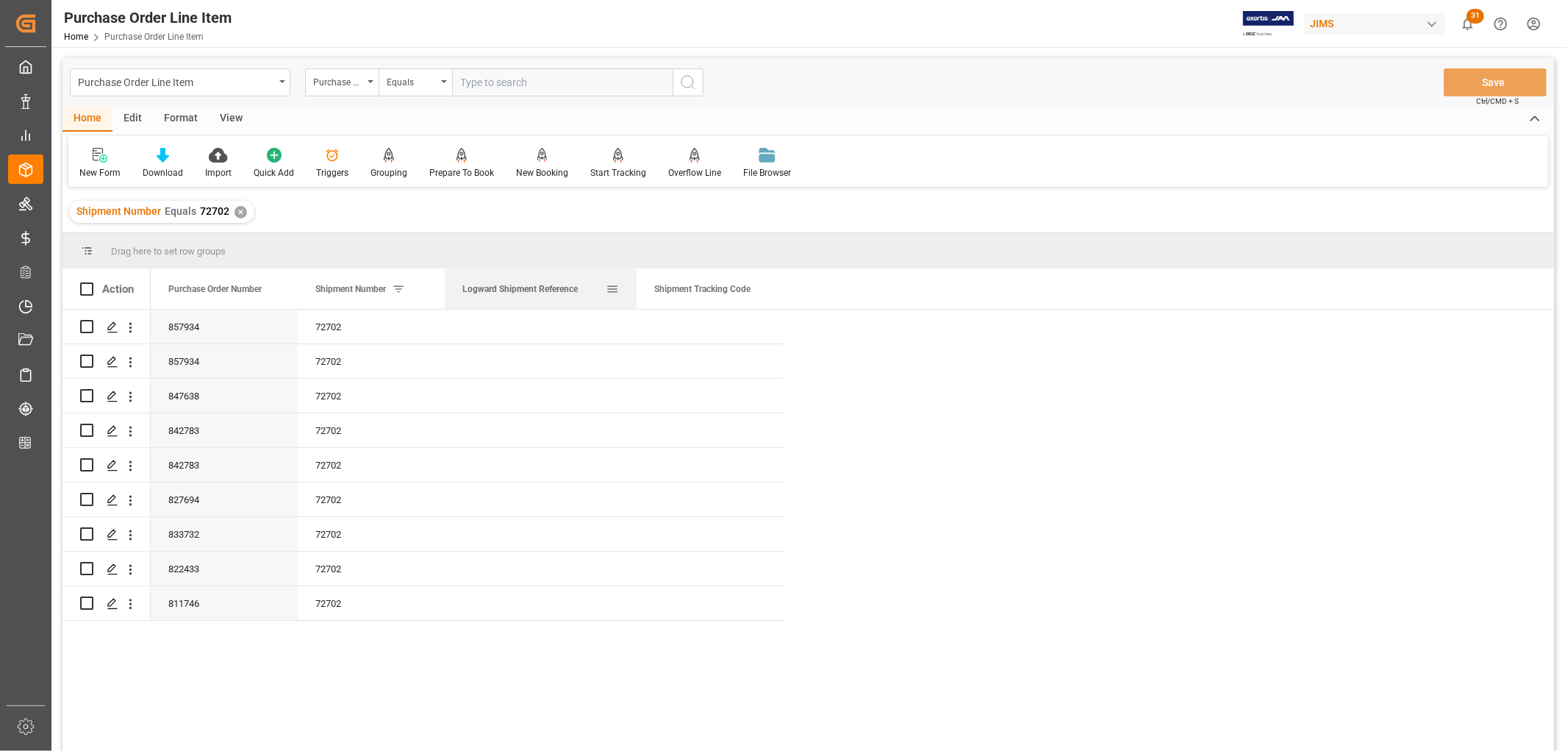
drag, startPoint x: 590, startPoint y: 290, endPoint x: 634, endPoint y: 287, distance: 44.1
click at [634, 287] on div at bounding box center [636, 289] width 6 height 41
drag, startPoint x: 781, startPoint y: 285, endPoint x: 908, endPoint y: 282, distance: 127.0
click at [908, 282] on div at bounding box center [910, 289] width 6 height 41
drag, startPoint x: 520, startPoint y: 315, endPoint x: 749, endPoint y: 320, distance: 229.1
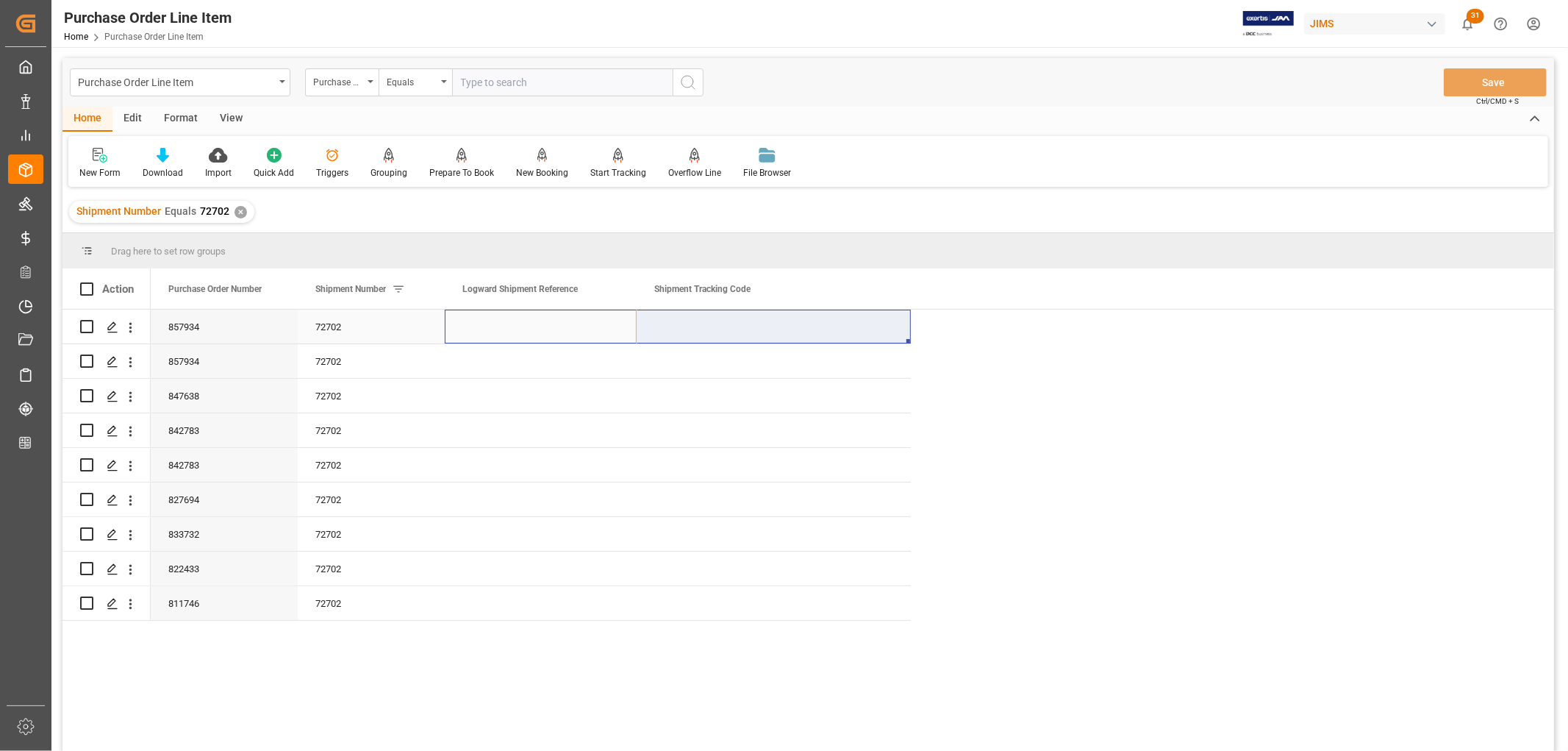
click at [749, 320] on div "857934 72702" at bounding box center [530, 326] width 760 height 34
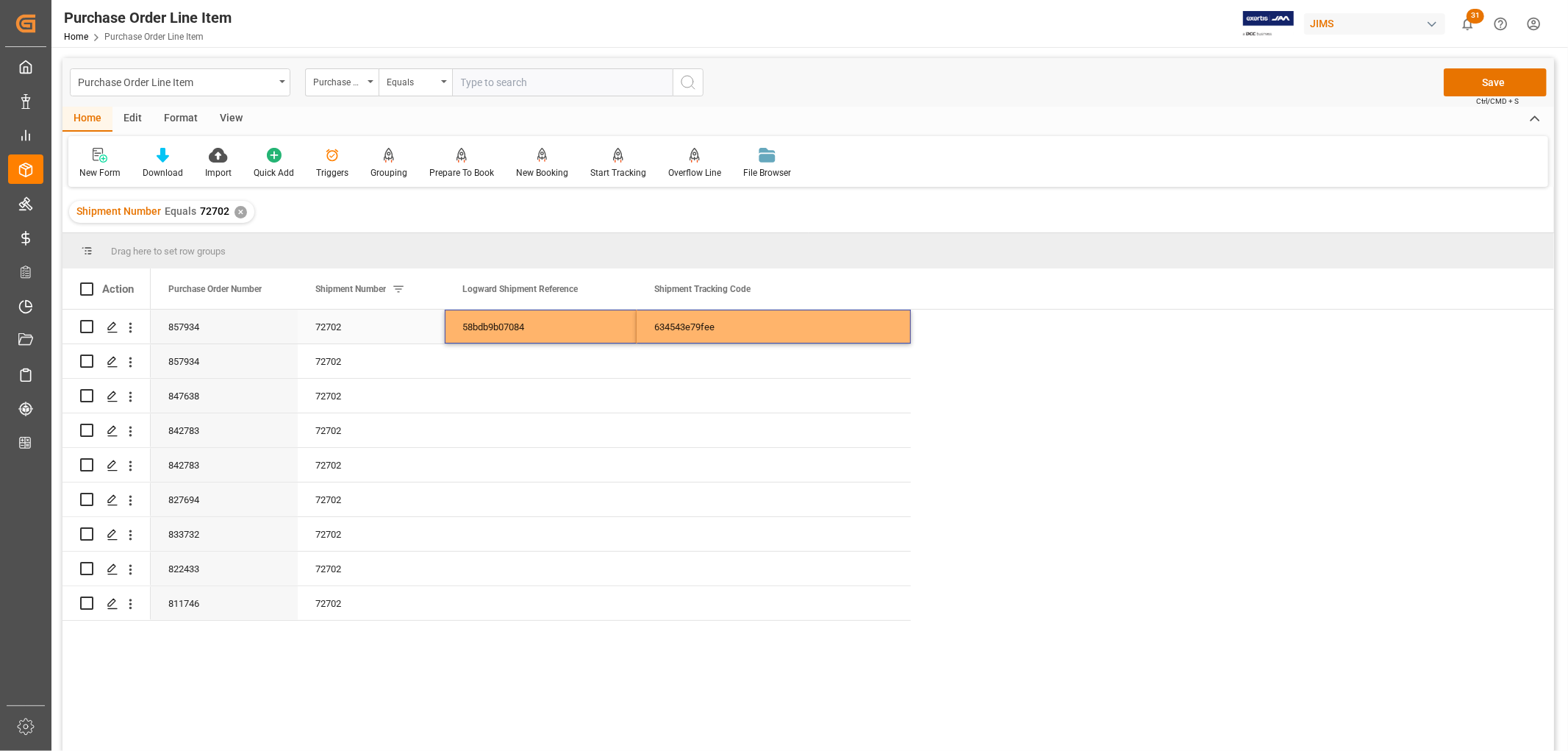
click at [857, 323] on div "634543e79fee" at bounding box center [773, 326] width 274 height 33
drag, startPoint x: 908, startPoint y: 340, endPoint x: 898, endPoint y: 603, distance: 263.2
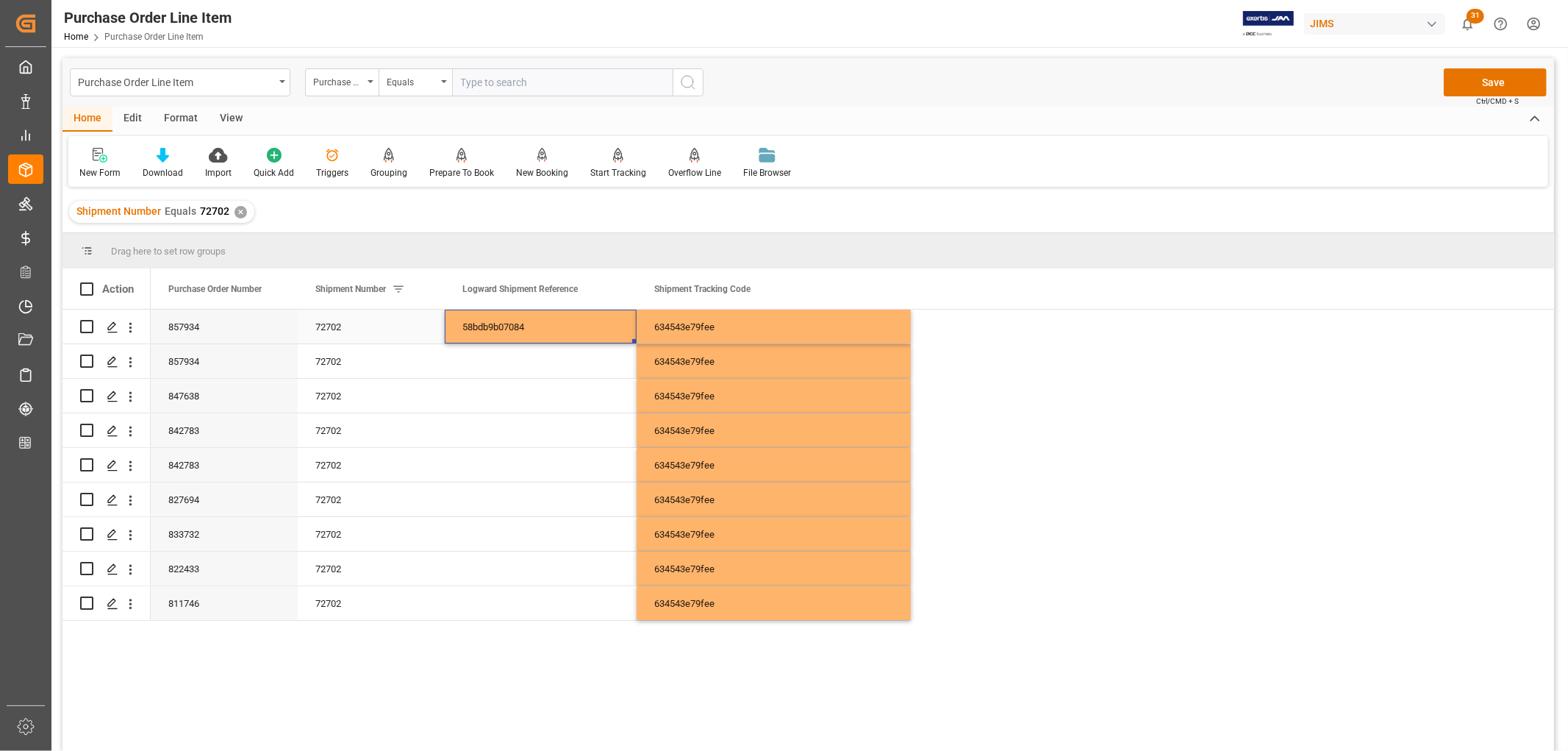
click at [537, 326] on div "58bdb9b07084" at bounding box center [541, 326] width 192 height 33
drag, startPoint x: 634, startPoint y: 340, endPoint x: 633, endPoint y: 594, distance: 254.0
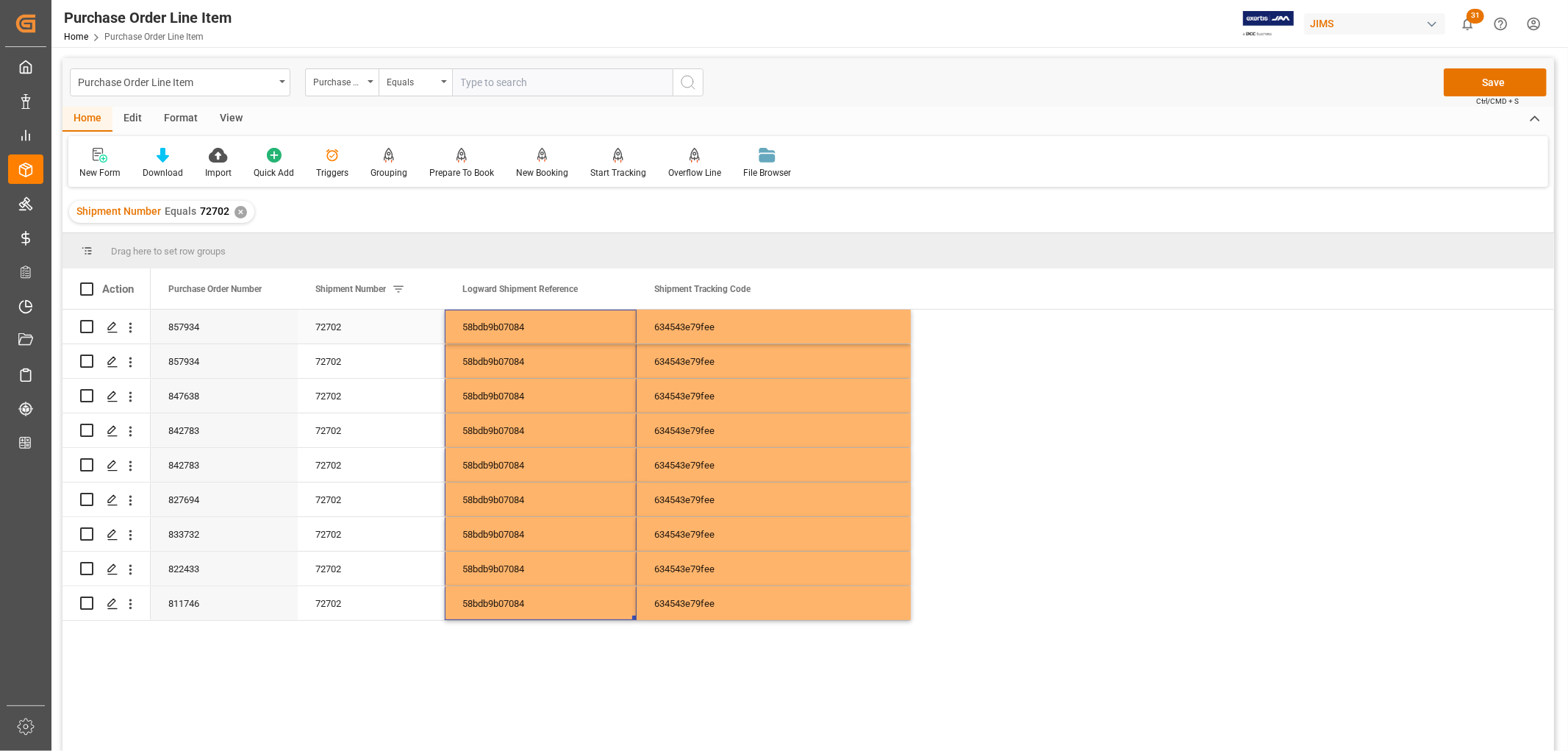
click at [706, 331] on div "634543e79fee" at bounding box center [773, 326] width 274 height 33
click at [517, 327] on div "58bdb9b07084" at bounding box center [541, 326] width 192 height 33
click at [513, 358] on div "58bdb9b07084" at bounding box center [541, 361] width 192 height 33
click at [508, 408] on div "58bdb9b07084" at bounding box center [541, 396] width 192 height 33
click at [512, 446] on div "58bdb9b07084" at bounding box center [541, 430] width 192 height 33
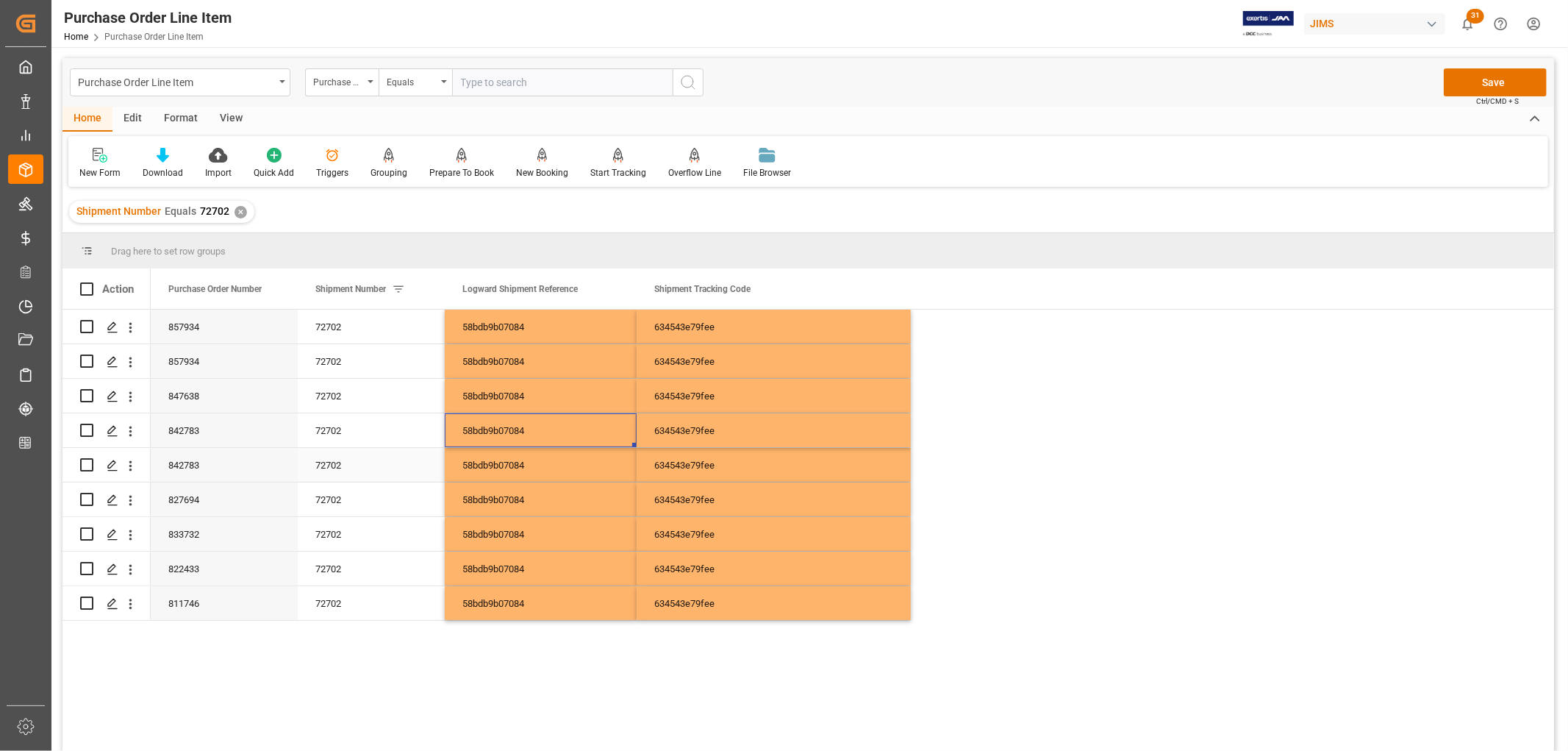
click at [509, 474] on div "58bdb9b07084" at bounding box center [541, 465] width 192 height 33
click at [1479, 79] on button "Save" at bounding box center [1495, 83] width 103 height 28
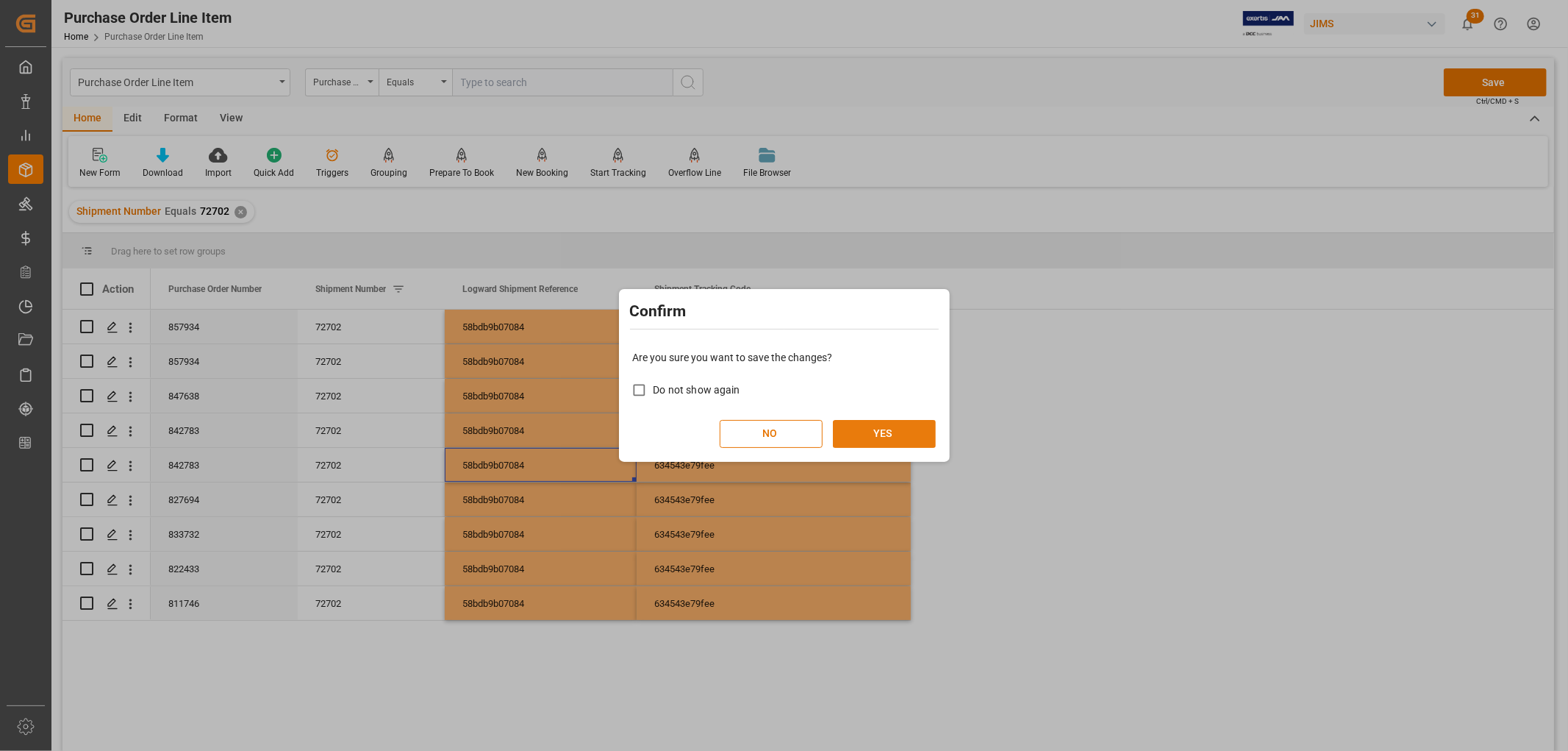
click at [875, 428] on button "YES" at bounding box center [884, 434] width 103 height 28
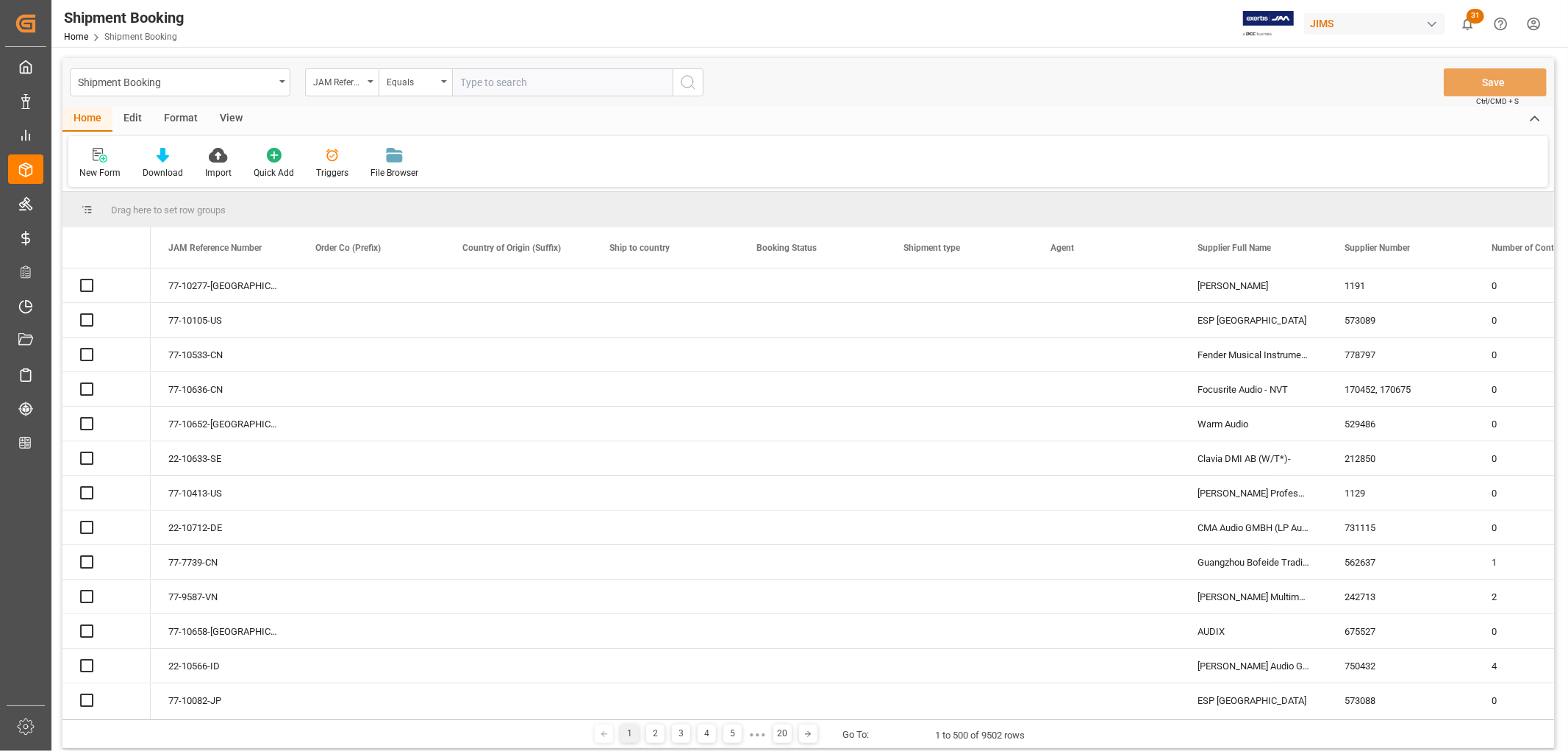
click at [524, 81] on input "text" at bounding box center [562, 83] width 220 height 28
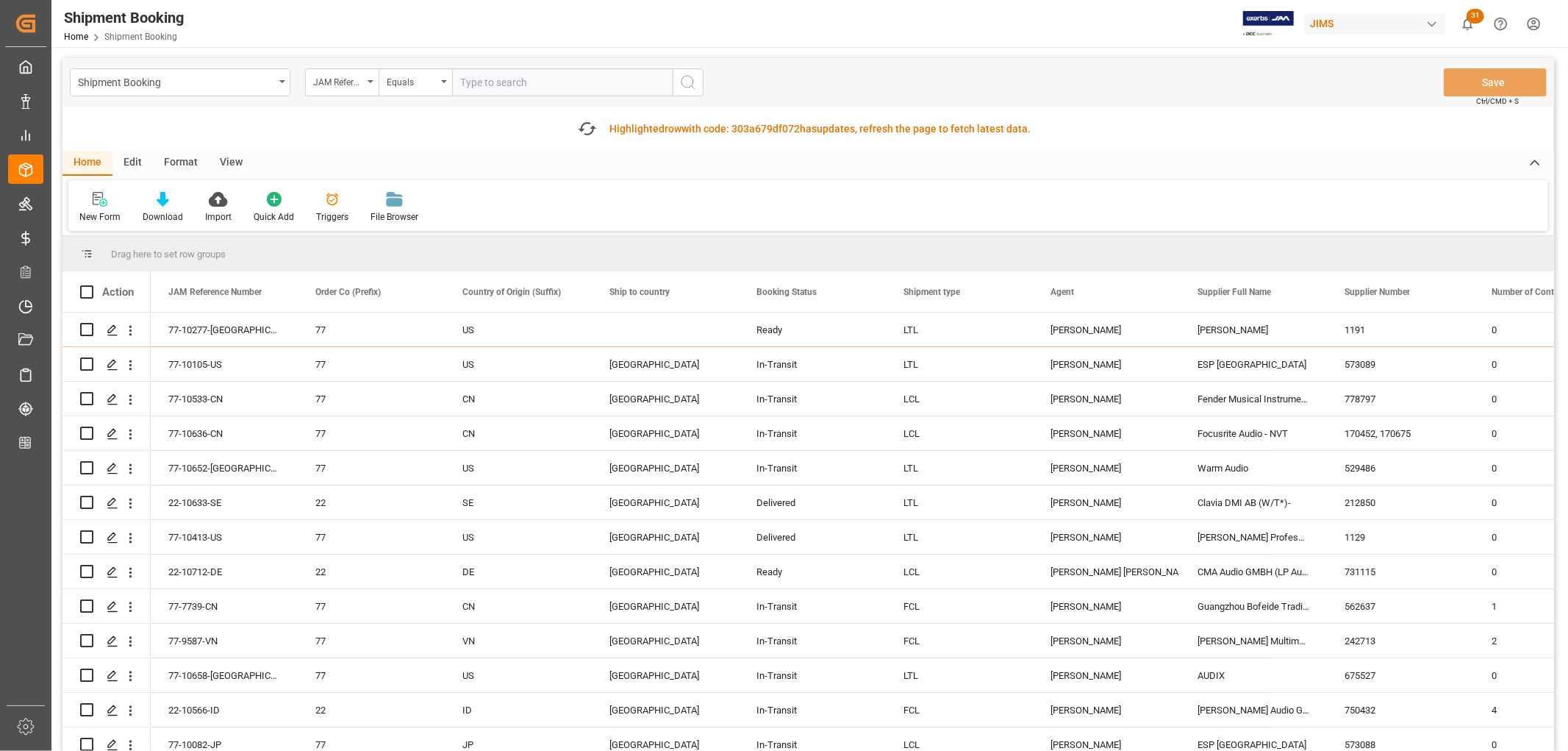
click at [524, 81] on input "text" at bounding box center [562, 83] width 220 height 28
paste input "77-10637-US"
type input "77-10637-US"
click at [682, 81] on icon "search button" at bounding box center [687, 82] width 18 height 18
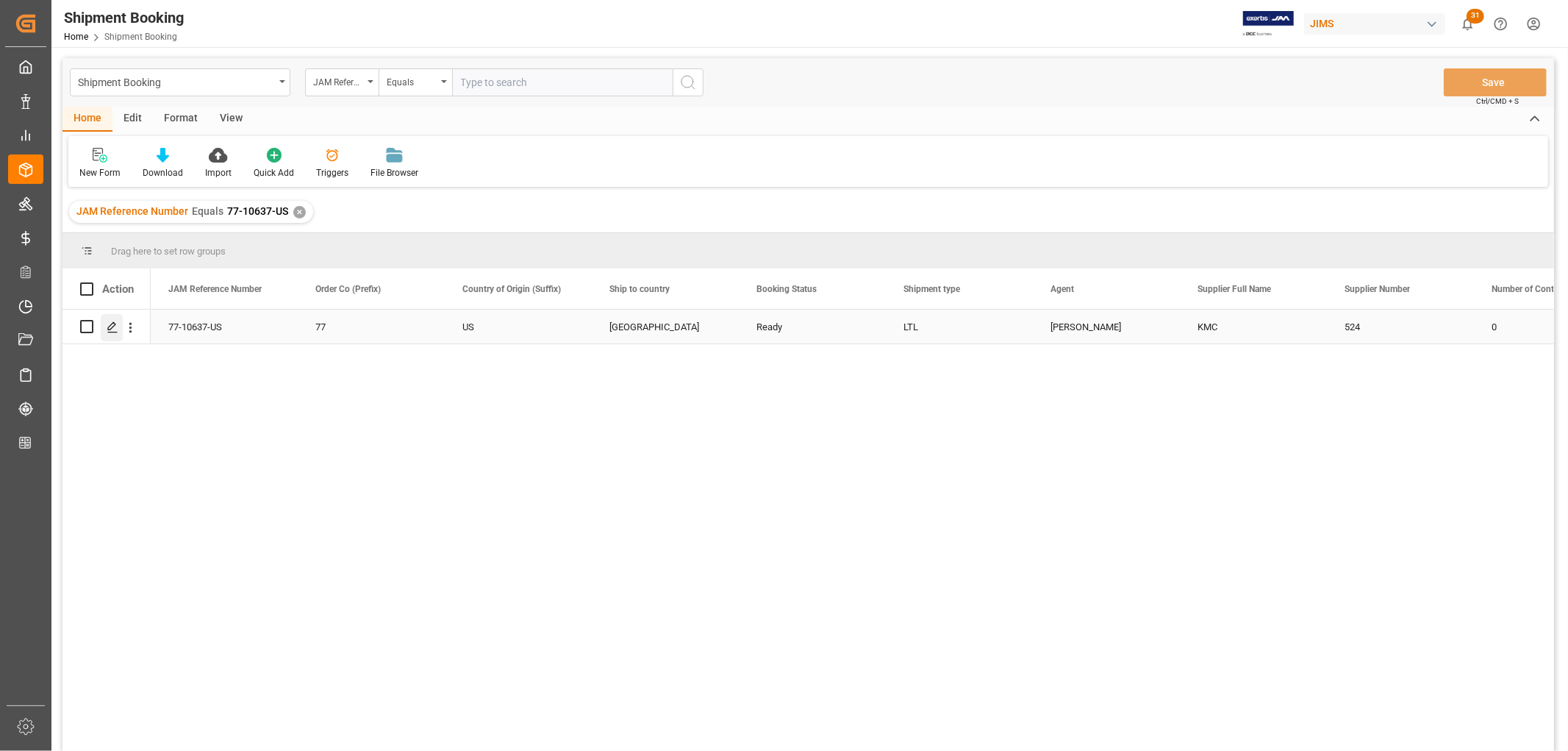
click at [114, 326] on icon "Press SPACE to select this row." at bounding box center [112, 327] width 12 height 12
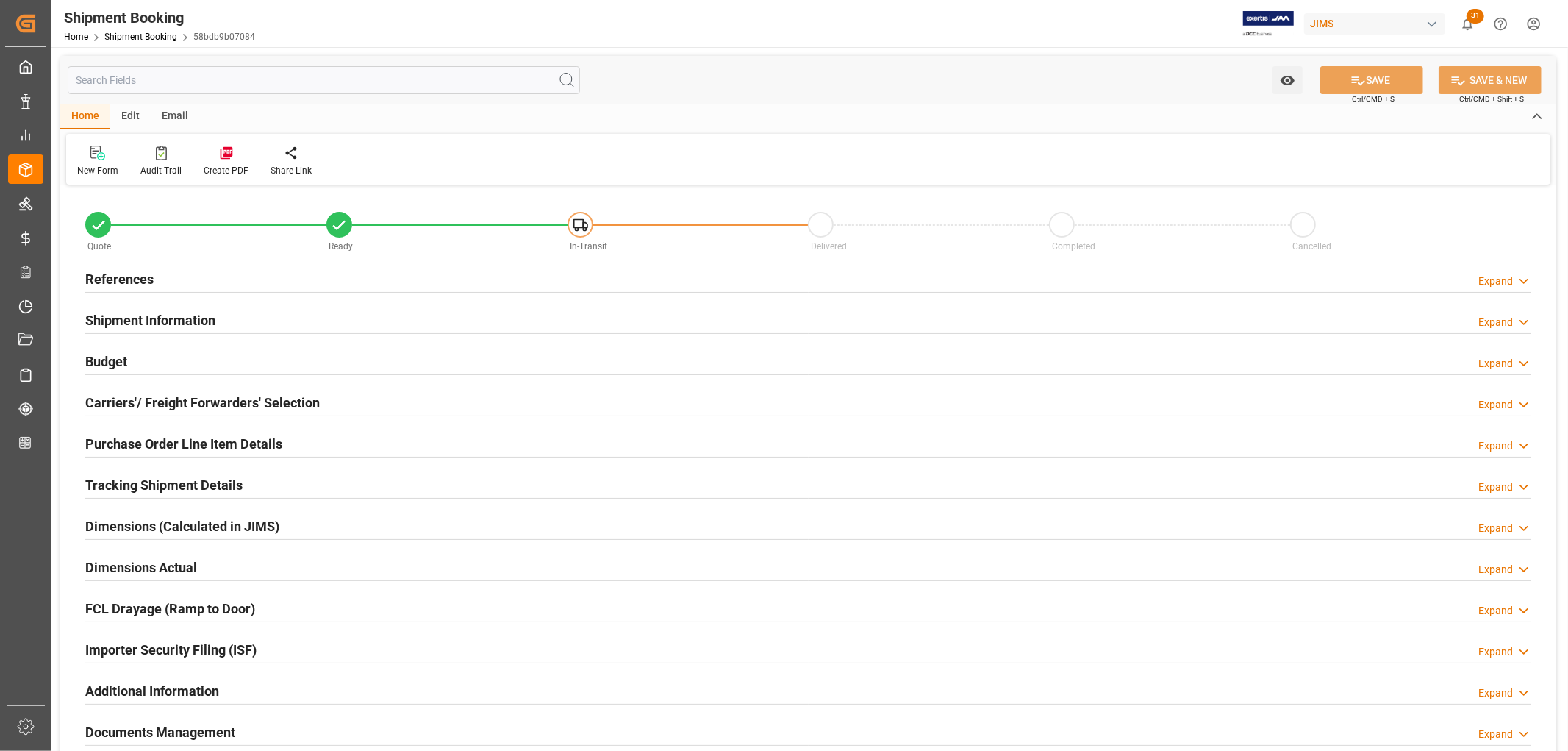
type input "34"
click at [181, 450] on h2 "Purchase Order Line Item Details" at bounding box center [184, 443] width 197 height 20
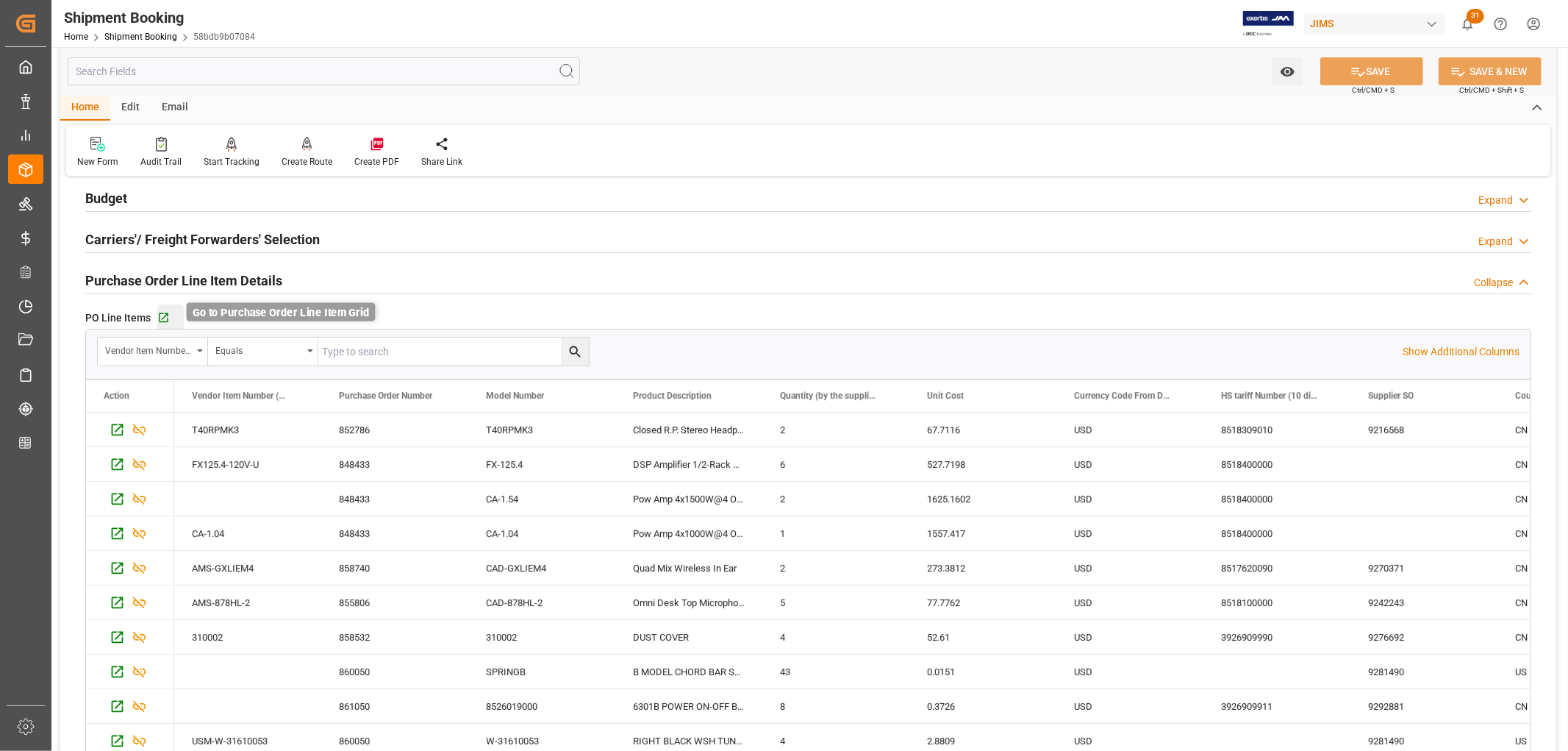
click at [163, 318] on icon "button" at bounding box center [163, 318] width 12 height 12
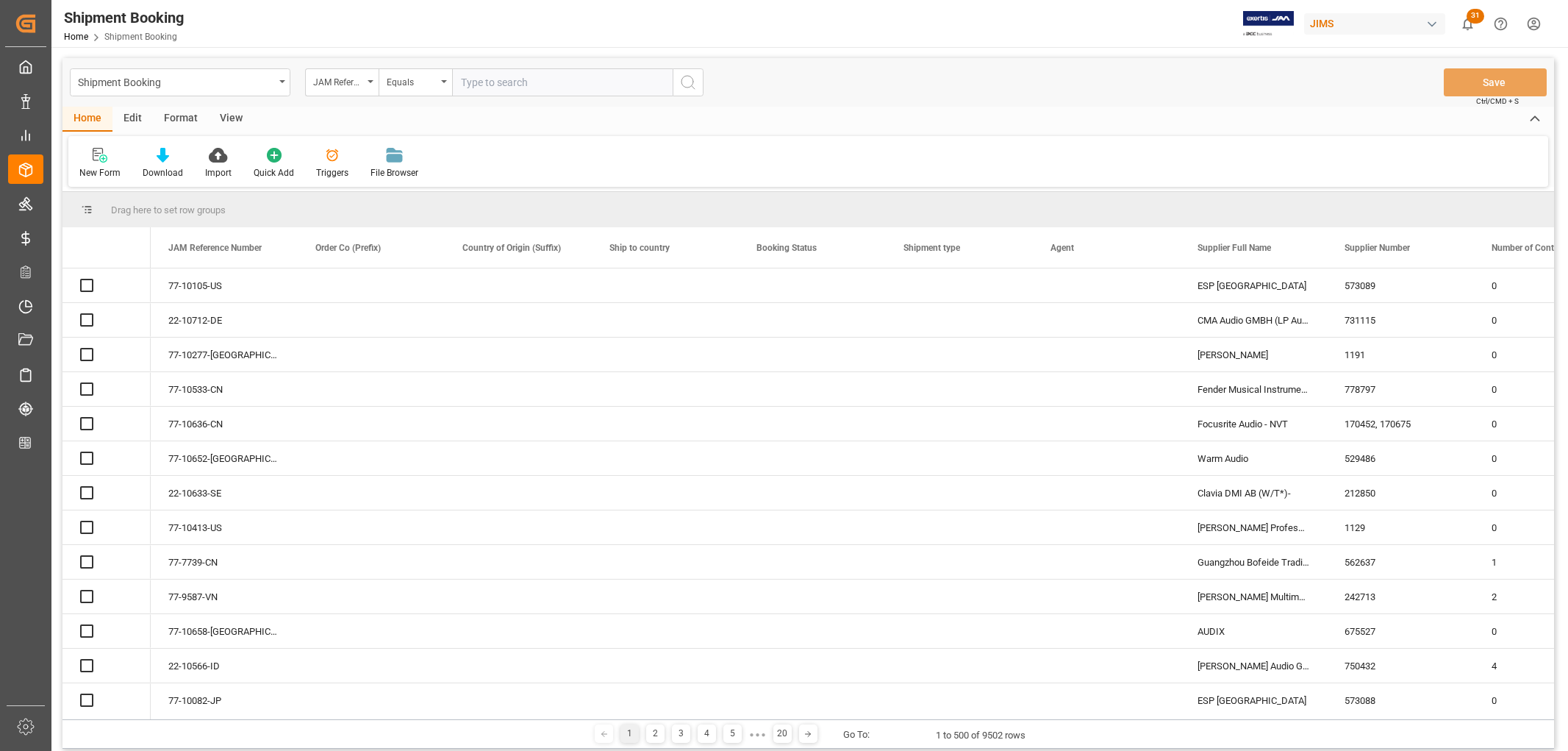
click at [488, 83] on input "text" at bounding box center [562, 83] width 220 height 28
paste input "77-10637-US"
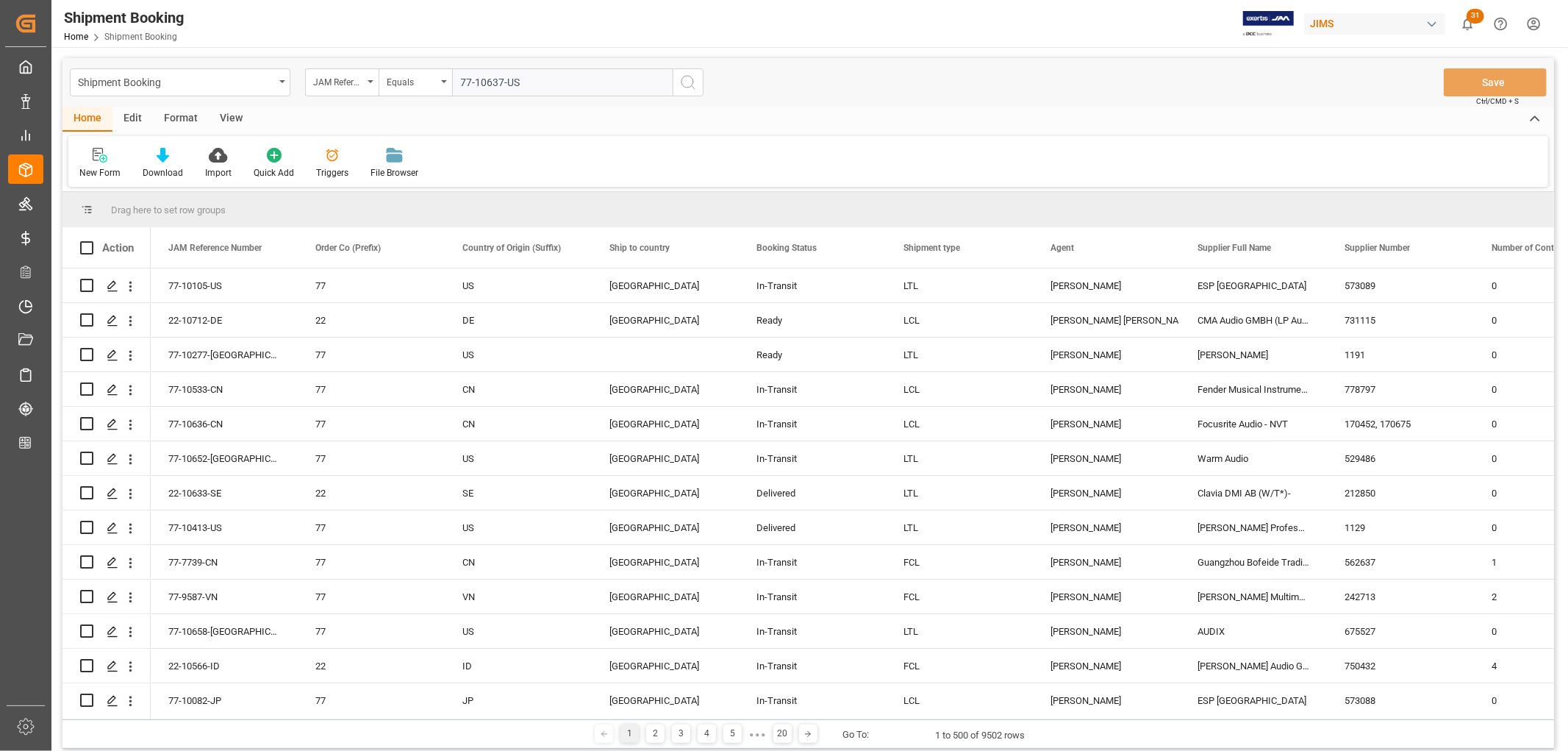
type input "77-10637-US"
click at [685, 83] on icon "search button" at bounding box center [687, 82] width 18 height 18
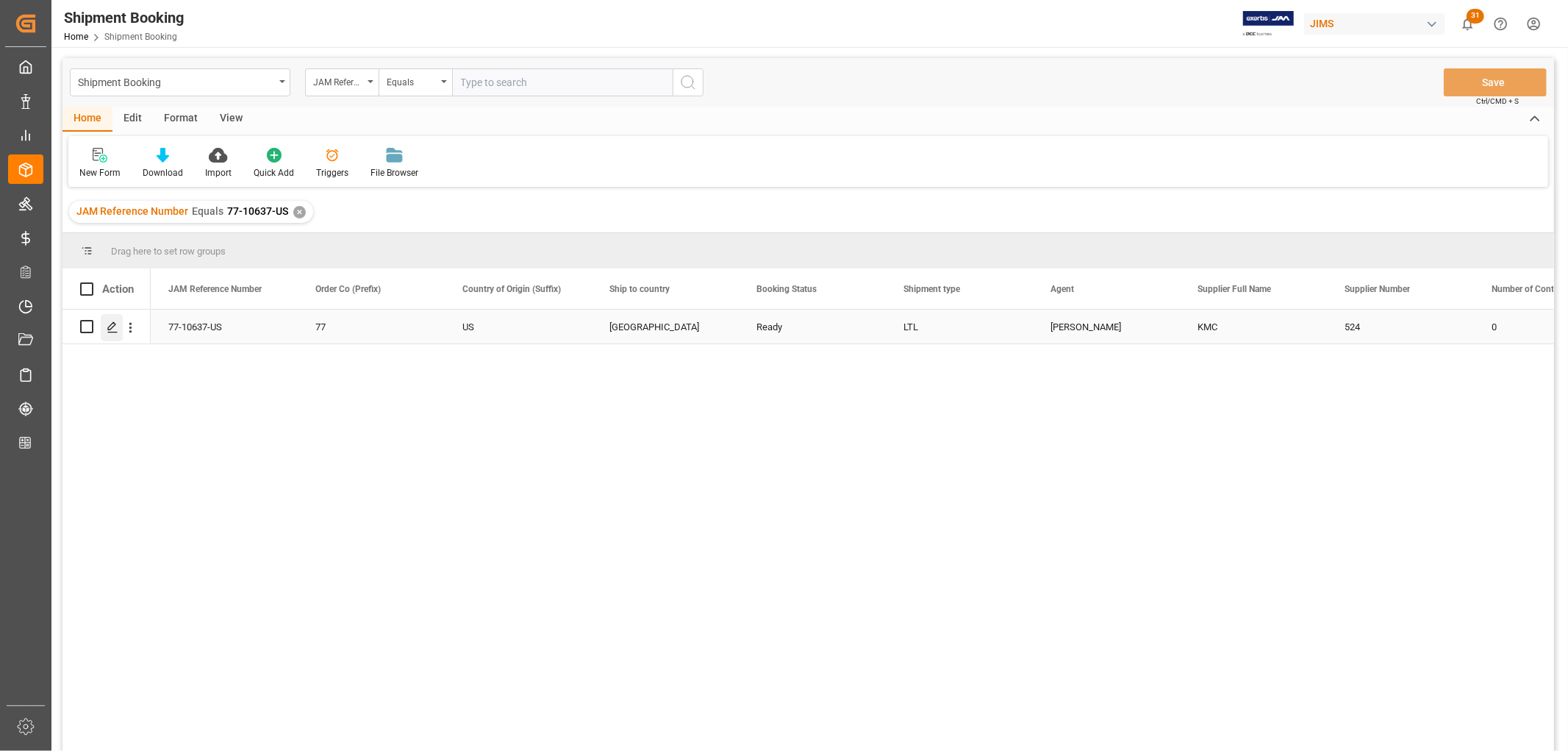
click at [111, 329] on icon "Press SPACE to select this row." at bounding box center [112, 327] width 12 height 12
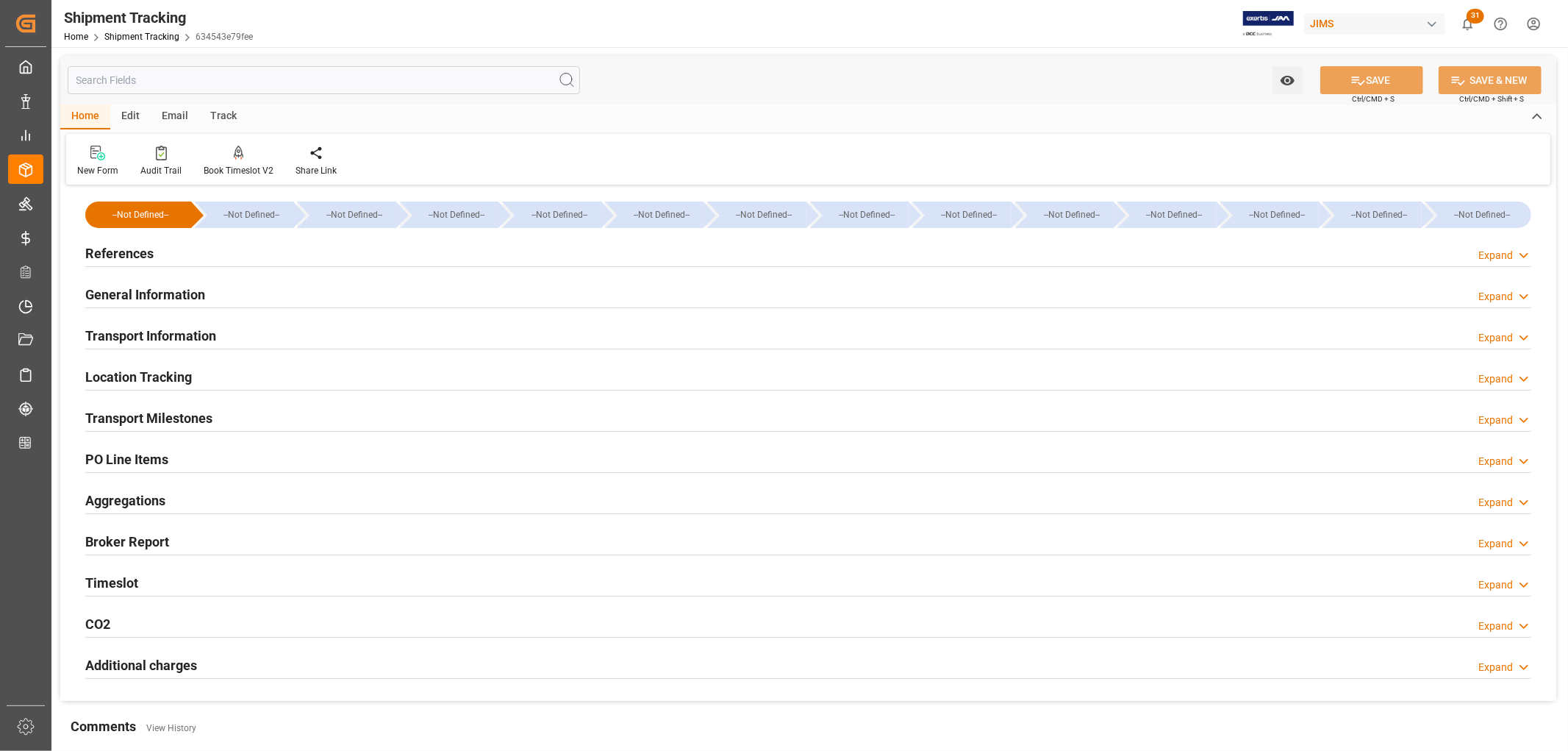
click at [128, 460] on h2 "PO Line Items" at bounding box center [126, 458] width 83 height 20
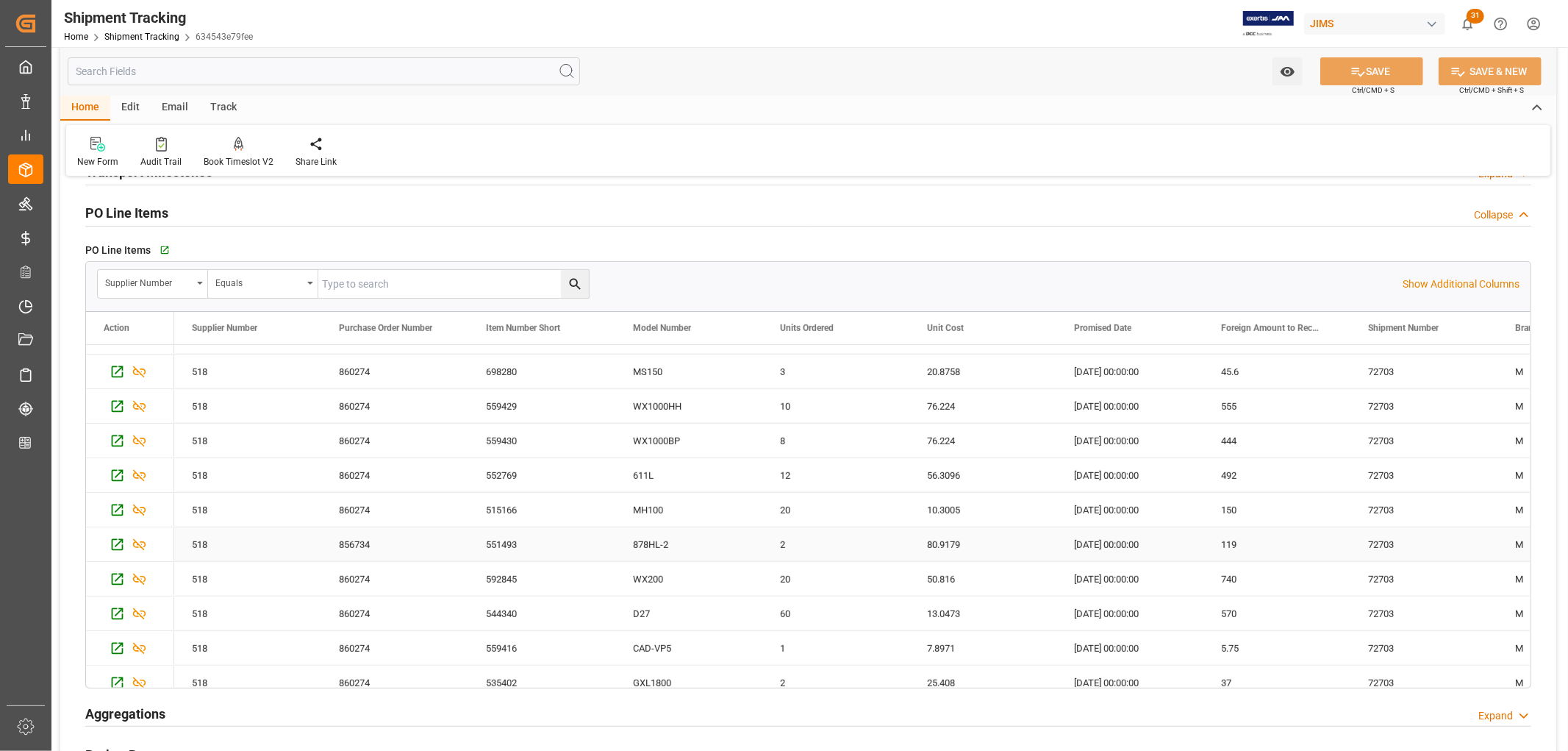
scroll to position [1143, 0]
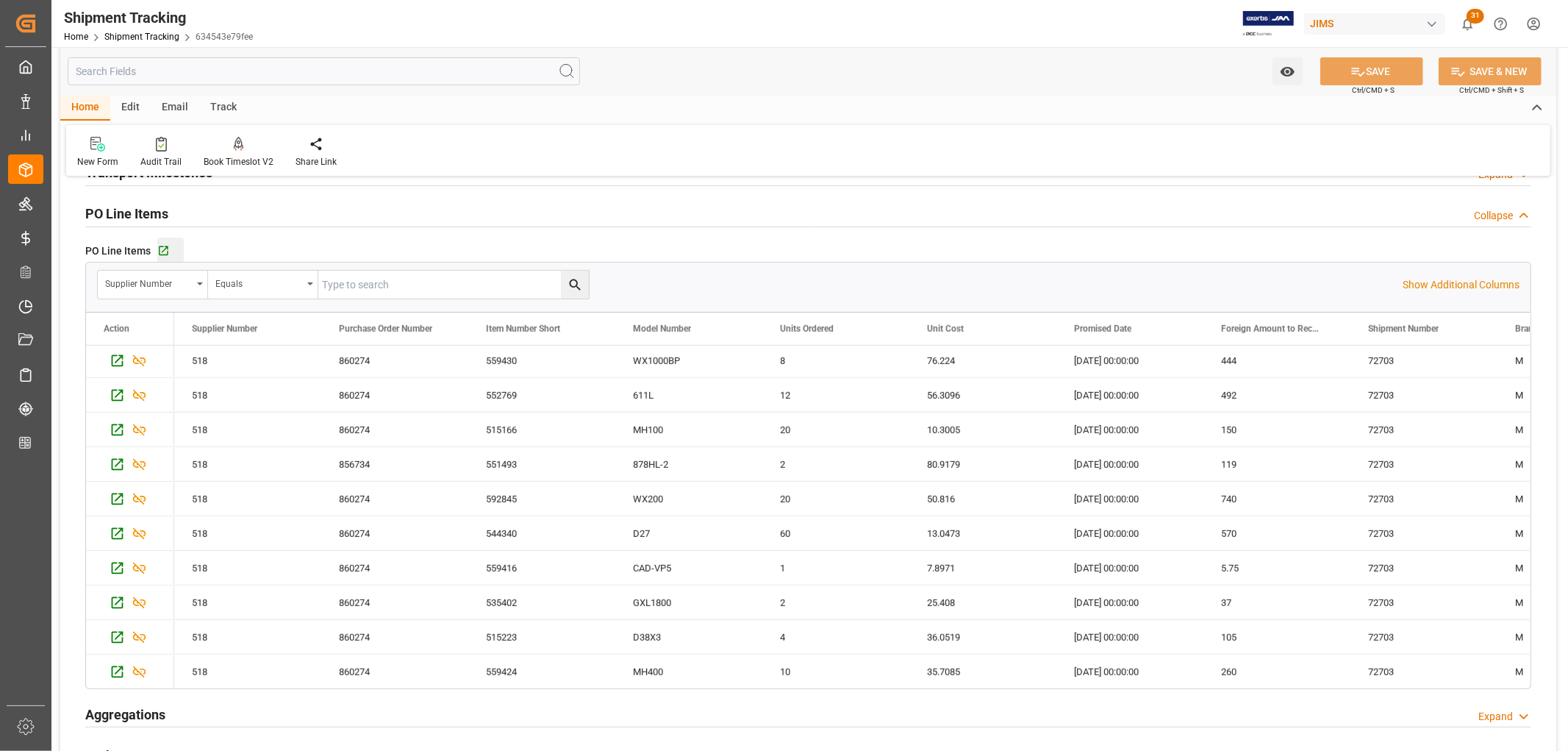
click at [171, 246] on div "Go to Purchase Order Line Item Grid" at bounding box center [170, 250] width 26 height 12
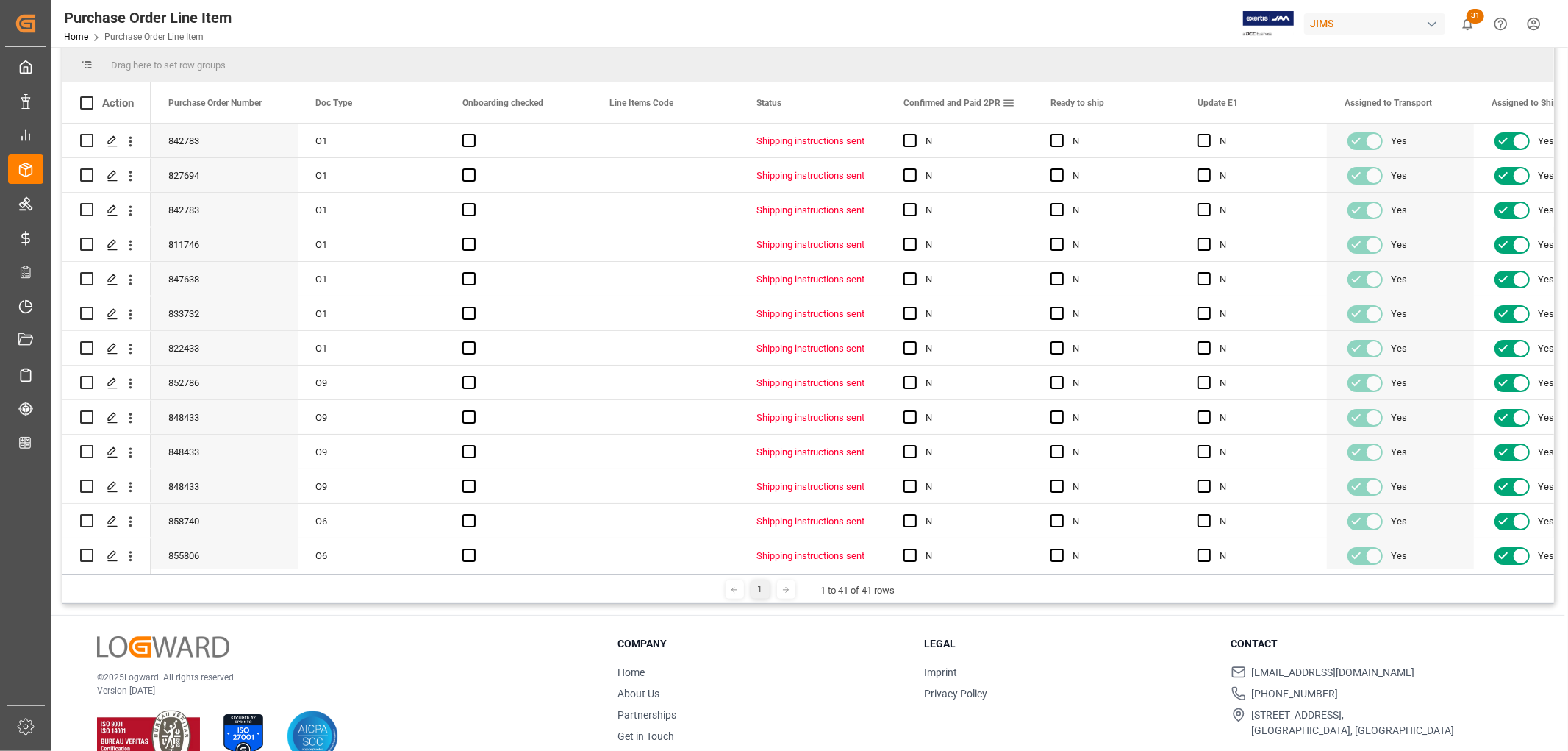
scroll to position [217, 0]
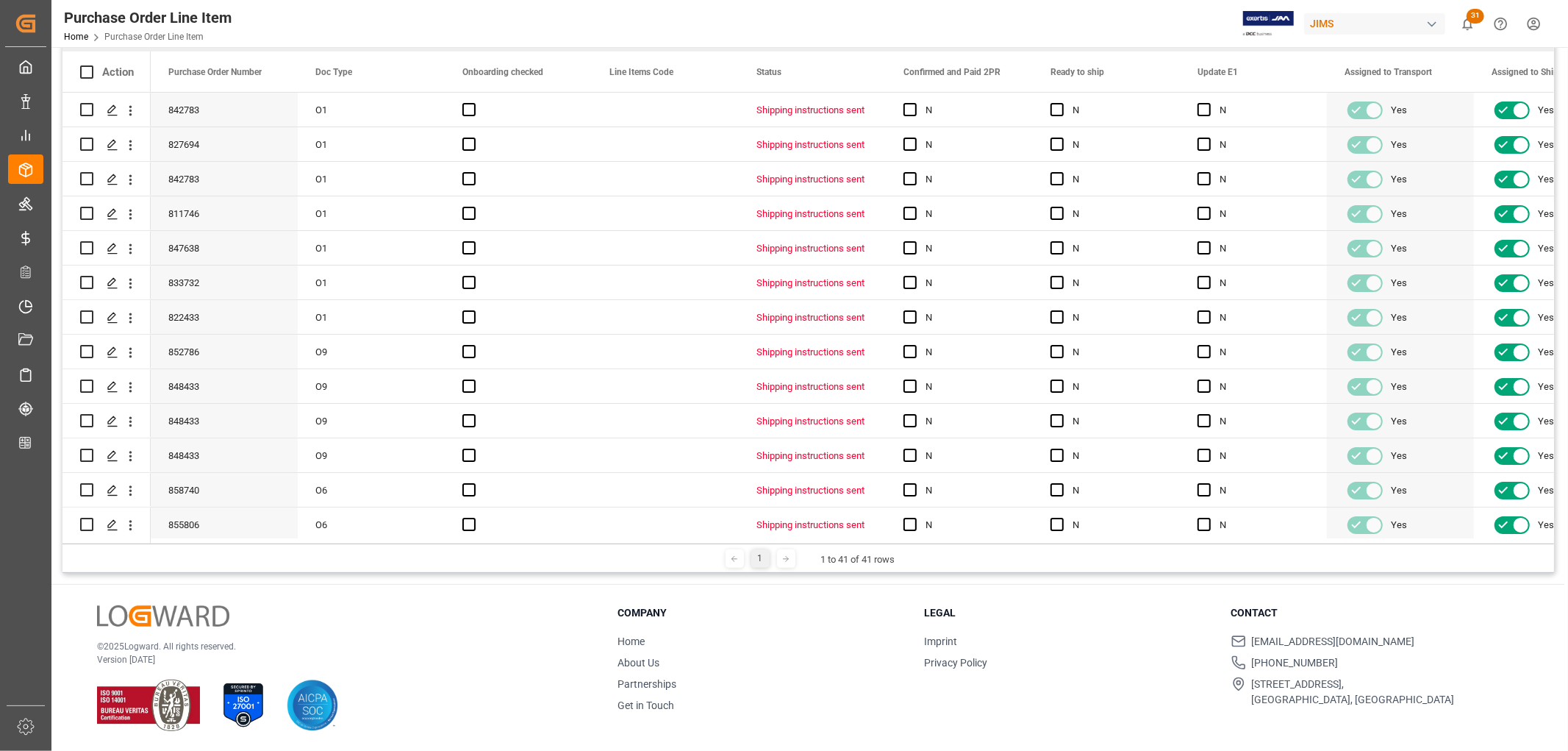
drag, startPoint x: 233, startPoint y: 542, endPoint x: 296, endPoint y: 545, distance: 63.1
click at [296, 545] on div "1 1 to 41 of 41 rows" at bounding box center [808, 559] width 1492 height 30
drag, startPoint x: 201, startPoint y: 543, endPoint x: 238, endPoint y: 543, distance: 37.0
click at [238, 544] on div "1 1 to 41 of 41 rows" at bounding box center [808, 559] width 1492 height 30
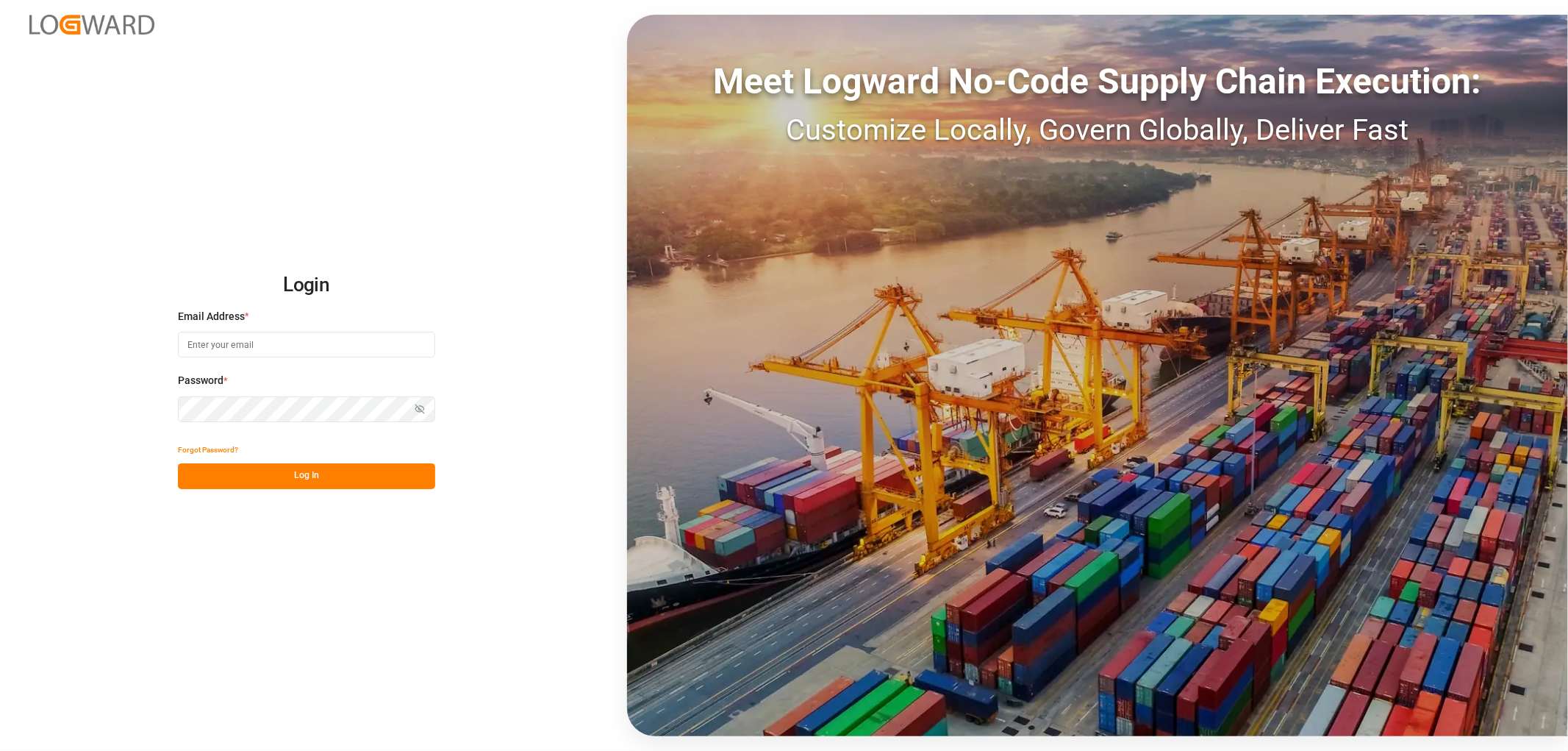
type input "[EMAIL_ADDRESS][DOMAIN_NAME]"
click at [301, 474] on button "Log In" at bounding box center [306, 477] width 257 height 26
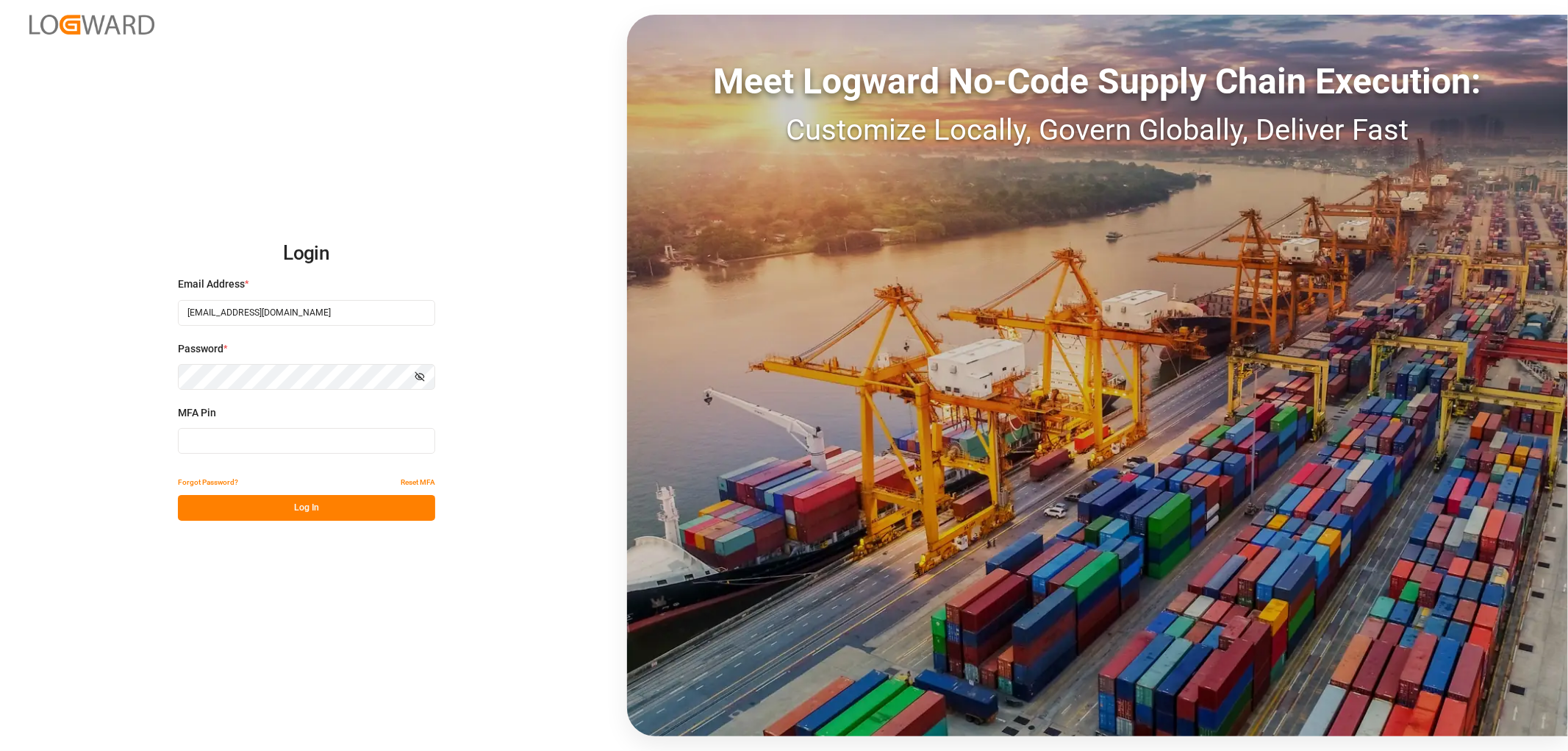
click at [237, 443] on input at bounding box center [306, 441] width 257 height 26
type input "341306"
click at [339, 511] on button "Log In" at bounding box center [306, 508] width 257 height 26
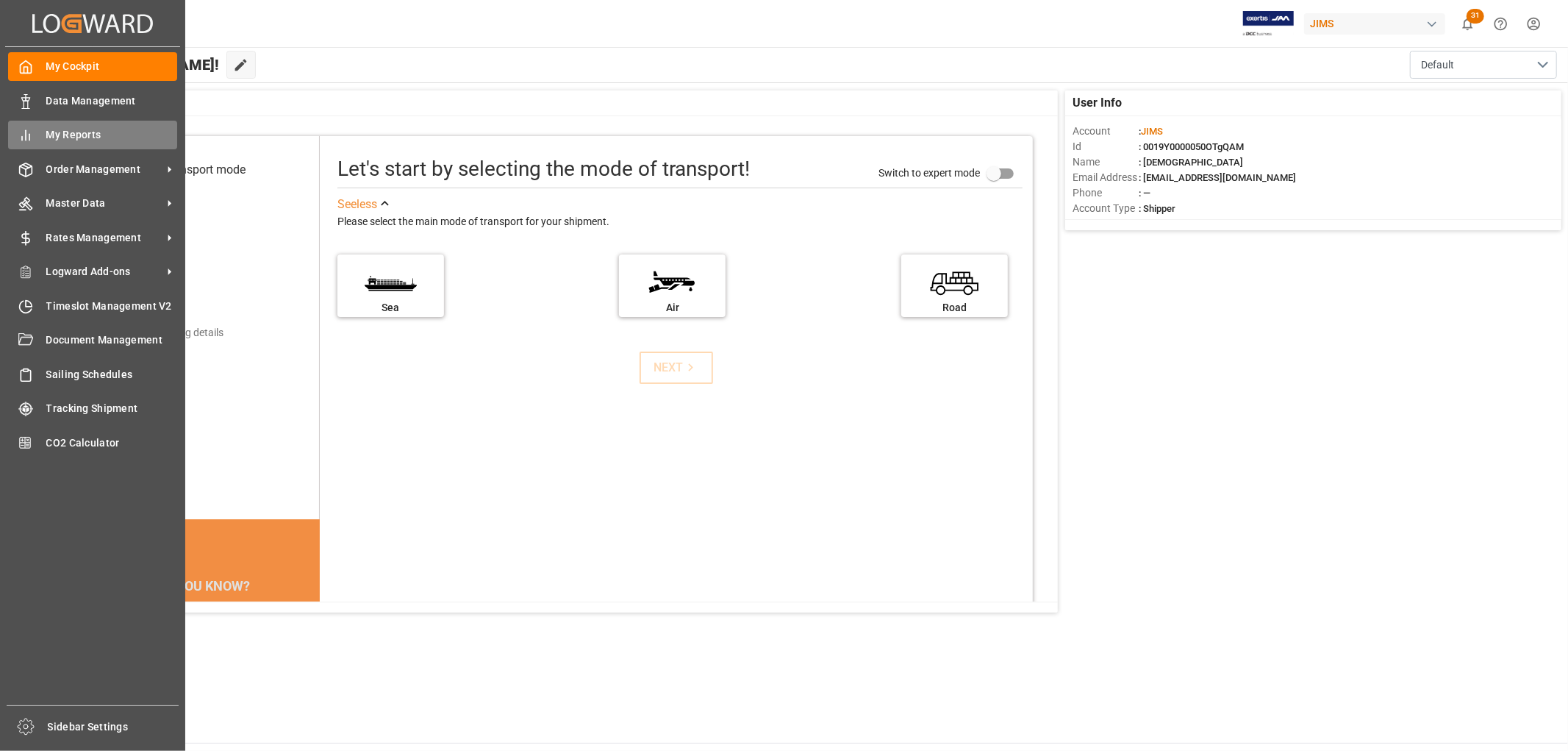
click at [20, 136] on icon at bounding box center [26, 136] width 15 height 15
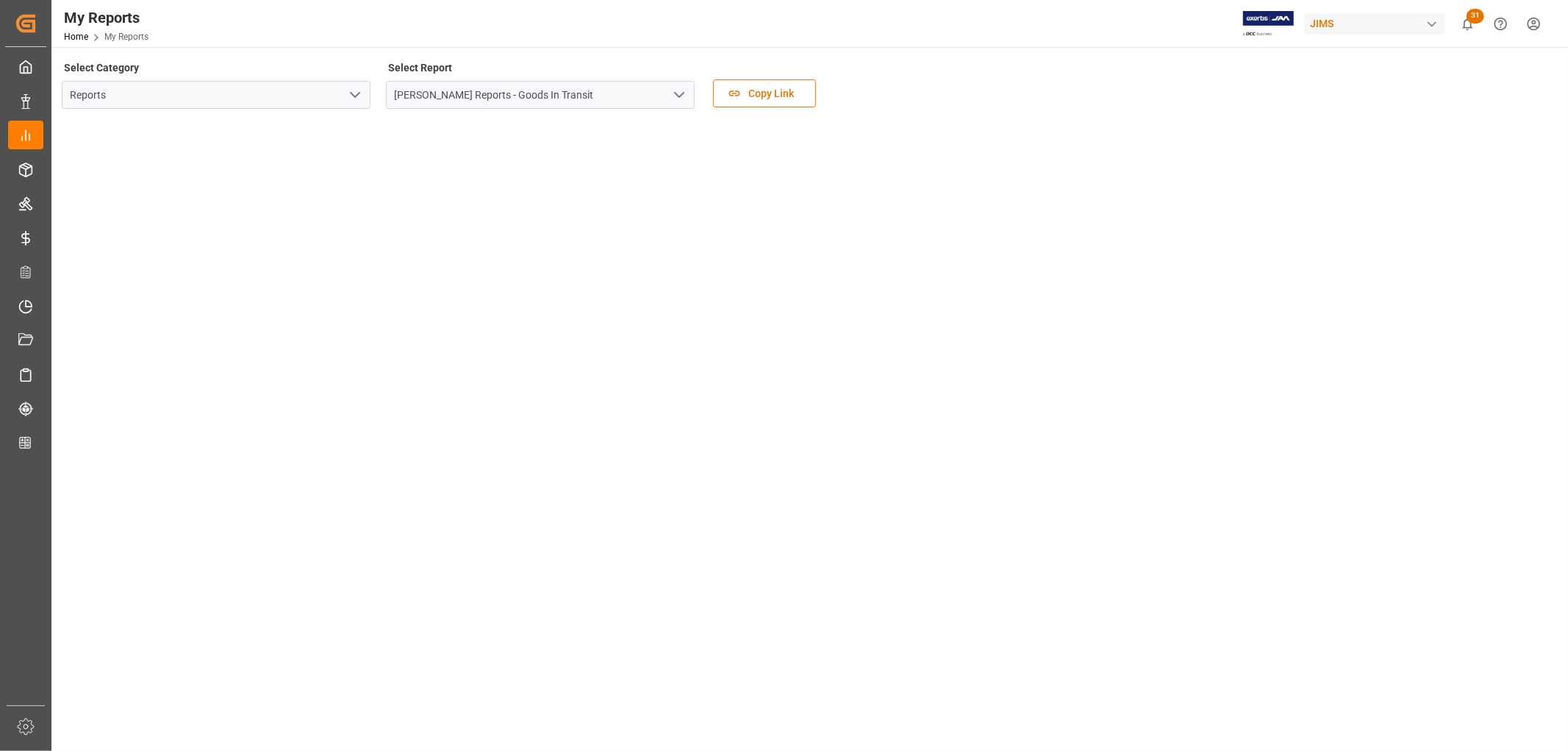
click at [346, 96] on icon "open menu" at bounding box center [355, 95] width 18 height 18
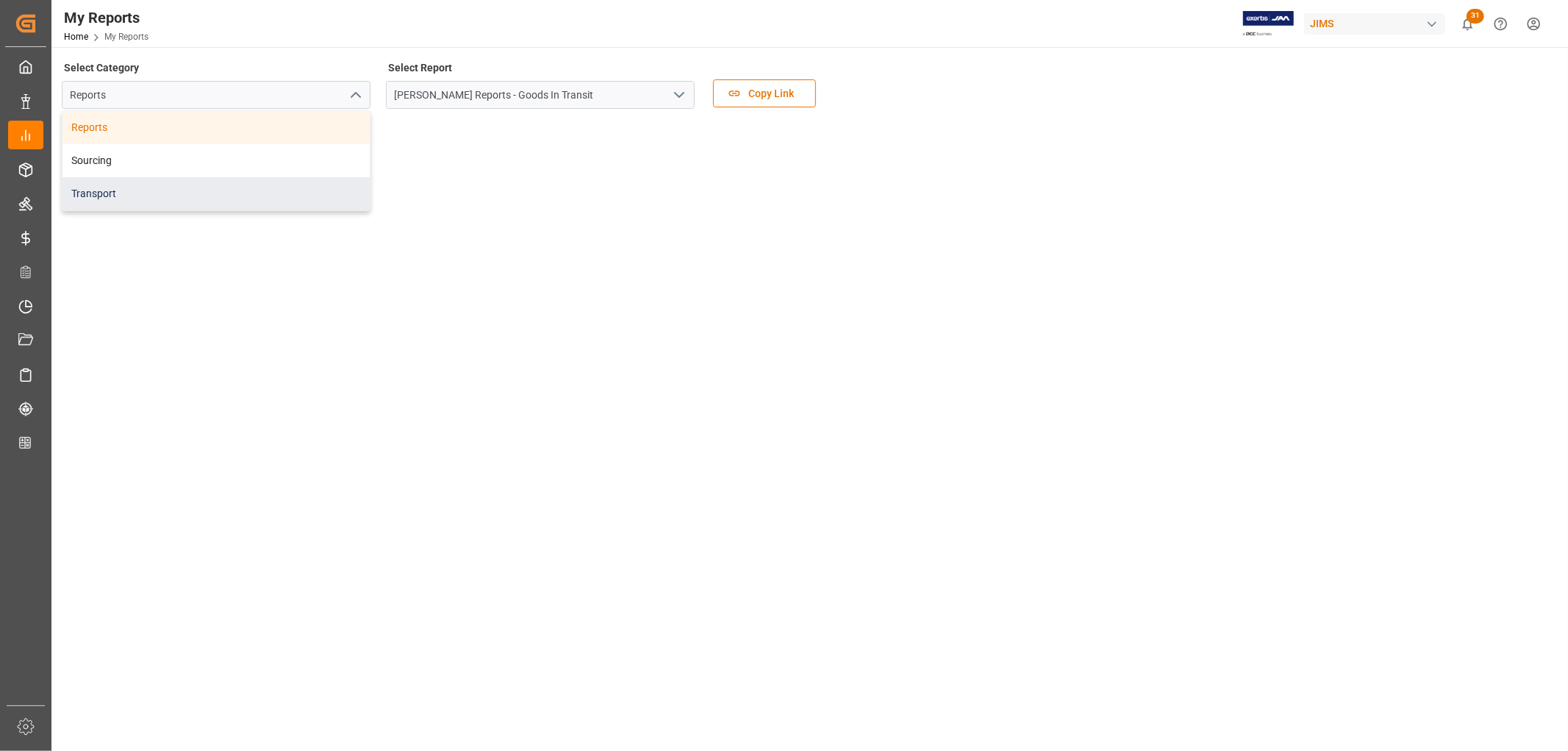
click at [146, 190] on div "Transport" at bounding box center [216, 194] width 307 height 33
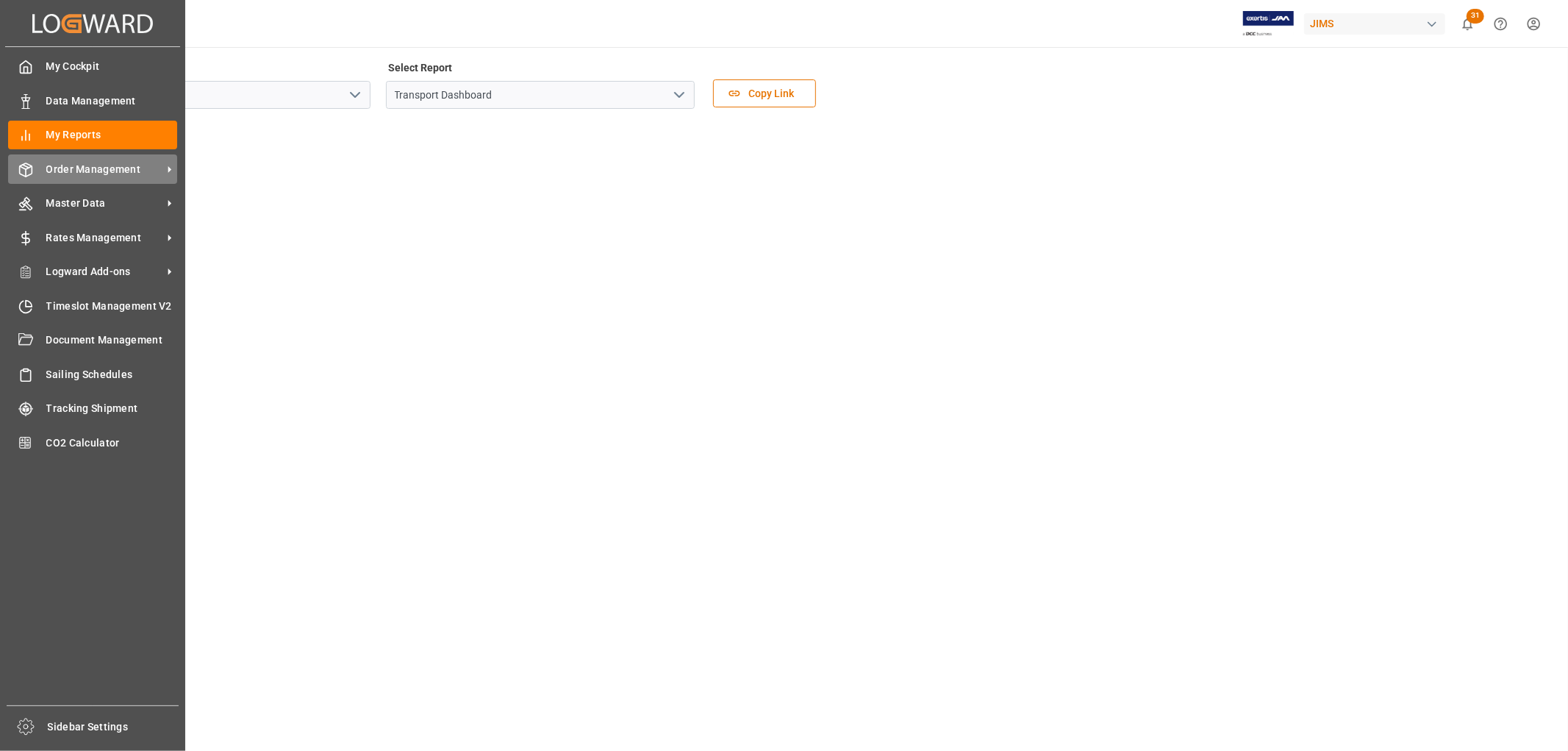
click at [104, 169] on span "Order Management" at bounding box center [104, 169] width 116 height 16
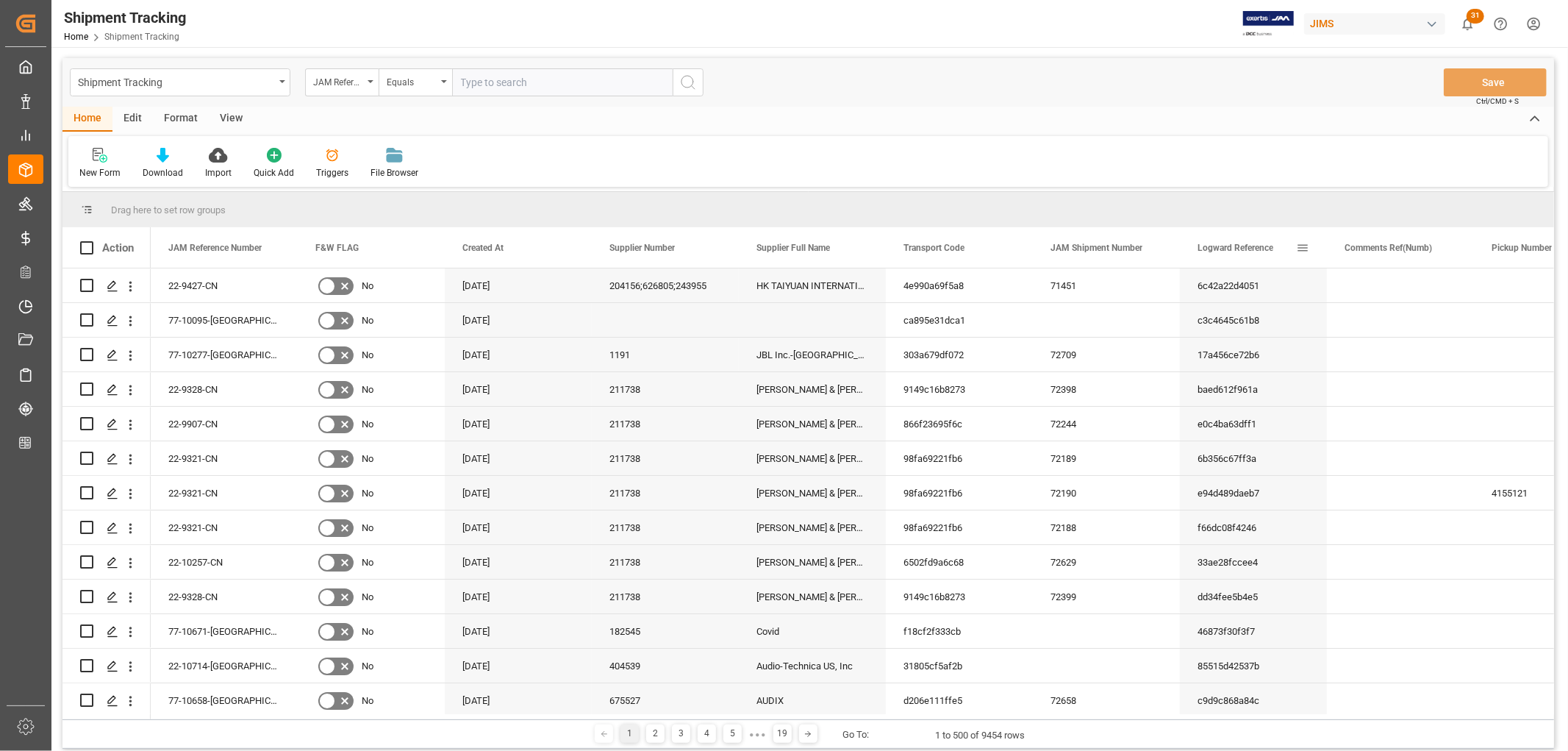
click at [1304, 245] on span at bounding box center [1302, 248] width 13 height 13
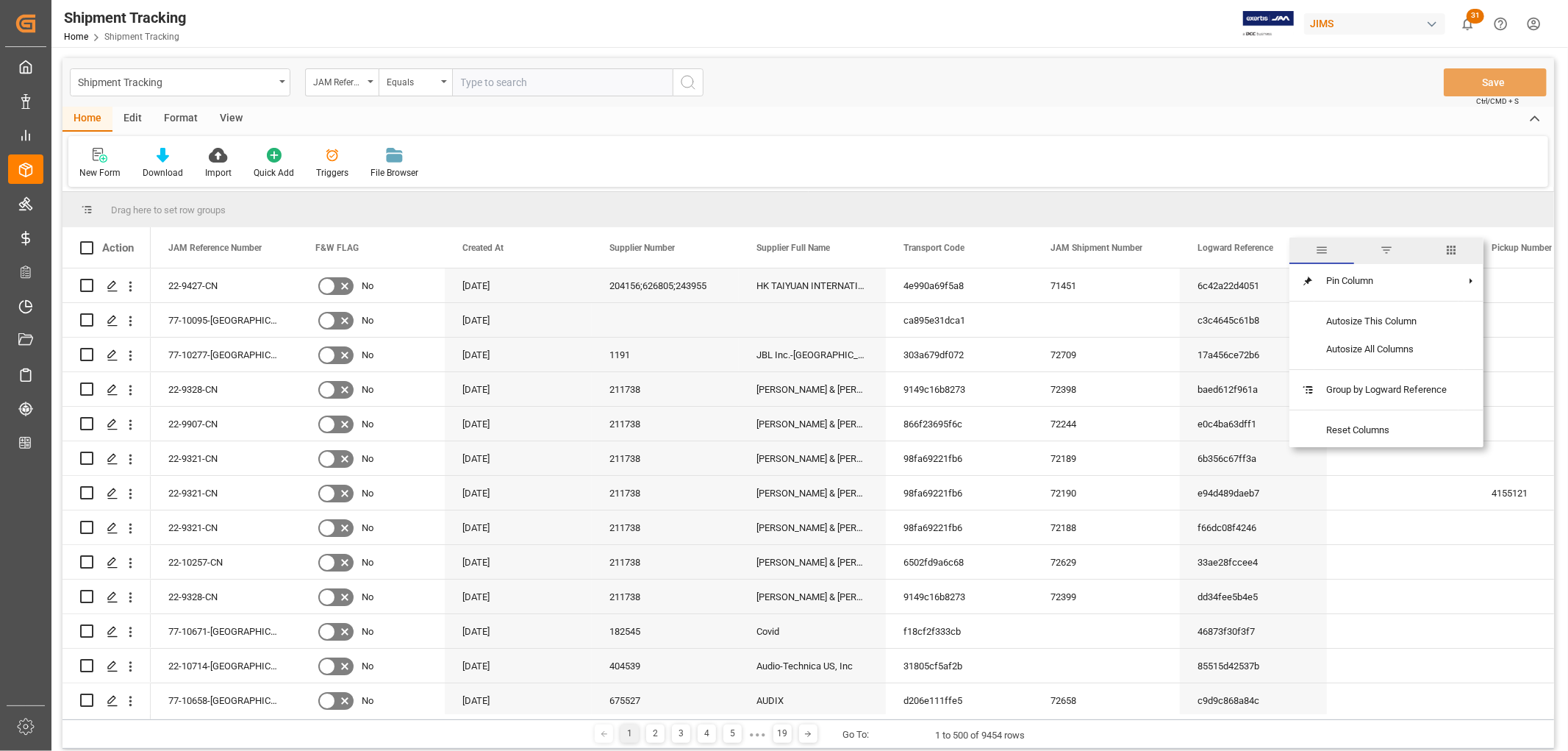
click at [1450, 251] on span "columns" at bounding box center [1451, 250] width 13 height 13
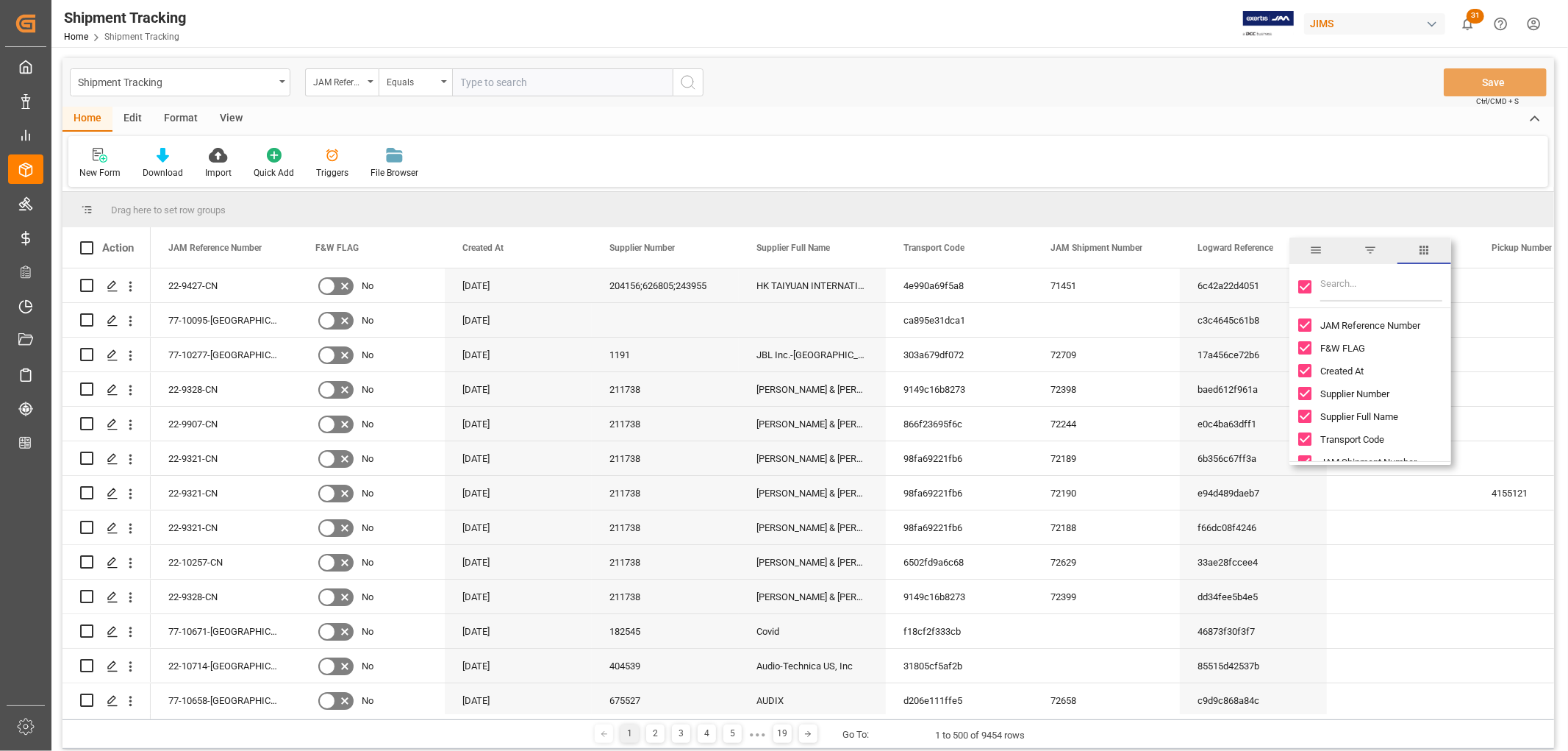
click at [1305, 283] on input "Toggle Select All Columns" at bounding box center [1304, 286] width 13 height 13
checkbox input "false"
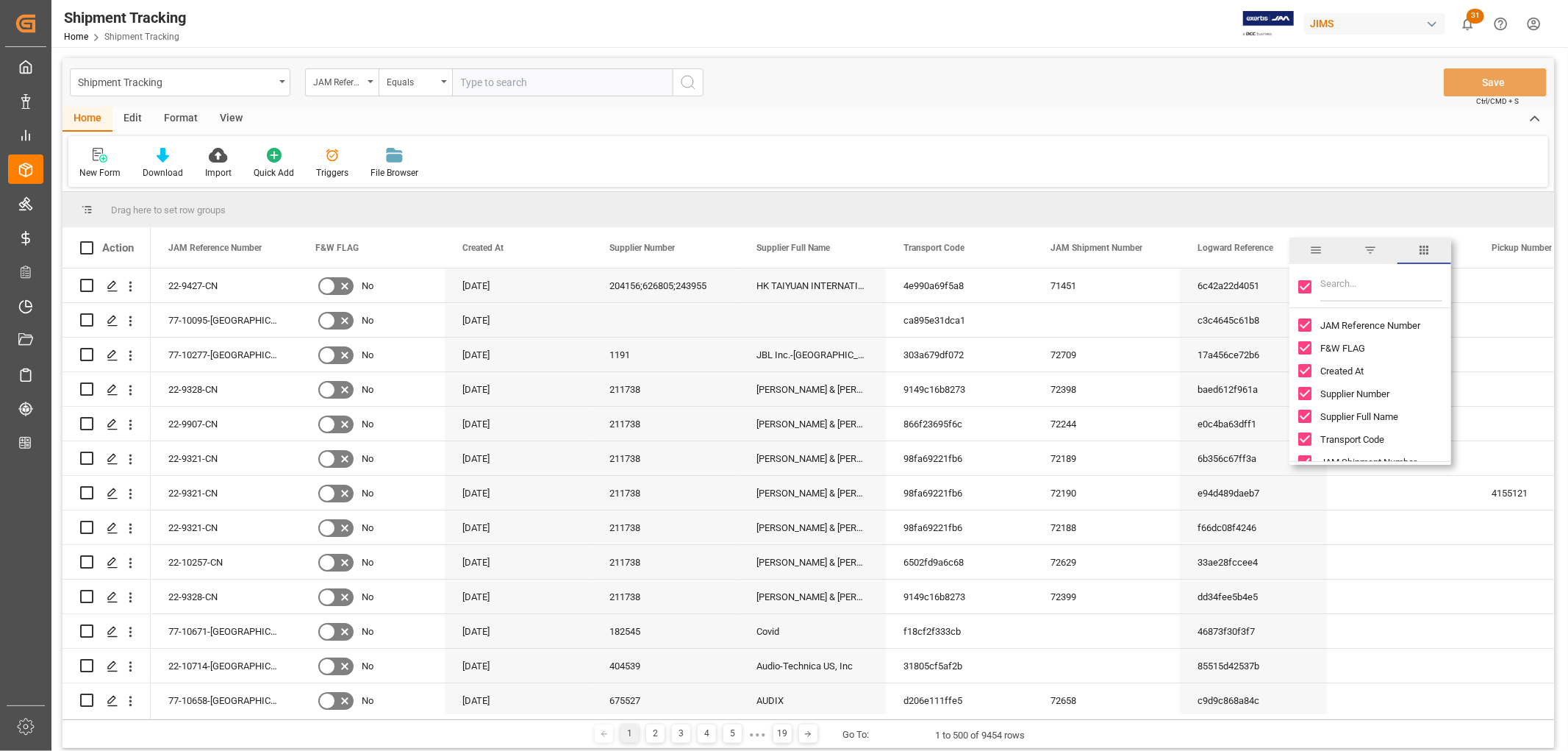
checkbox input "false"
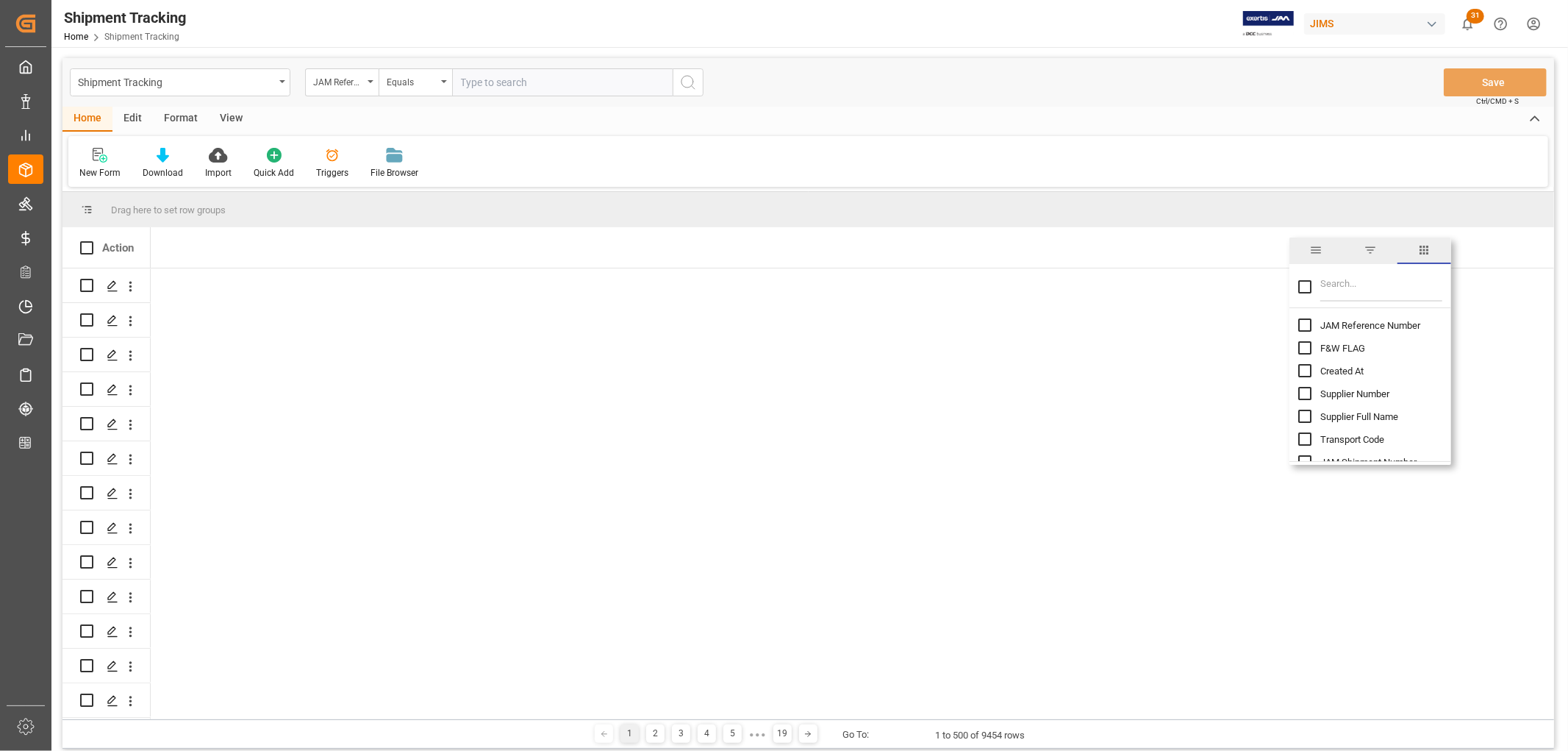
click at [1307, 327] on input "JAM Reference Number column toggle visibility (hidden)" at bounding box center [1304, 325] width 13 height 13
checkbox input "true"
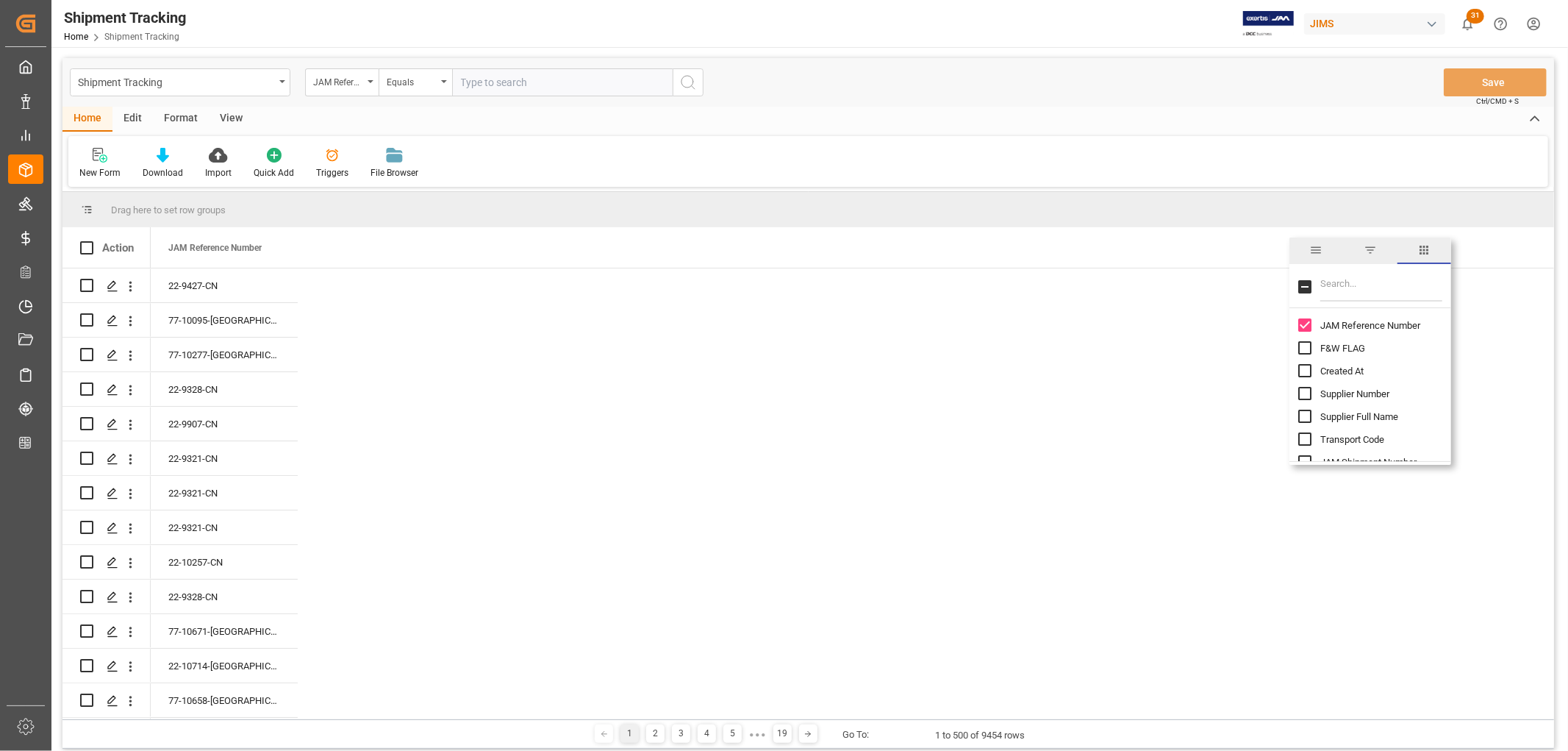
checkbox input "false"
click at [1347, 291] on input "Filter Columns Input" at bounding box center [1380, 287] width 122 height 30
type input "ata"
click at [1301, 325] on input "ATA Port of Discharge (Destination) column toggle visibility (hidden)" at bounding box center [1304, 325] width 13 height 13
checkbox input "true"
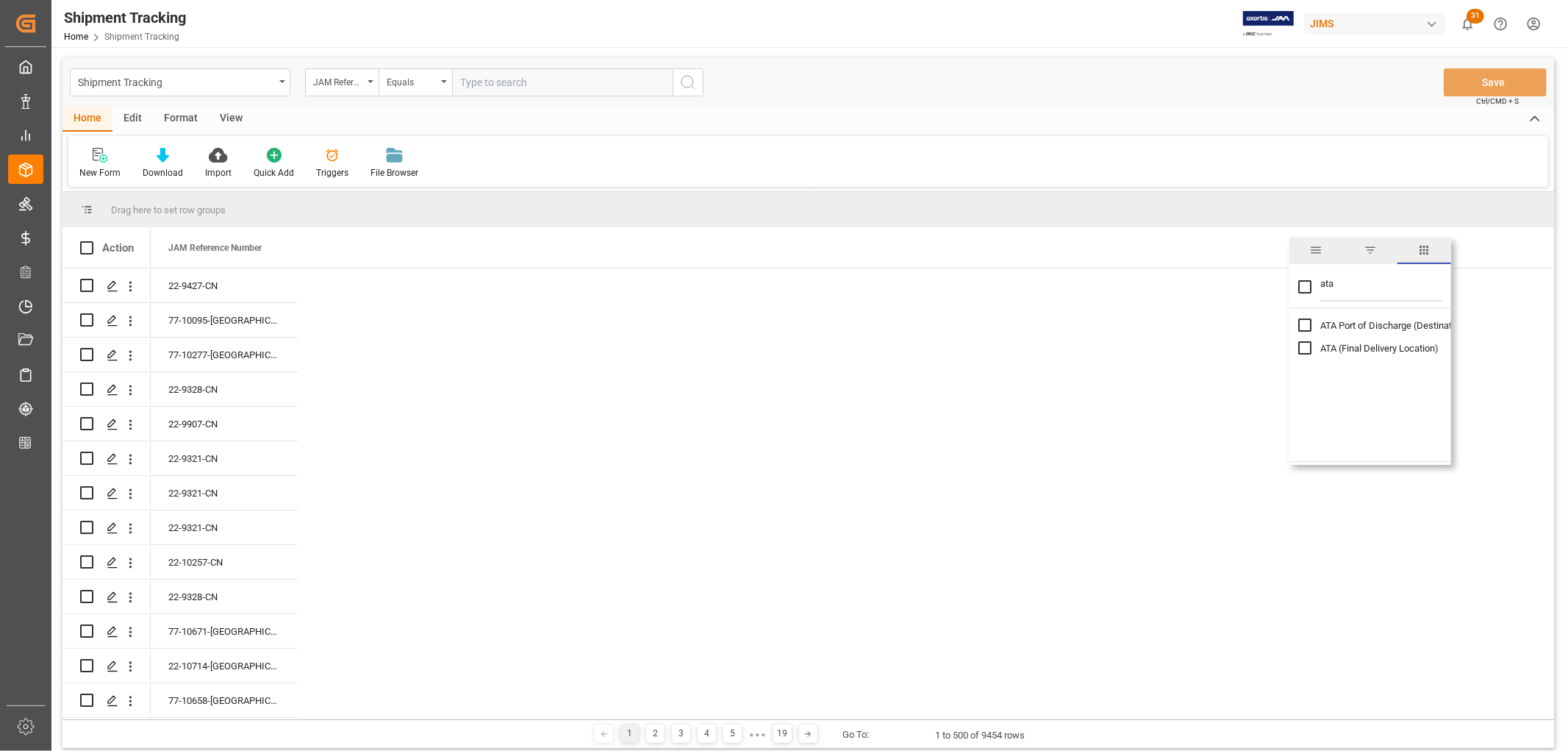
checkbox input "false"
click at [1304, 348] on input "ATA (Final Delivery Location) column toggle visibility (hidden)" at bounding box center [1304, 348] width 13 height 13
checkbox input "true"
drag, startPoint x: 1335, startPoint y: 285, endPoint x: 1311, endPoint y: 285, distance: 24.0
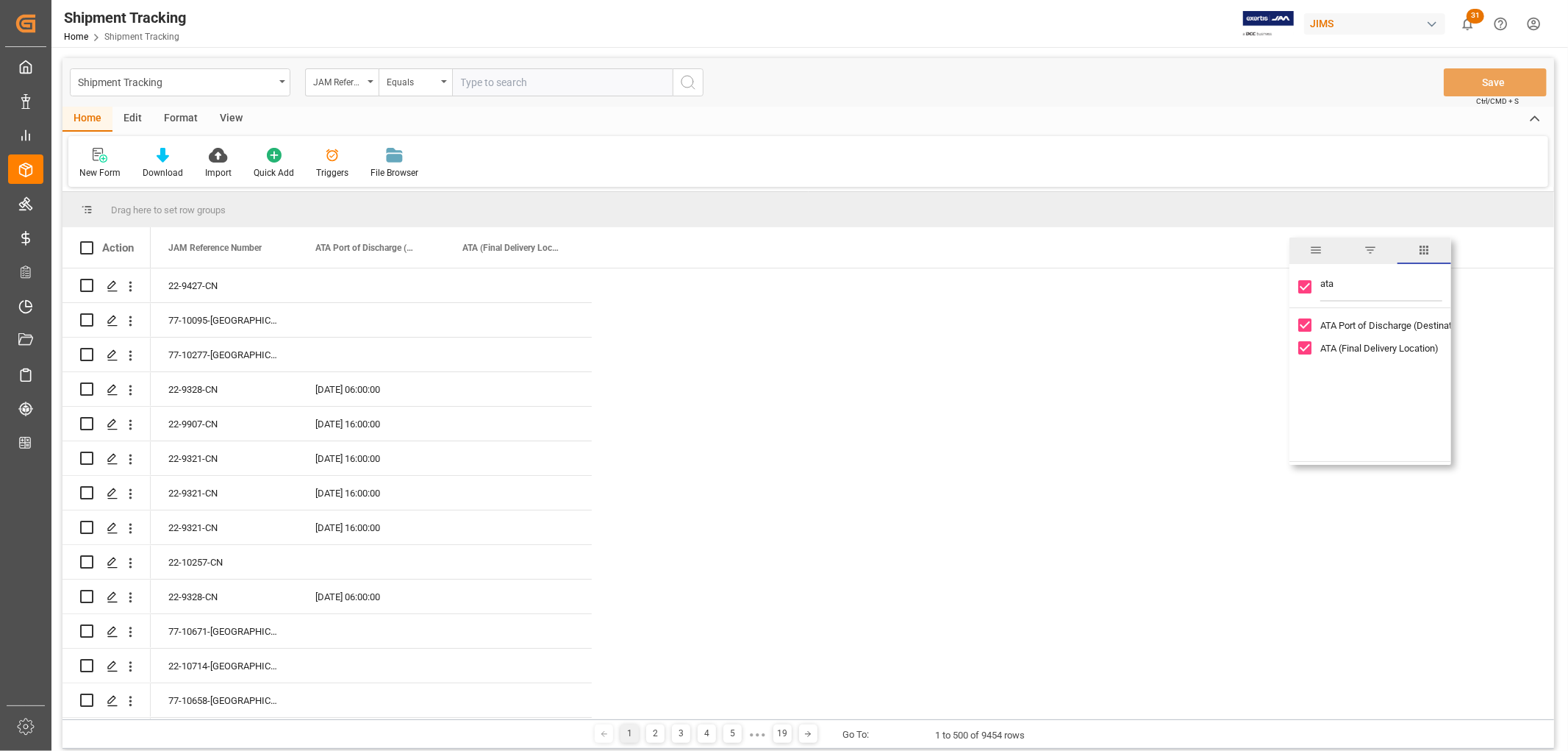
click at [1311, 285] on div "ata" at bounding box center [1370, 287] width 162 height 41
type input "em"
checkbox input "false"
type input "empty"
click at [1303, 347] on input "Actual Empty Container Dropoff column toggle visibility (hidden)" at bounding box center [1304, 348] width 13 height 13
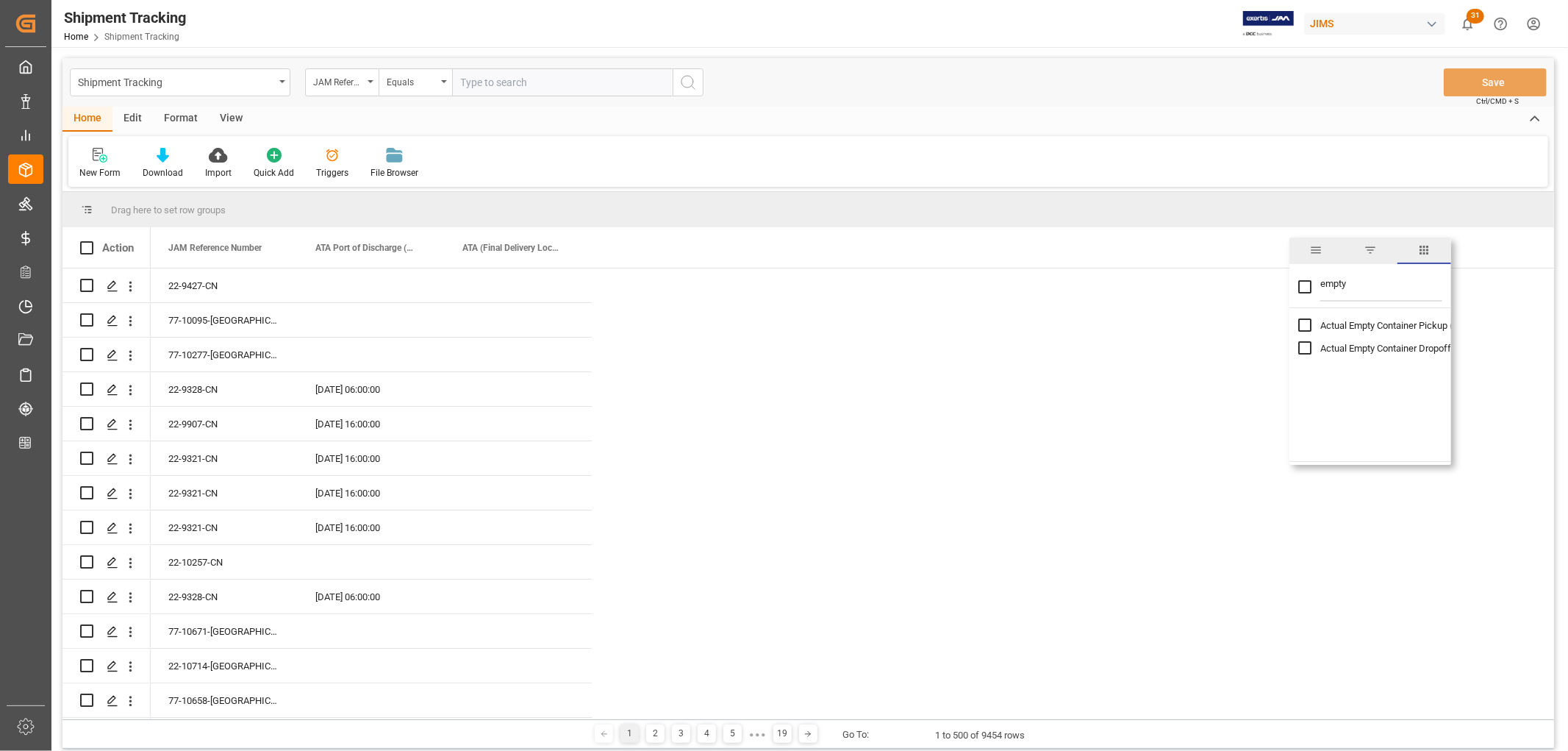
checkbox input "true"
checkbox input "false"
drag, startPoint x: 1354, startPoint y: 283, endPoint x: 1294, endPoint y: 283, distance: 60.0
click at [1294, 283] on div "empty" at bounding box center [1370, 287] width 162 height 41
type input "agent"
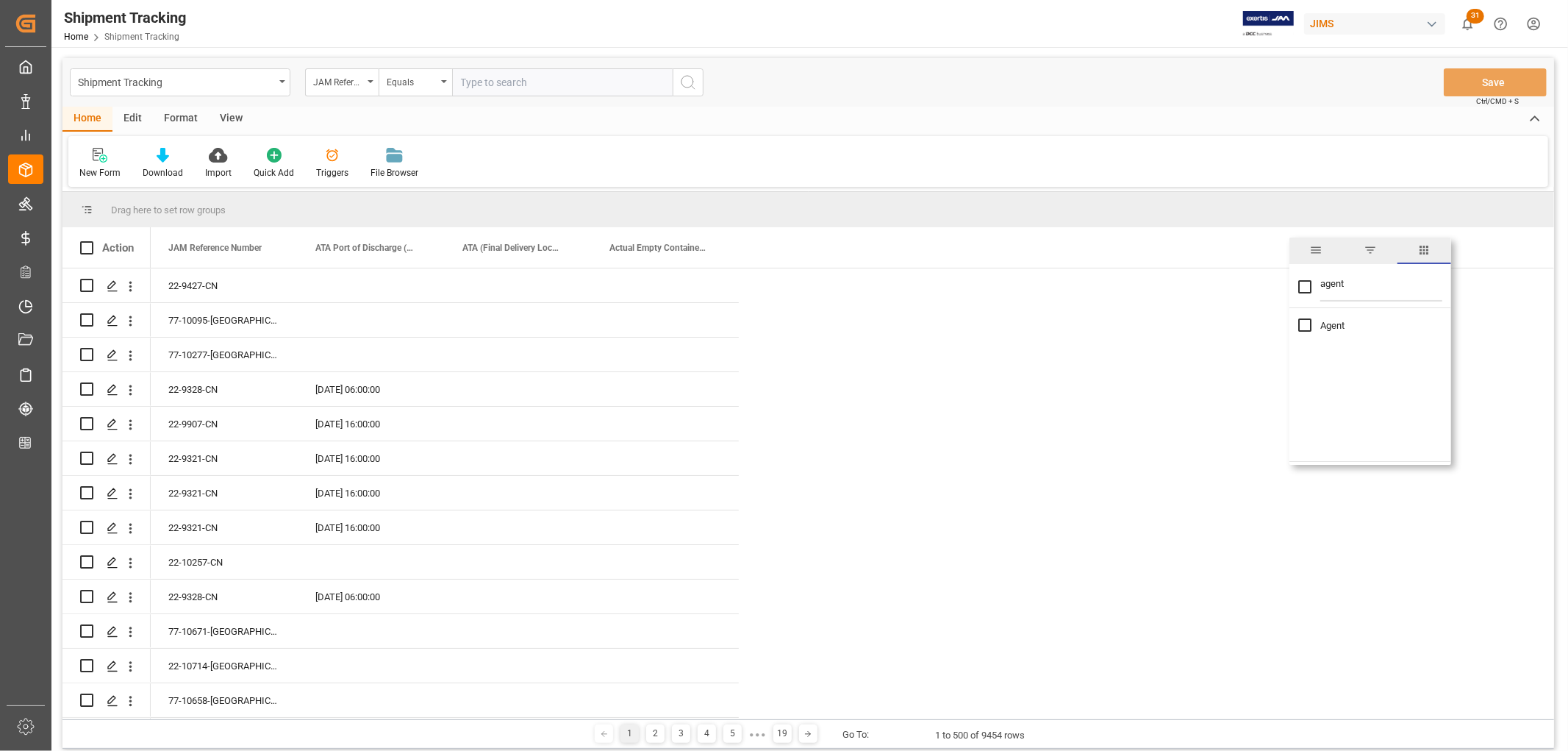
click at [1305, 326] on input "Agent column toggle visibility (hidden)" at bounding box center [1304, 325] width 13 height 13
checkbox input "true"
